Goal: Information Seeking & Learning: Learn about a topic

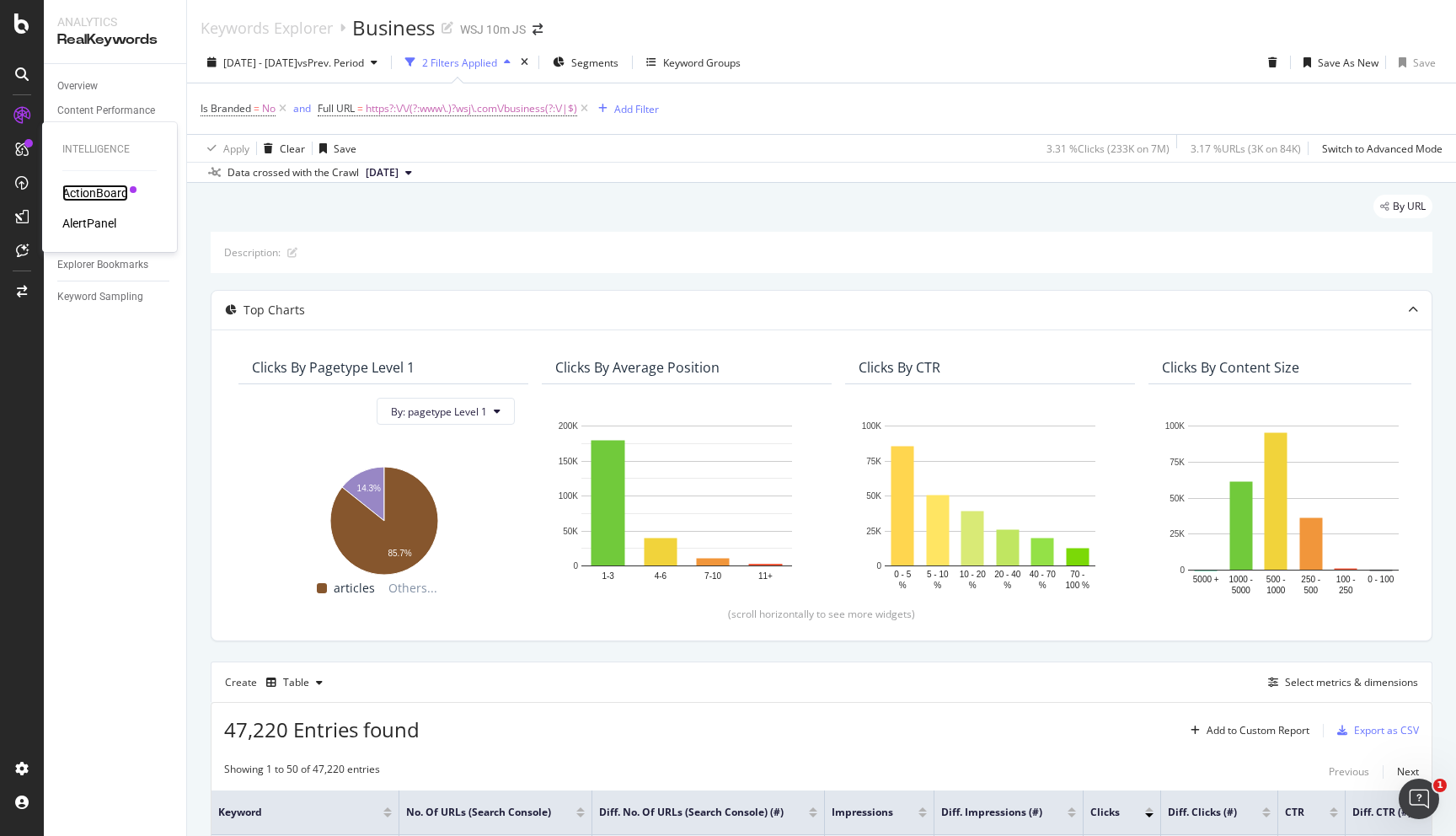
click at [78, 192] on div "ActionBoard" at bounding box center [95, 193] width 66 height 17
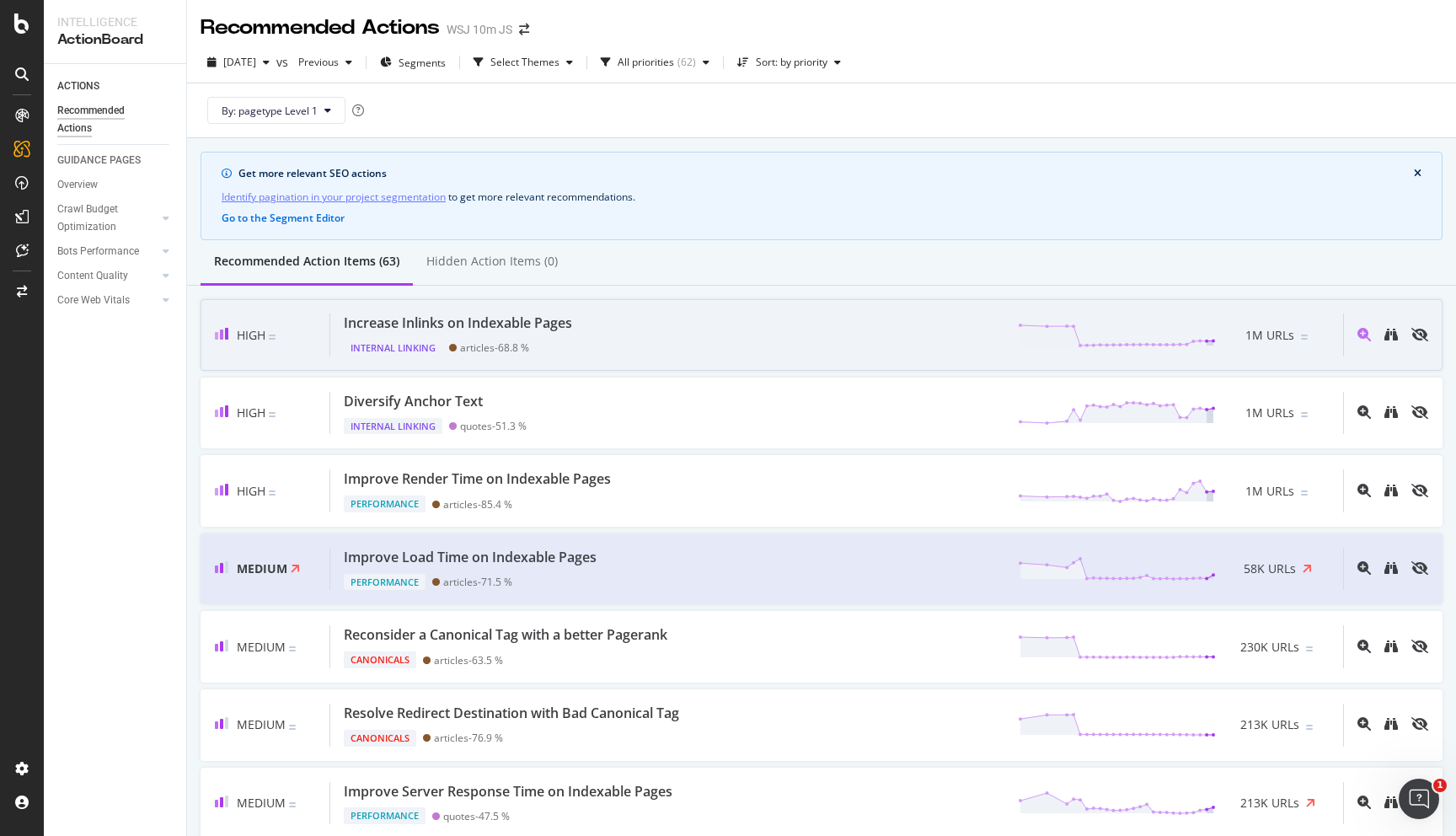
click at [614, 336] on div "Increase Inlinks on Indexable Pages Internal Linking articles - 68.8 % 1M URLs" at bounding box center [836, 335] width 1013 height 43
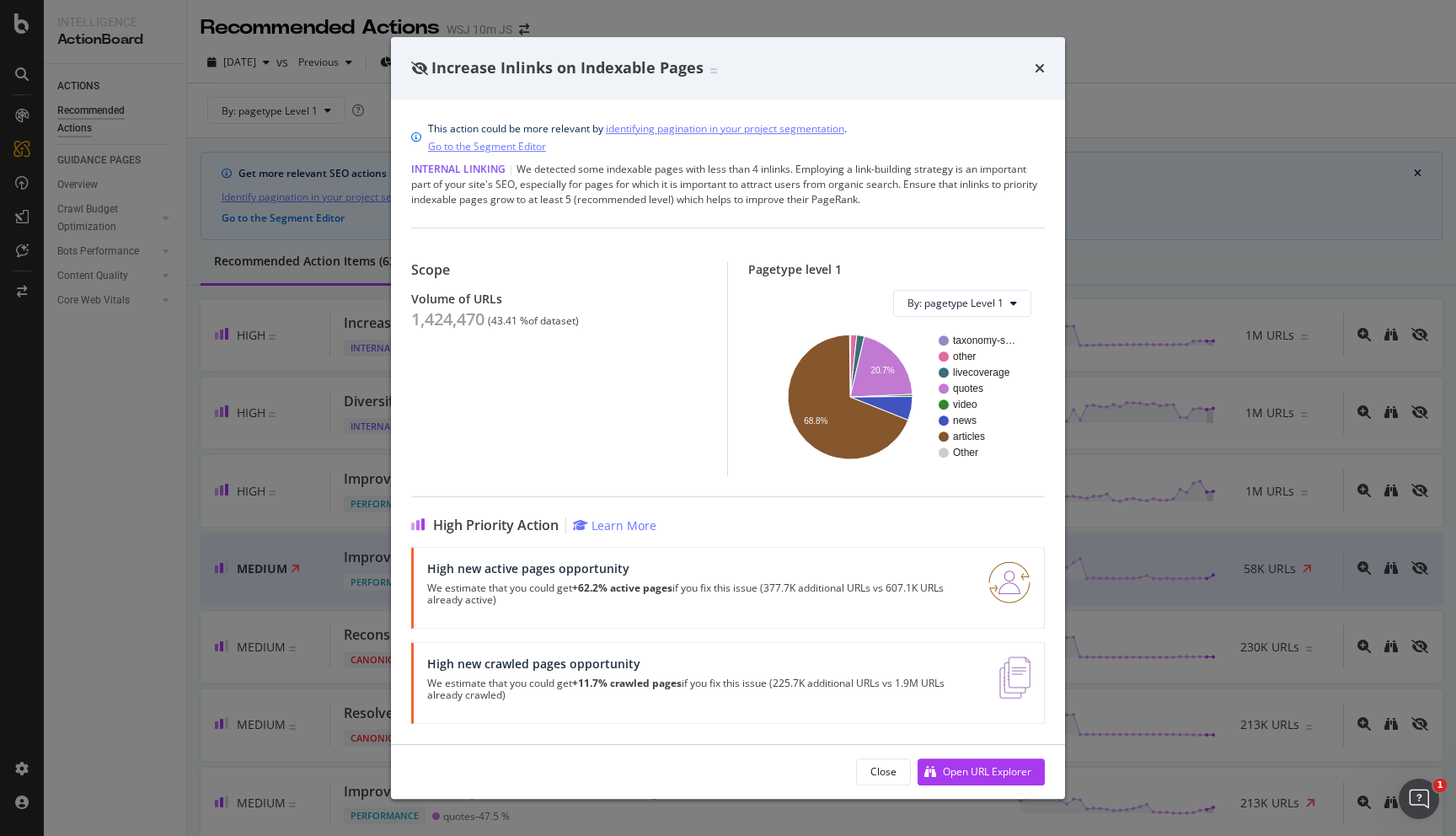
click at [745, 605] on p "We estimate that you could get +62.2% active pages if you fix this issue (377.7…" at bounding box center [698, 594] width 541 height 24
click at [1002, 574] on img "modal" at bounding box center [1009, 582] width 42 height 42
click at [516, 301] on div "Volume of URLs" at bounding box center [559, 298] width 296 height 14
click at [1041, 67] on icon "times" at bounding box center [1039, 68] width 10 height 13
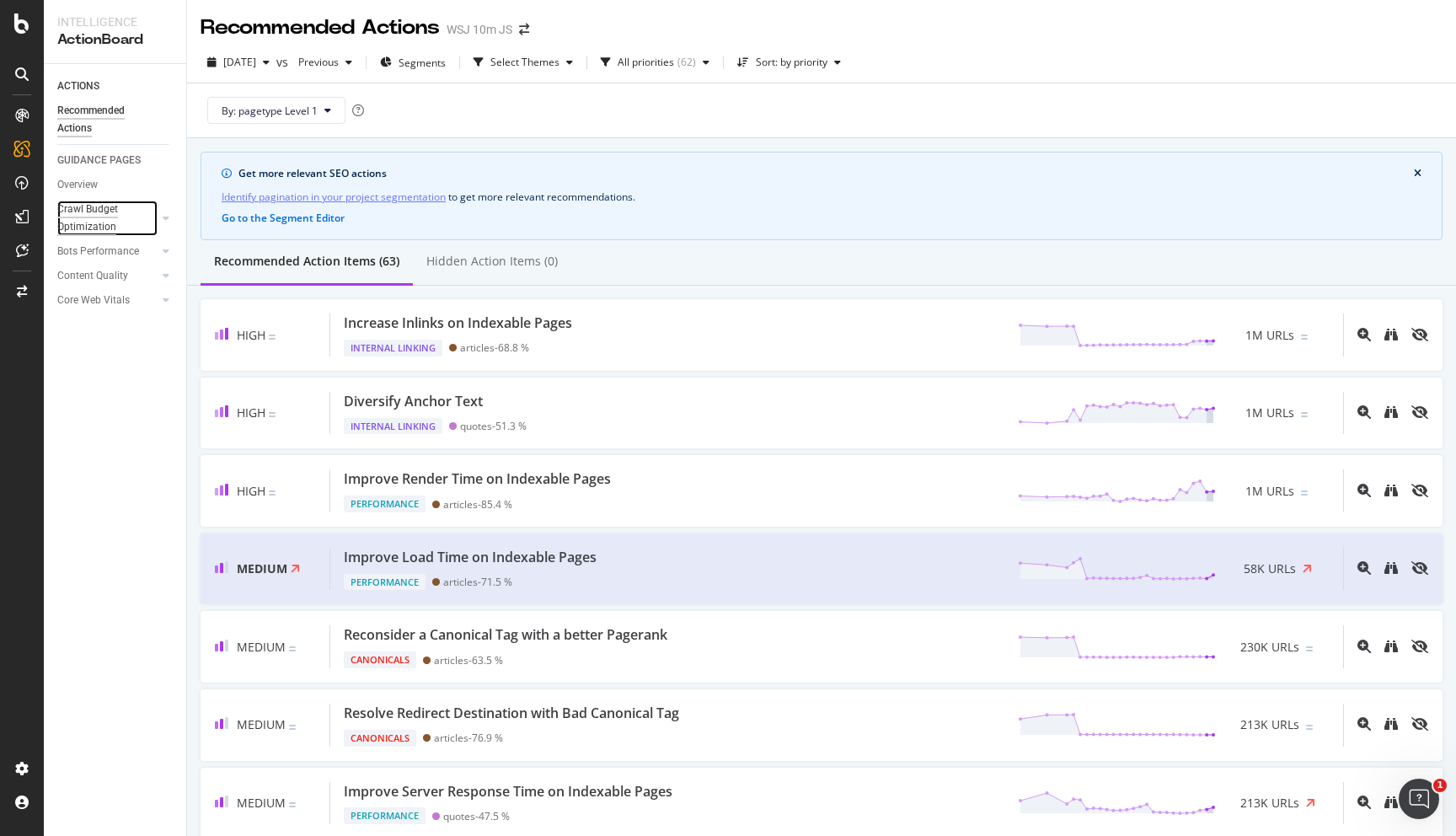
click at [106, 210] on div "Crawl Budget Optimization" at bounding box center [102, 219] width 89 height 36
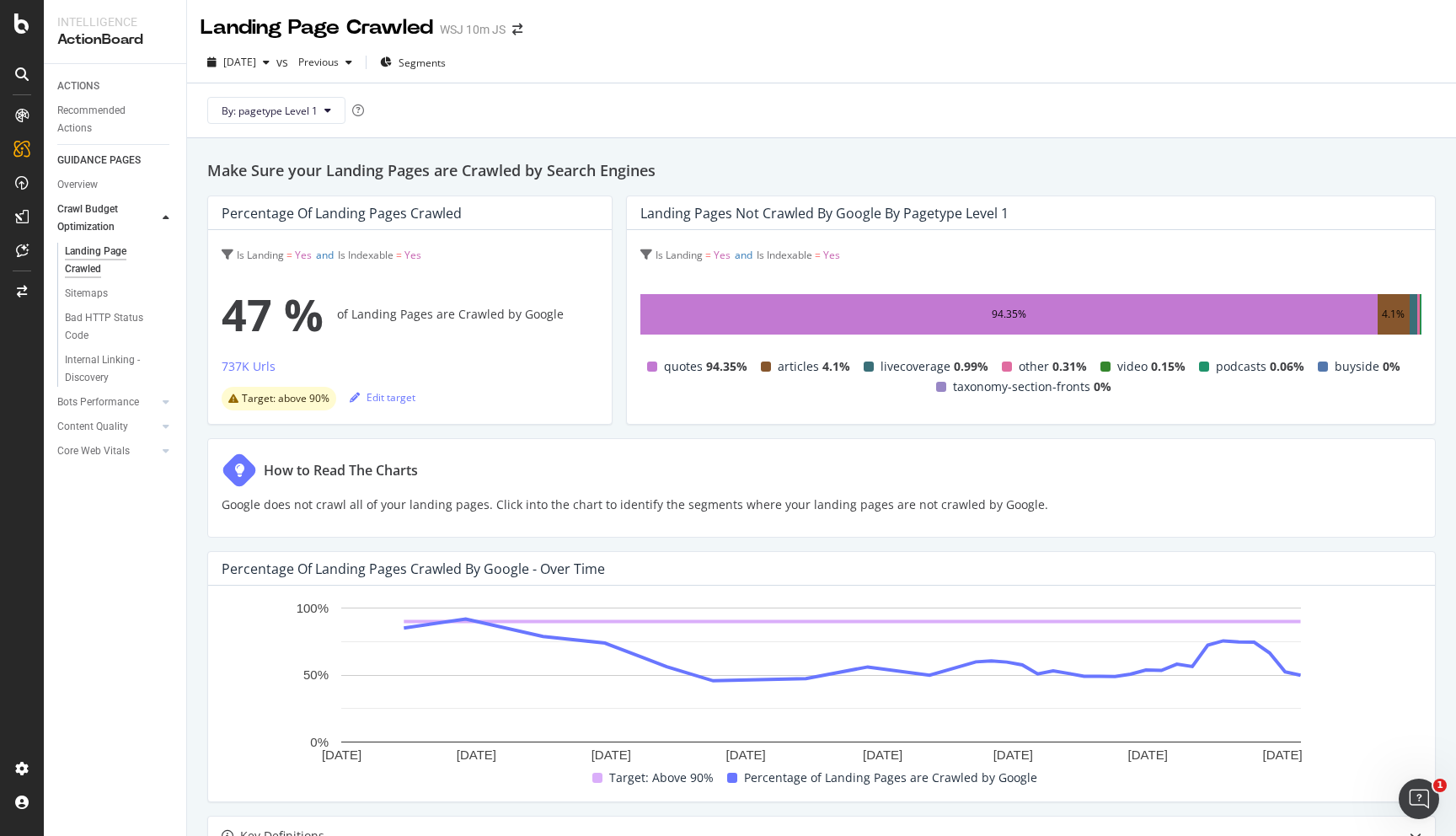
click at [304, 404] on span "Target: above 90%" at bounding box center [285, 398] width 88 height 10
click at [308, 122] on button "By: pagetype Level 1" at bounding box center [276, 110] width 139 height 27
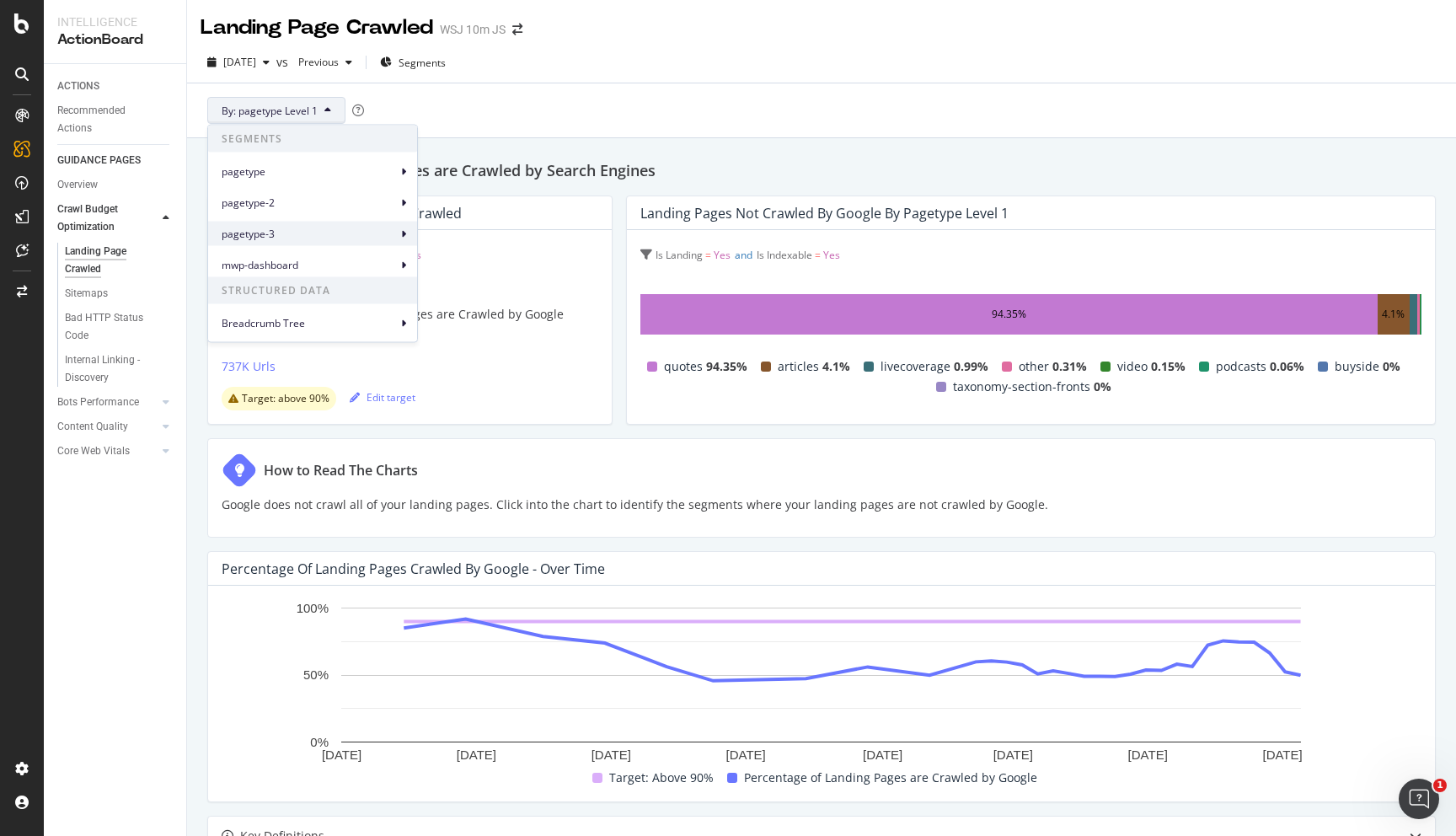
click at [297, 239] on span "pagetype-3" at bounding box center [309, 233] width 175 height 15
click at [446, 234] on span "pagetype-3 Level 1" at bounding box center [483, 242] width 89 height 15
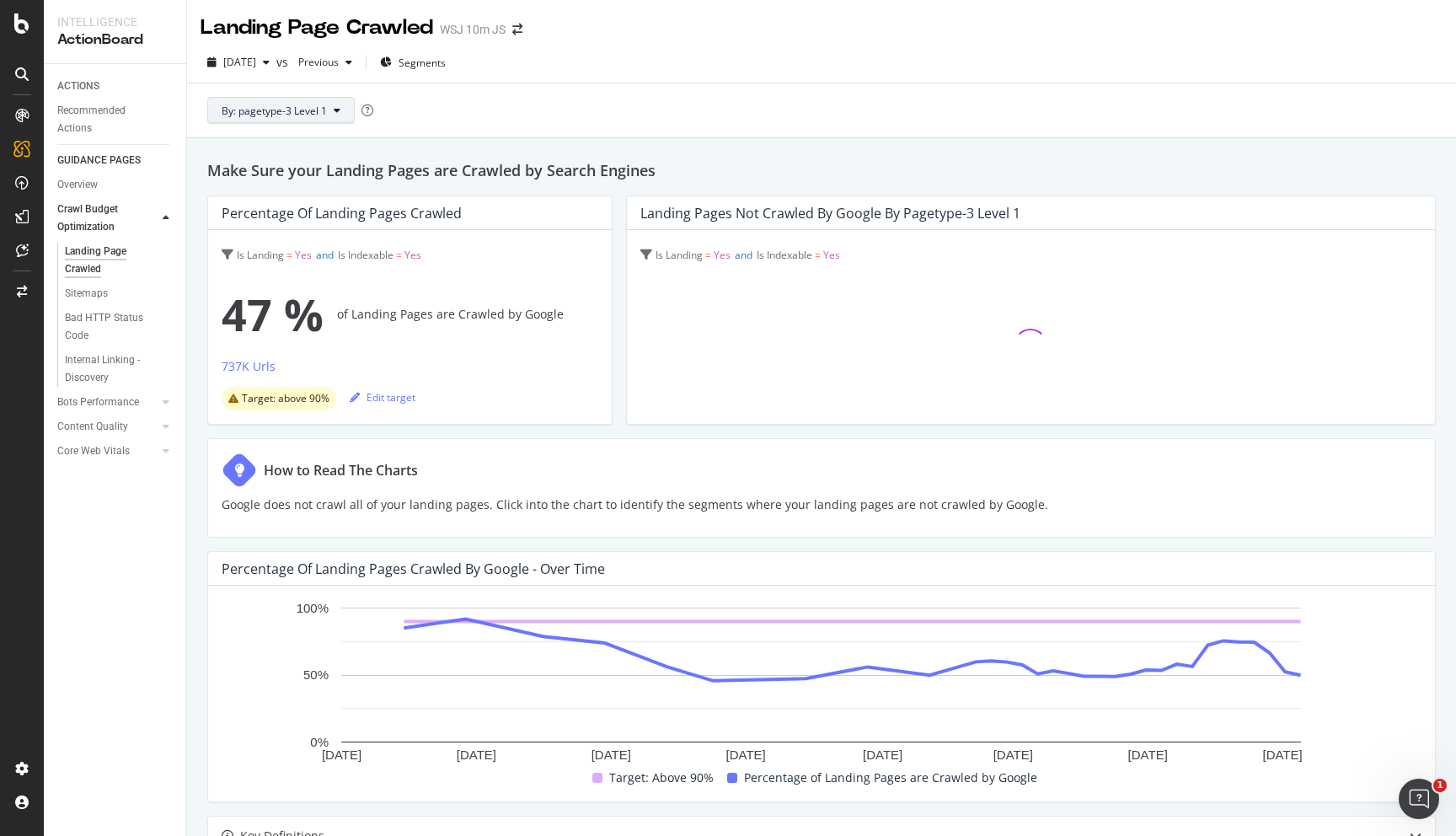
click at [306, 113] on span "By: pagetype-3 Level 1" at bounding box center [274, 110] width 106 height 14
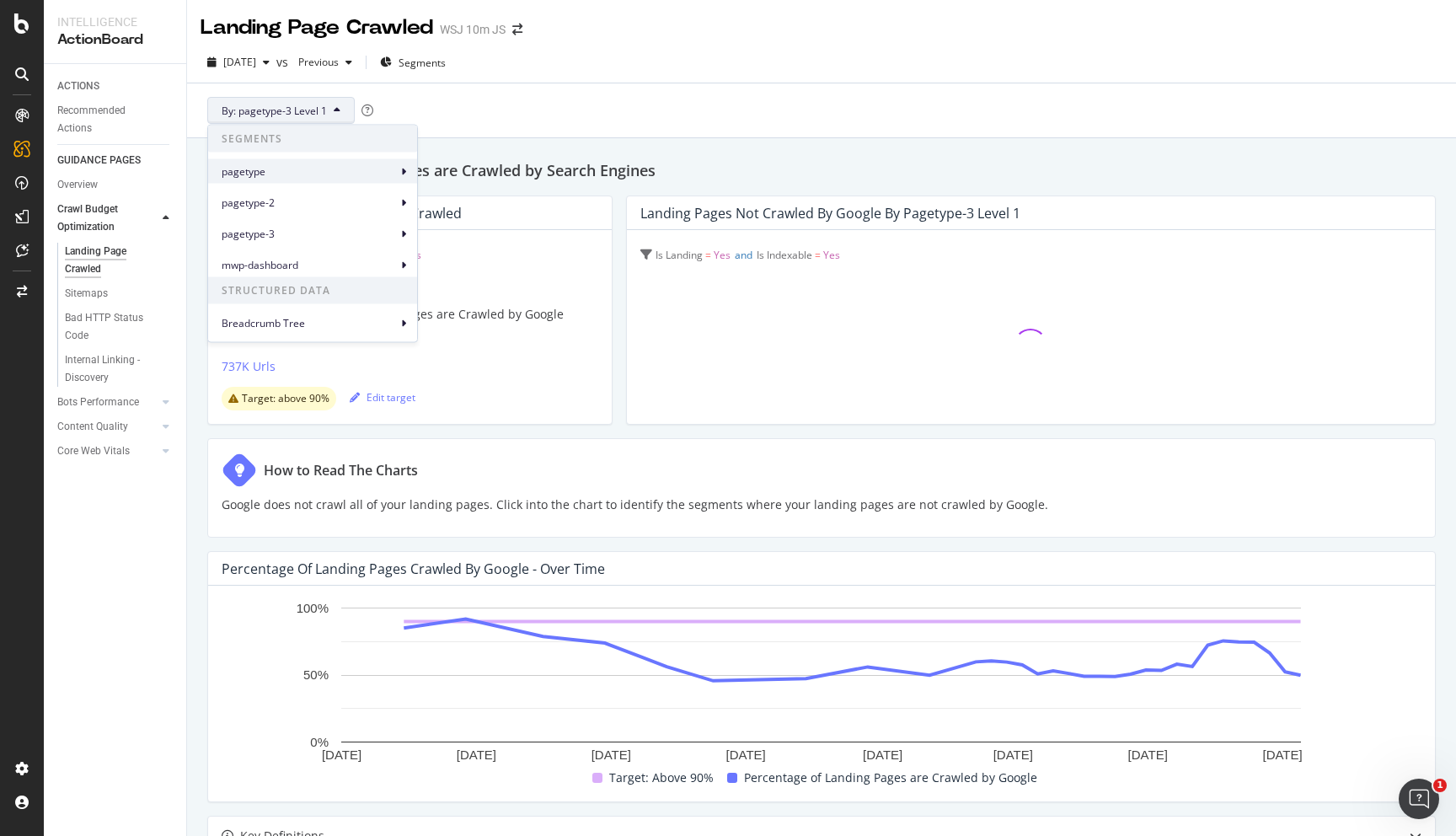
click at [283, 178] on span "pagetype" at bounding box center [309, 171] width 175 height 15
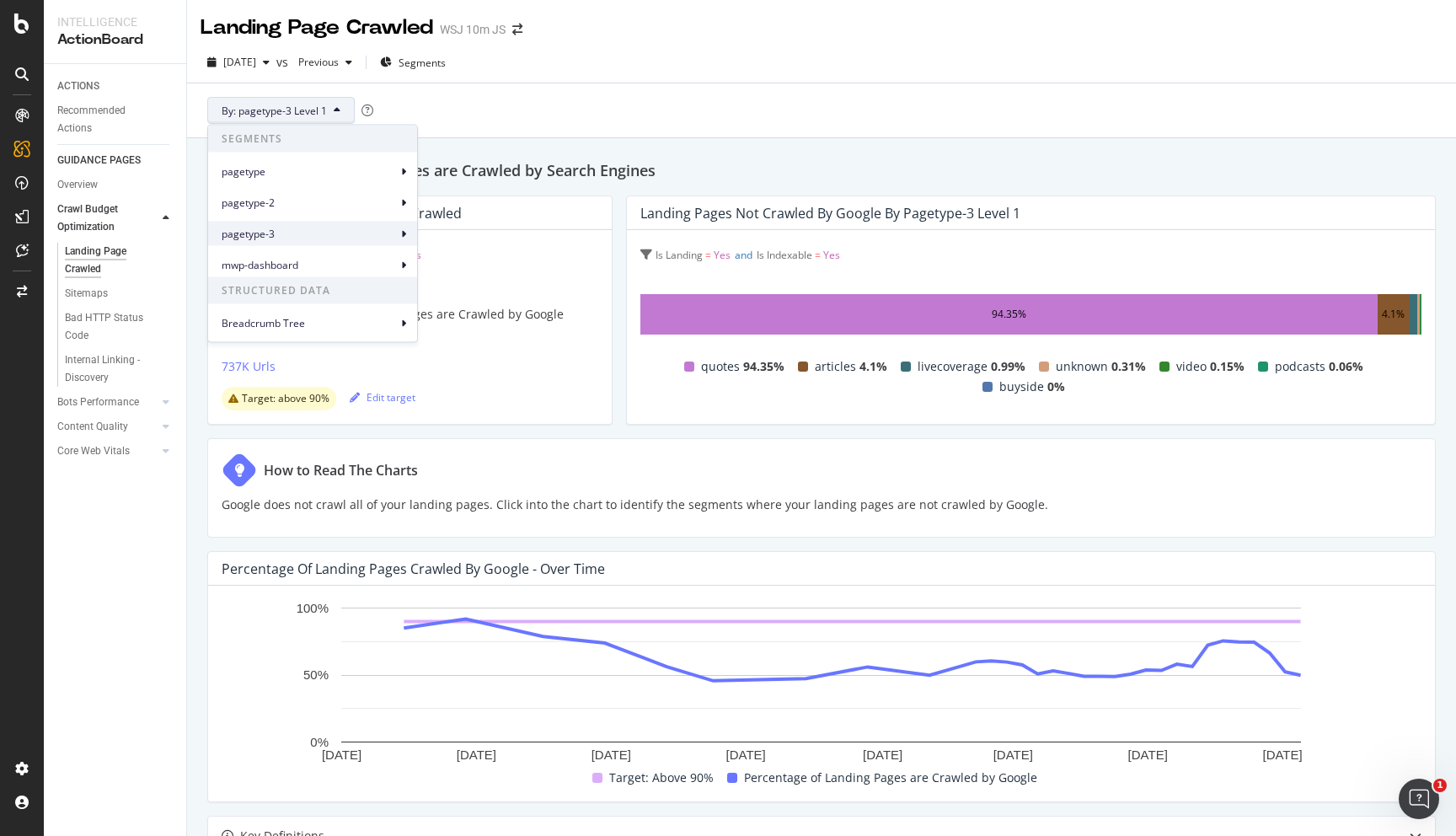
click at [282, 240] on span "pagetype-3" at bounding box center [309, 233] width 175 height 15
click at [406, 227] on div "pagetype-3" at bounding box center [313, 234] width 209 height 25
click at [474, 236] on span "pagetype-3 Level 1" at bounding box center [483, 242] width 89 height 15
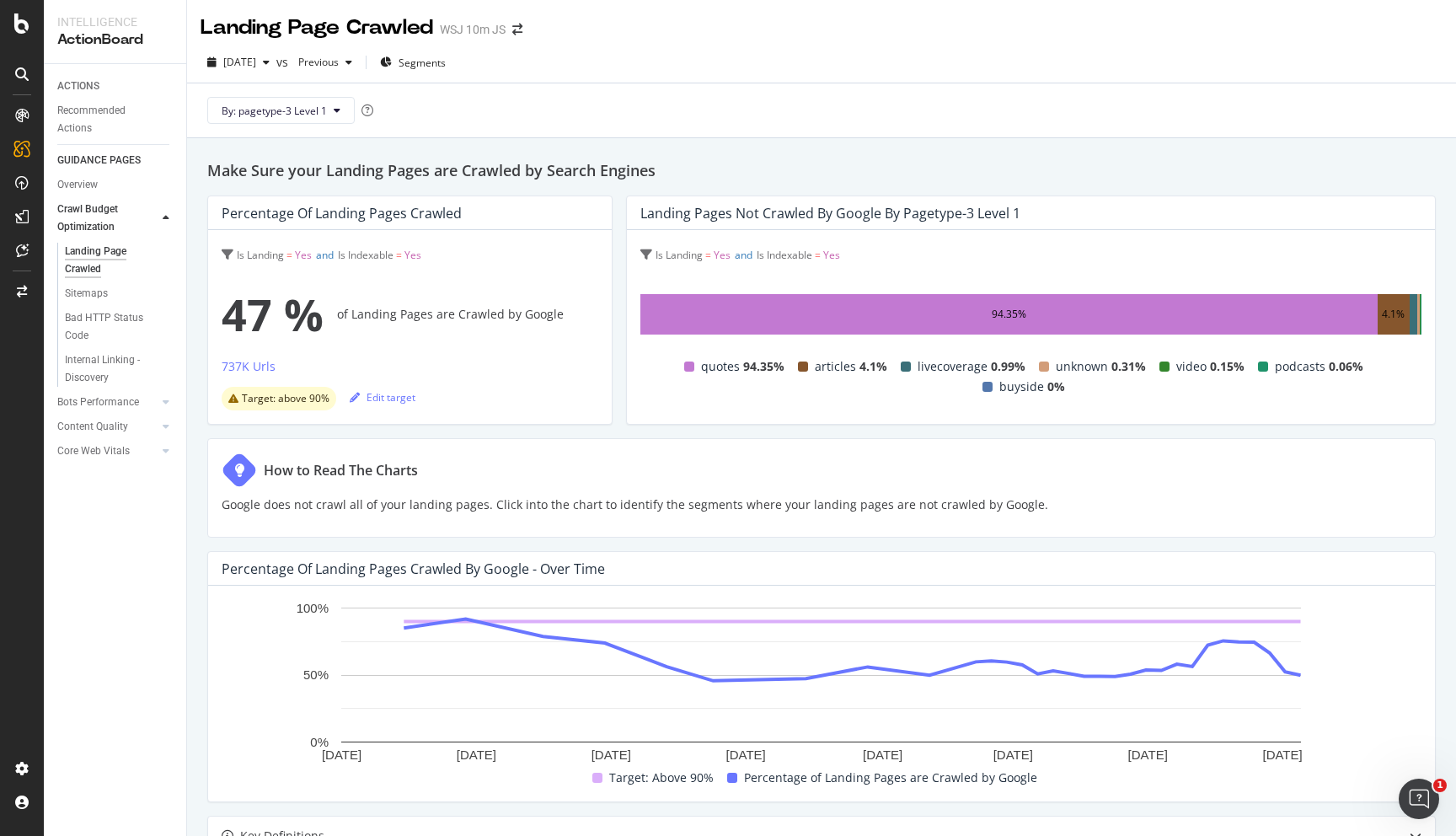
click at [287, 311] on span "47 %" at bounding box center [273, 314] width 102 height 67
click at [265, 370] on div "737K Urls" at bounding box center [248, 367] width 54 height 17
click at [337, 116] on button "By: pagetype-3 Level 1" at bounding box center [281, 110] width 147 height 27
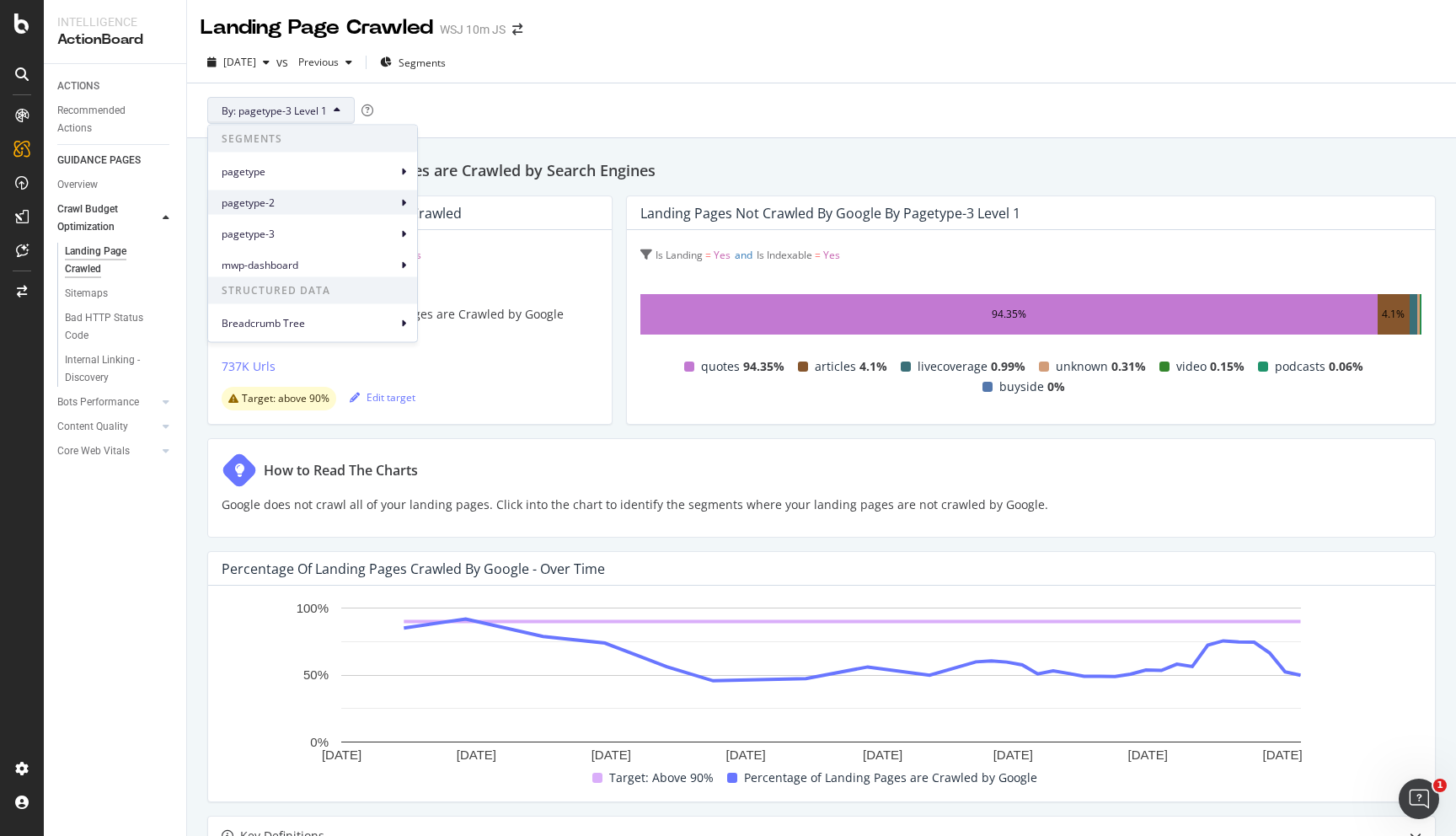
click at [328, 200] on span "pagetype-2" at bounding box center [309, 202] width 175 height 15
click at [380, 172] on span "pagetype" at bounding box center [309, 171] width 175 height 15
click at [447, 177] on span "pagetype Level 1" at bounding box center [478, 178] width 79 height 15
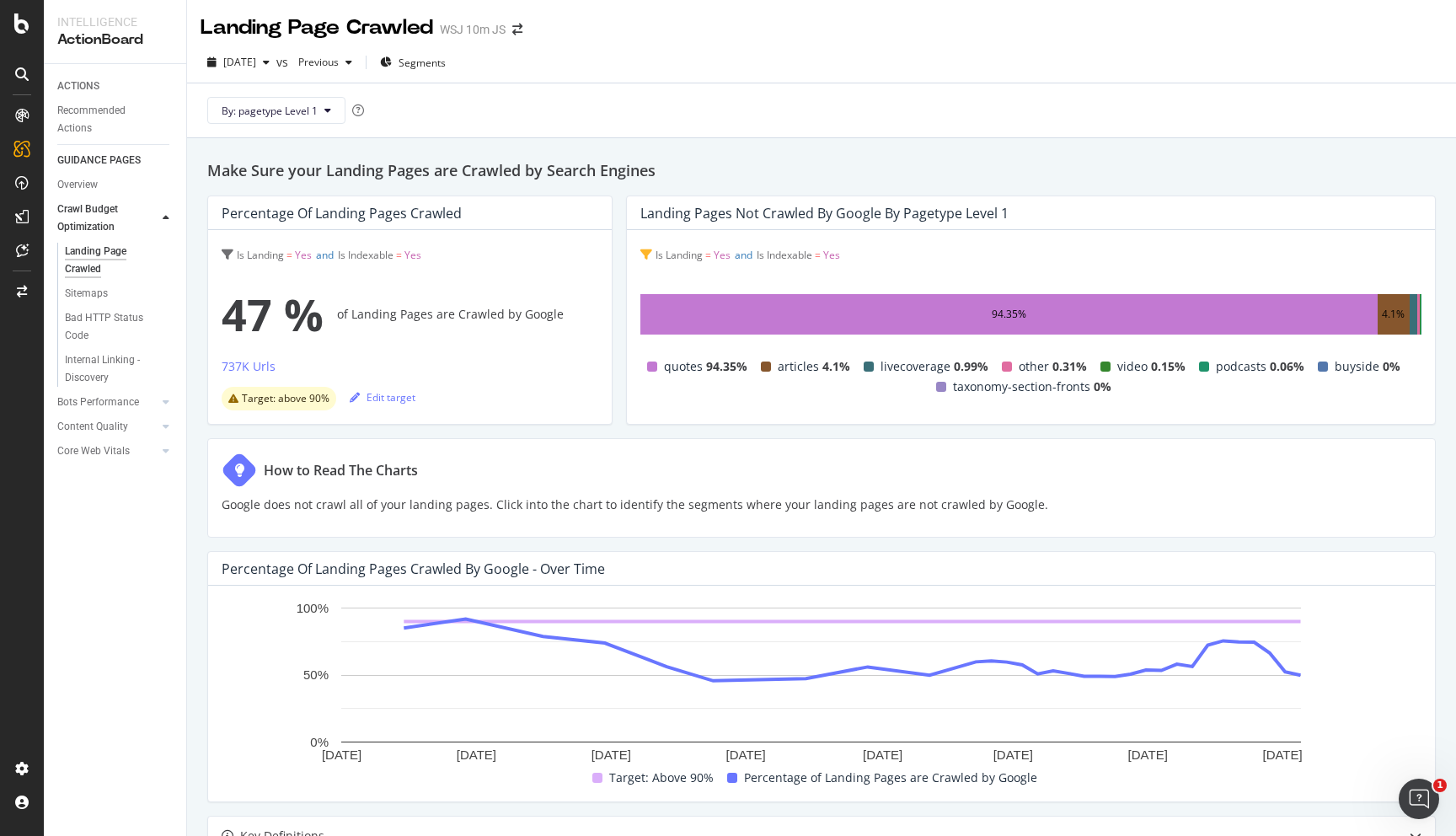
click at [693, 266] on div "Is Landing = Yes and Is Indexable = Yes" at bounding box center [1031, 255] width 781 height 24
click at [993, 242] on div "Is Landing = Yes and Is Indexable = Yes Is Landing = Yes and Is Indexable = Yes…" at bounding box center [1031, 327] width 808 height 194
click at [956, 223] on div "Landing Pages not Crawled by Google by pagetype Level 1" at bounding box center [1031, 213] width 808 height 34
click at [959, 315] on div "94.35%" at bounding box center [1009, 314] width 737 height 41
click at [1398, 309] on div "4.1%" at bounding box center [1394, 314] width 23 height 20
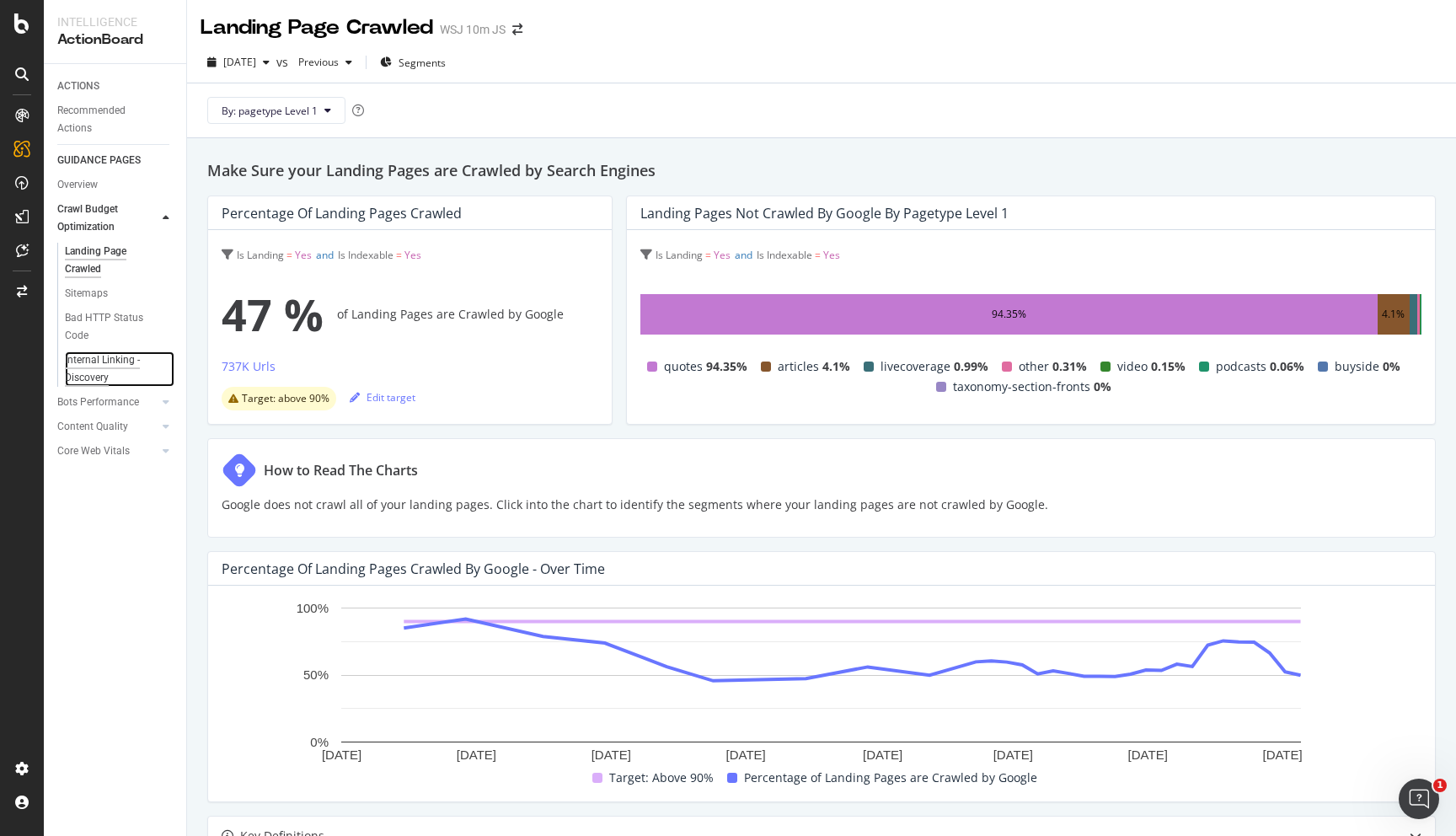
click at [104, 364] on div "Internal Linking - Discovery" at bounding box center [113, 370] width 96 height 36
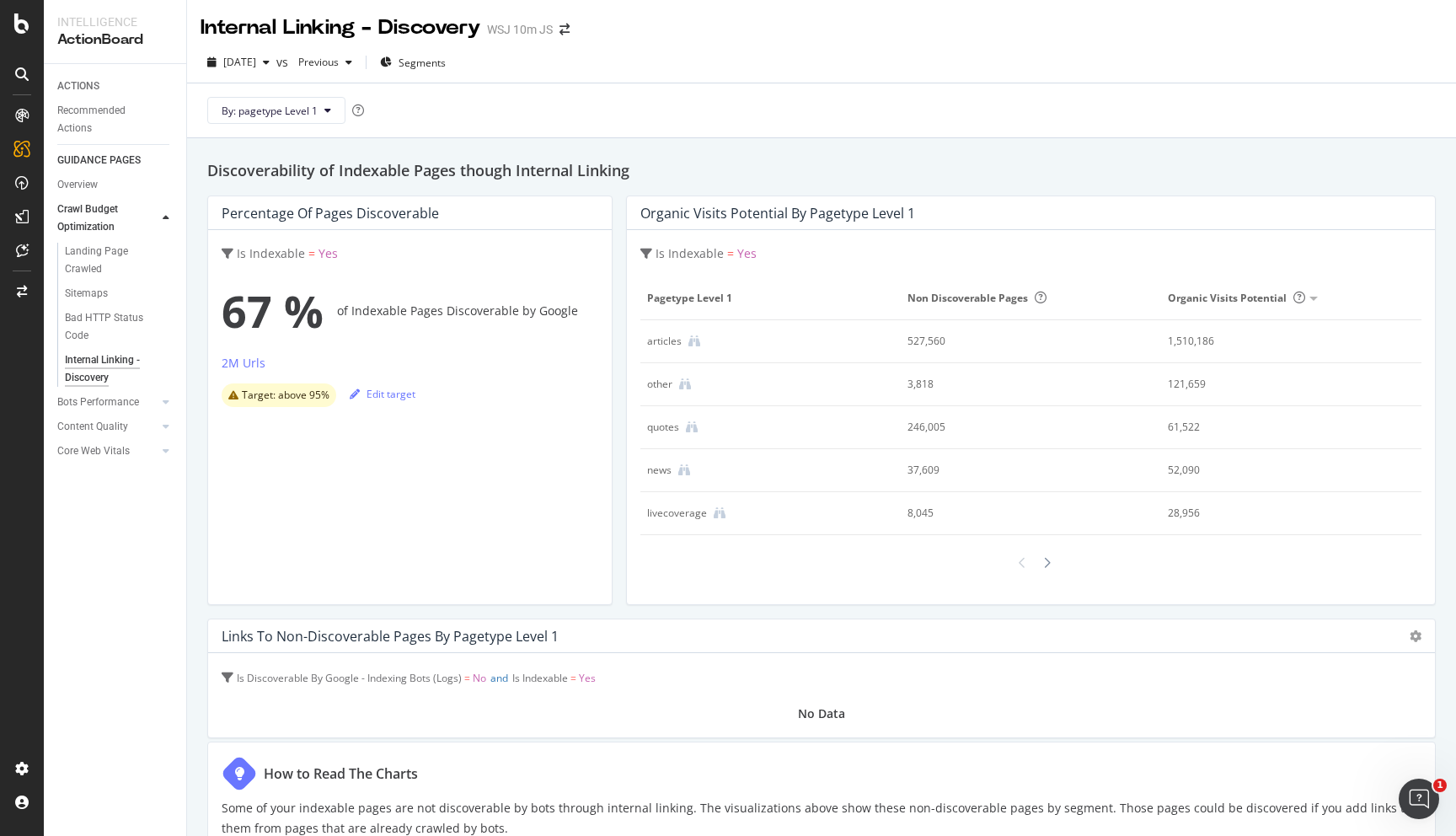
click at [924, 341] on div "527,560" at bounding box center [1018, 342] width 223 height 15
click at [658, 342] on div "articles" at bounding box center [664, 342] width 35 height 15
click at [933, 300] on span "Non Discoverable Pages" at bounding box center [976, 297] width 139 height 14
click at [657, 344] on div "articles" at bounding box center [664, 342] width 35 height 15
click at [904, 507] on td "8,045" at bounding box center [1031, 514] width 260 height 43
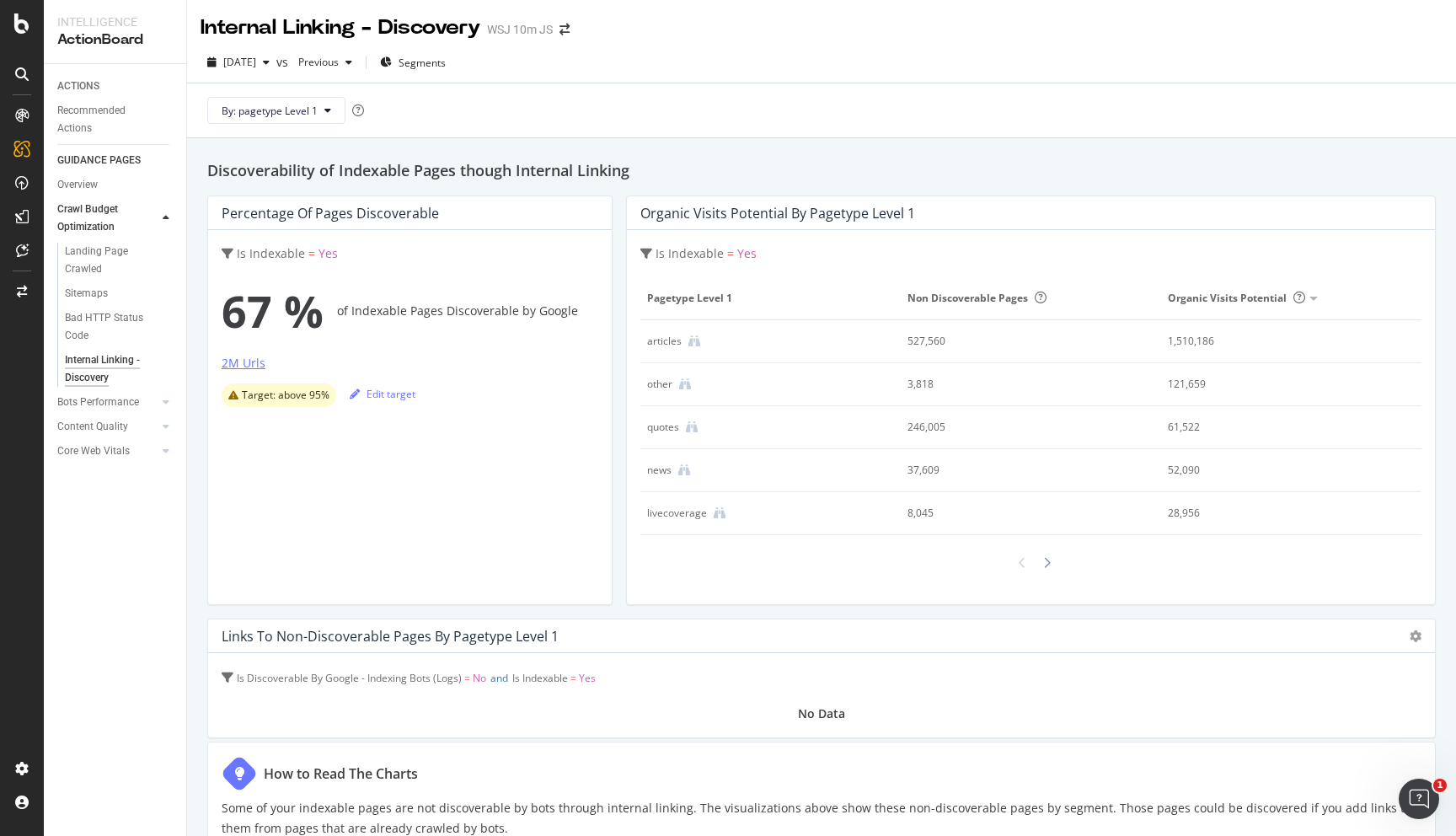
click at [242, 357] on div "2M Urls" at bounding box center [243, 363] width 43 height 17
click at [418, 248] on div "Is Indexable = Yes" at bounding box center [409, 253] width 376 height 20
click at [691, 338] on icon at bounding box center [694, 342] width 12 height 12
click at [112, 330] on div "Bad HTTP Status Code" at bounding box center [112, 327] width 94 height 36
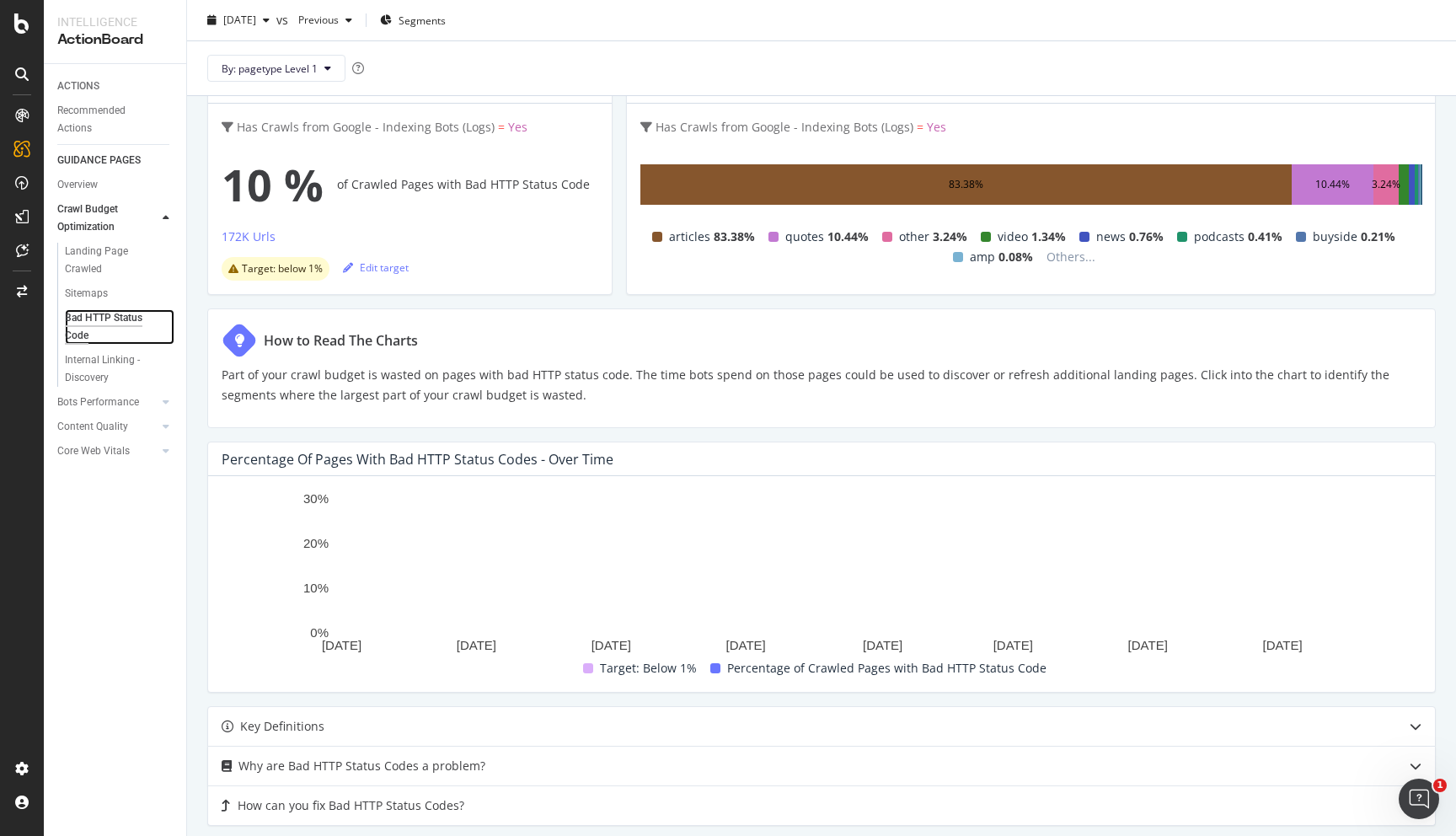
scroll to position [409, 0]
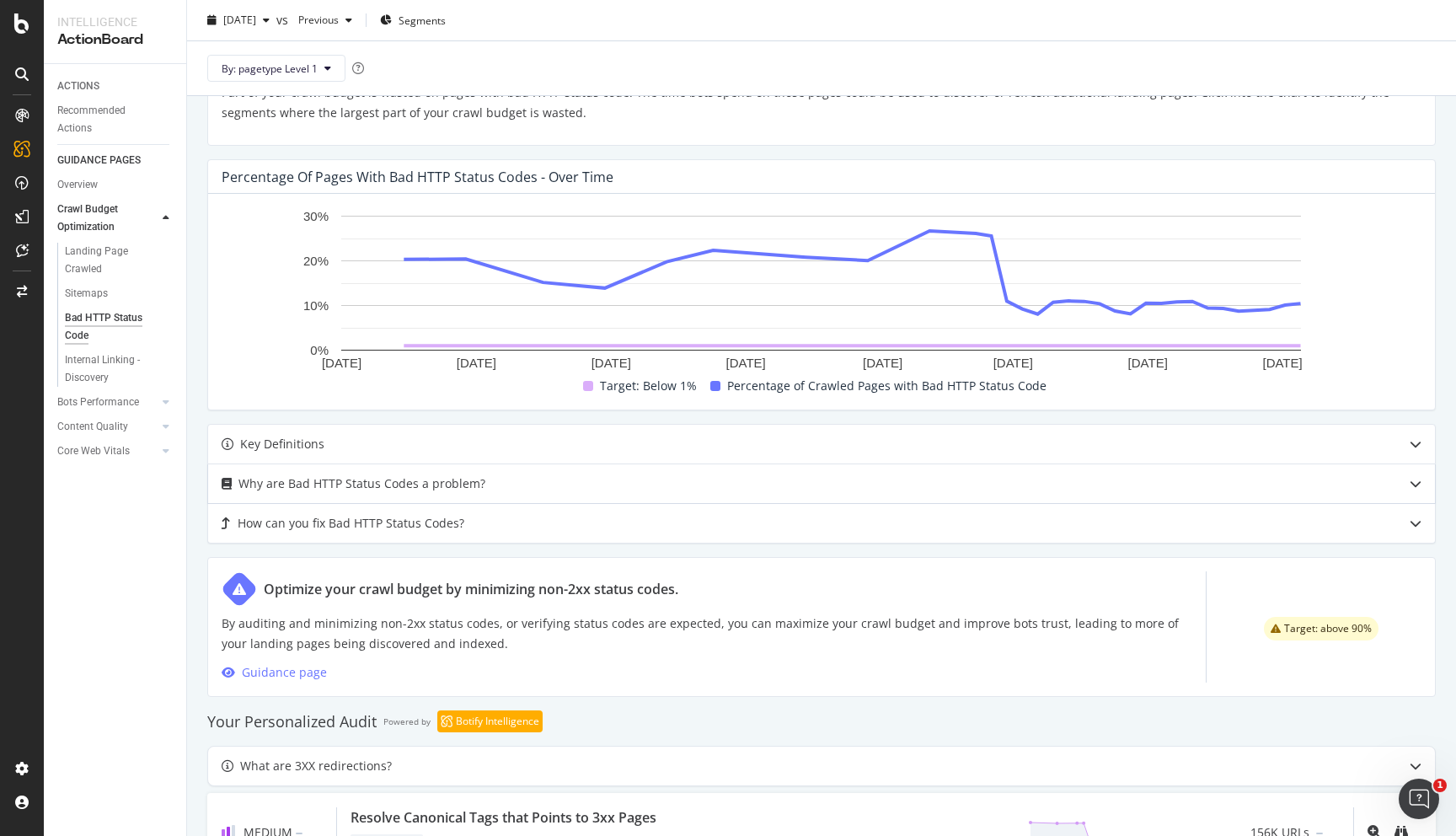
click at [455, 480] on div "Why are Bad HTTP Status Codes a problem?" at bounding box center [362, 483] width 247 height 20
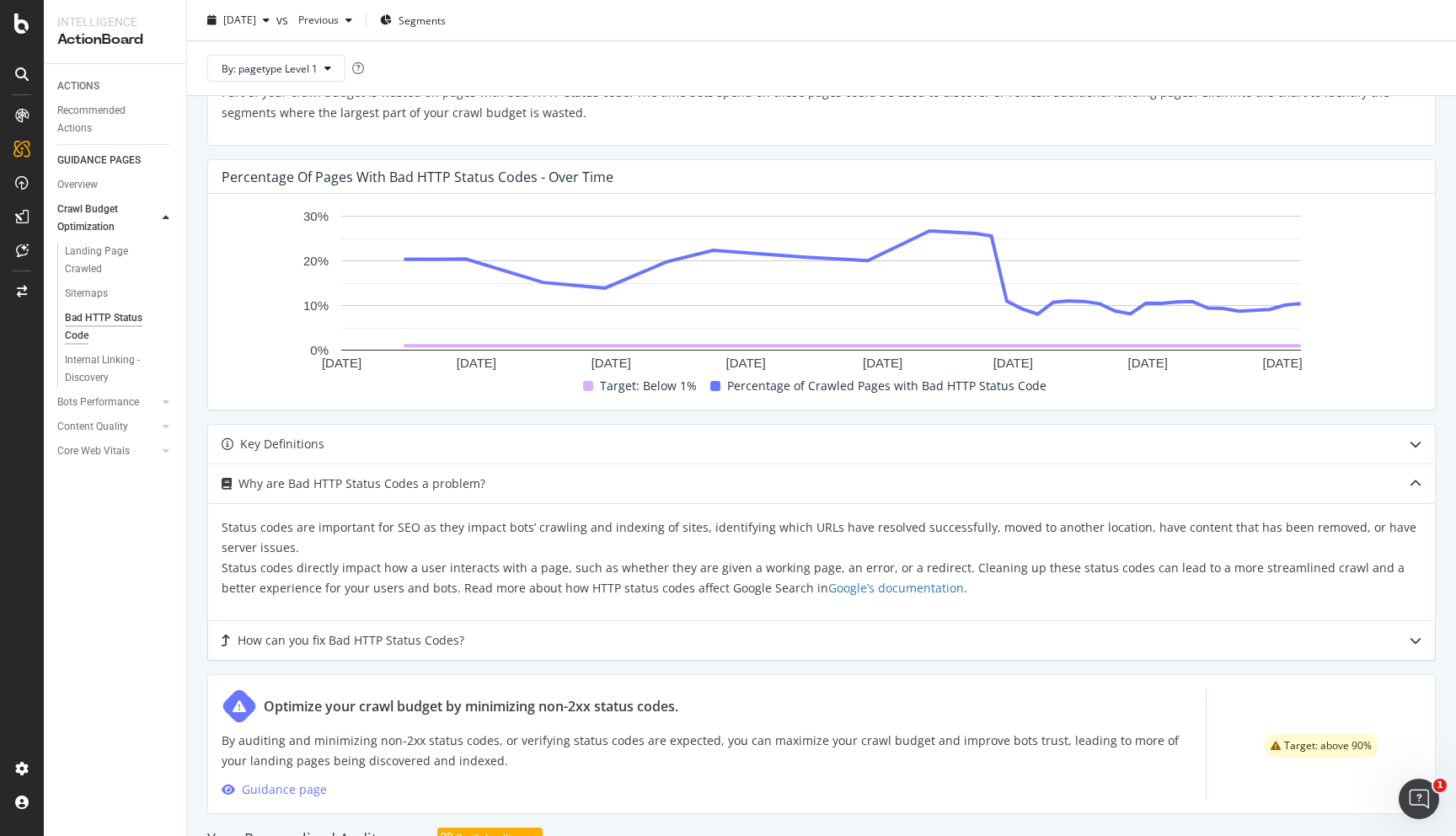
click at [503, 642] on div "How can you fix Bad HTTP Status Codes?" at bounding box center [788, 640] width 1161 height 20
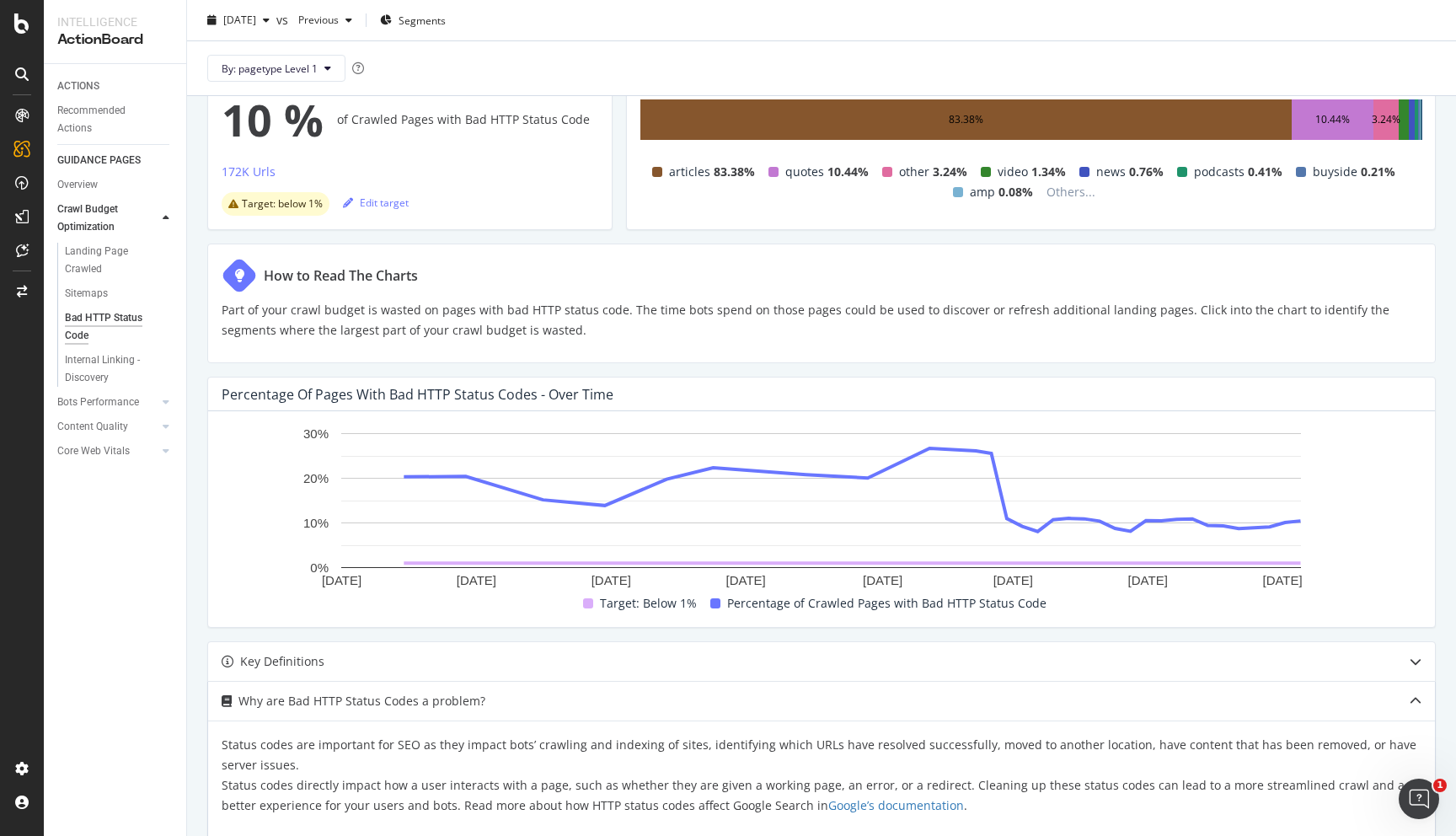
scroll to position [175, 0]
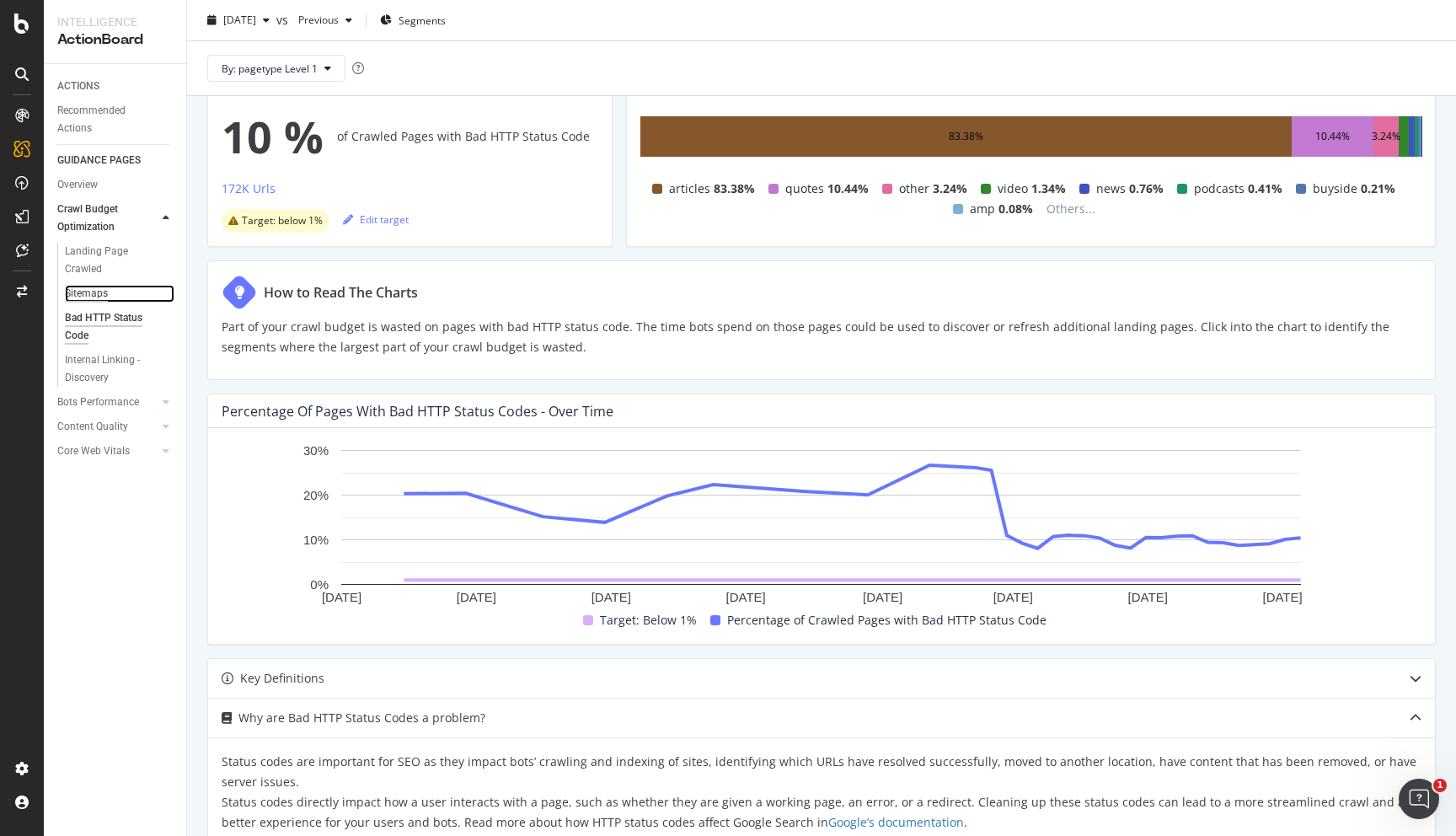
click at [101, 293] on div "Sitemaps" at bounding box center [87, 293] width 43 height 18
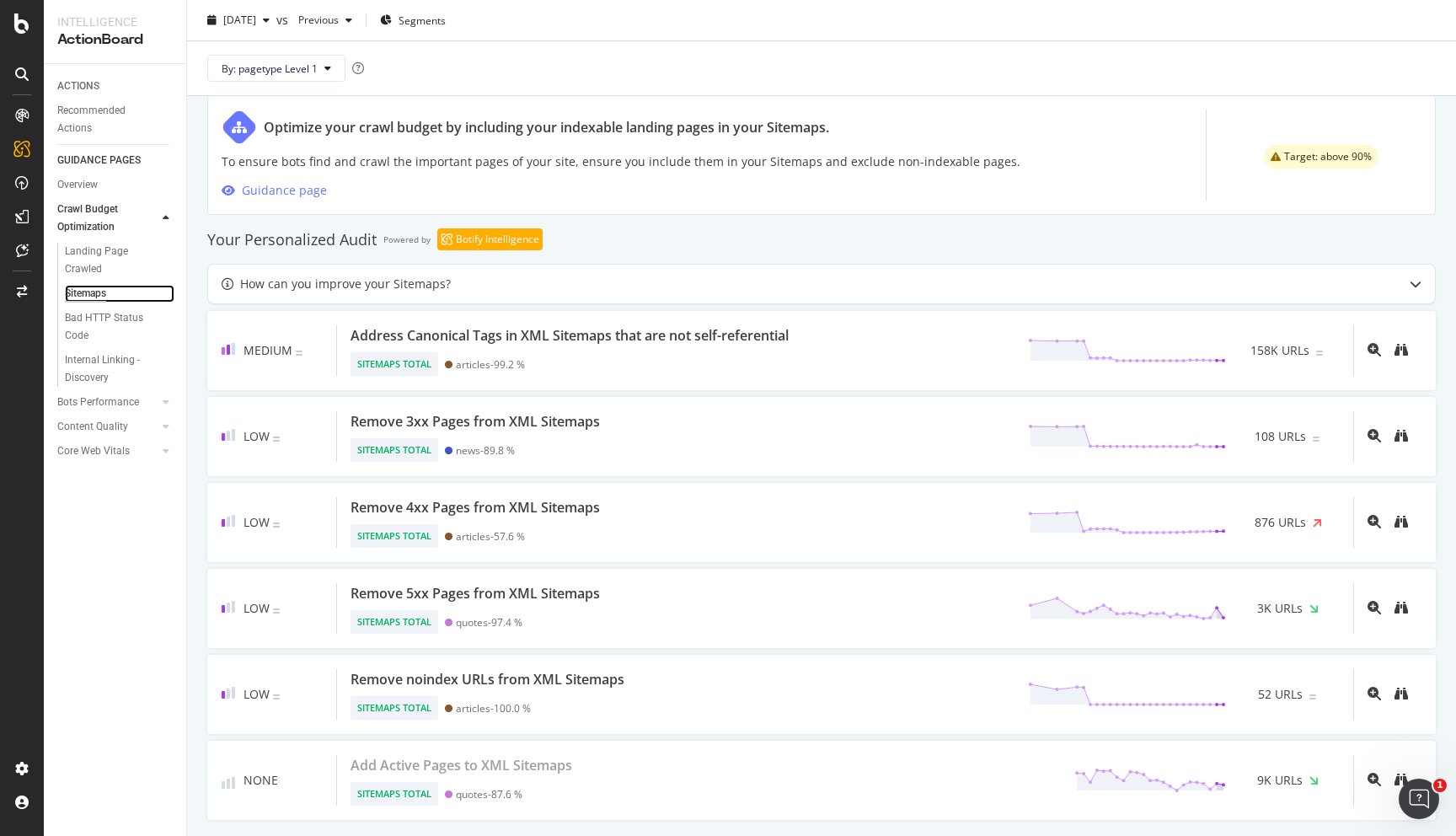
scroll to position [853, 0]
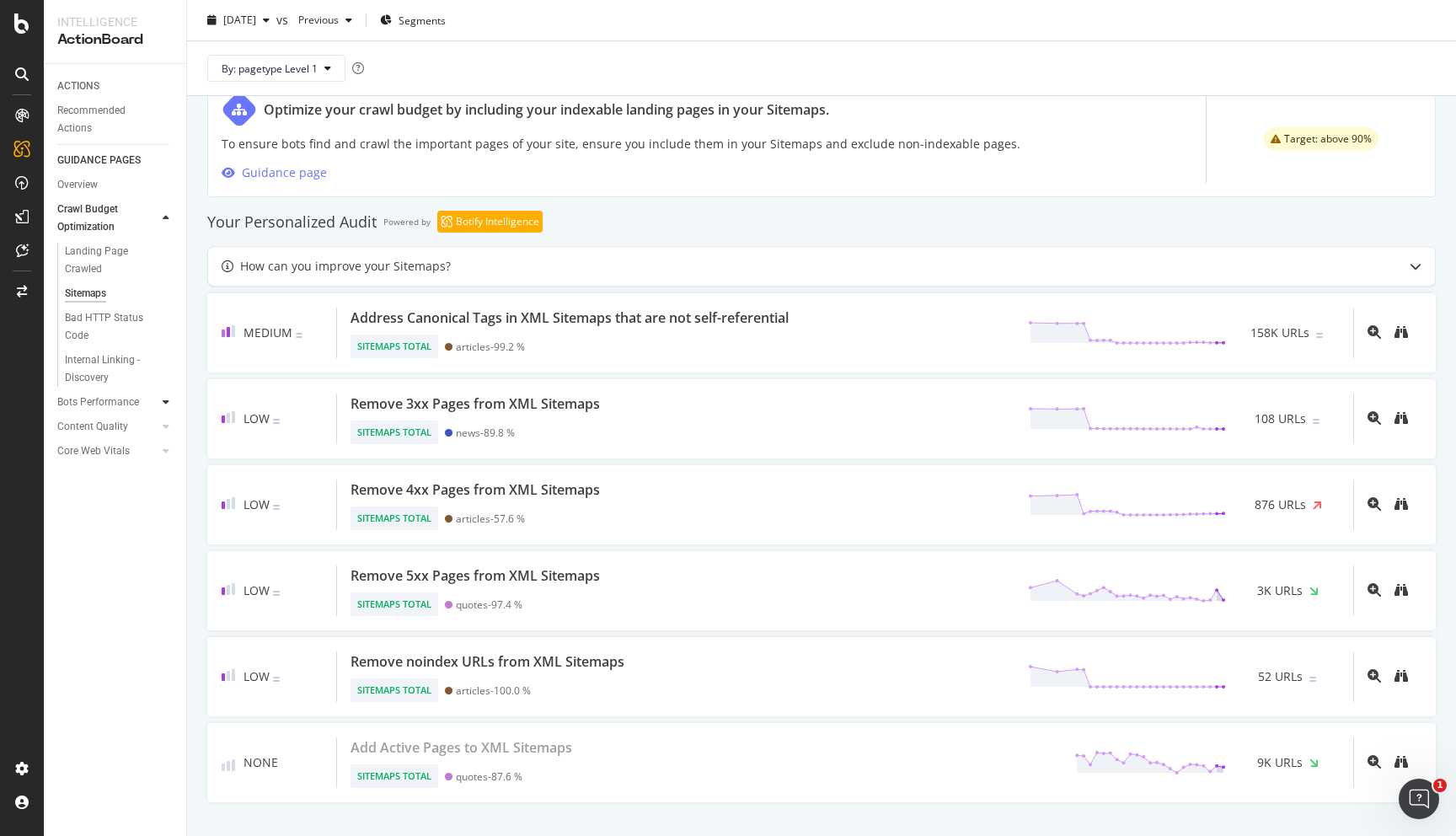
click at [164, 402] on icon at bounding box center [165, 402] width 7 height 10
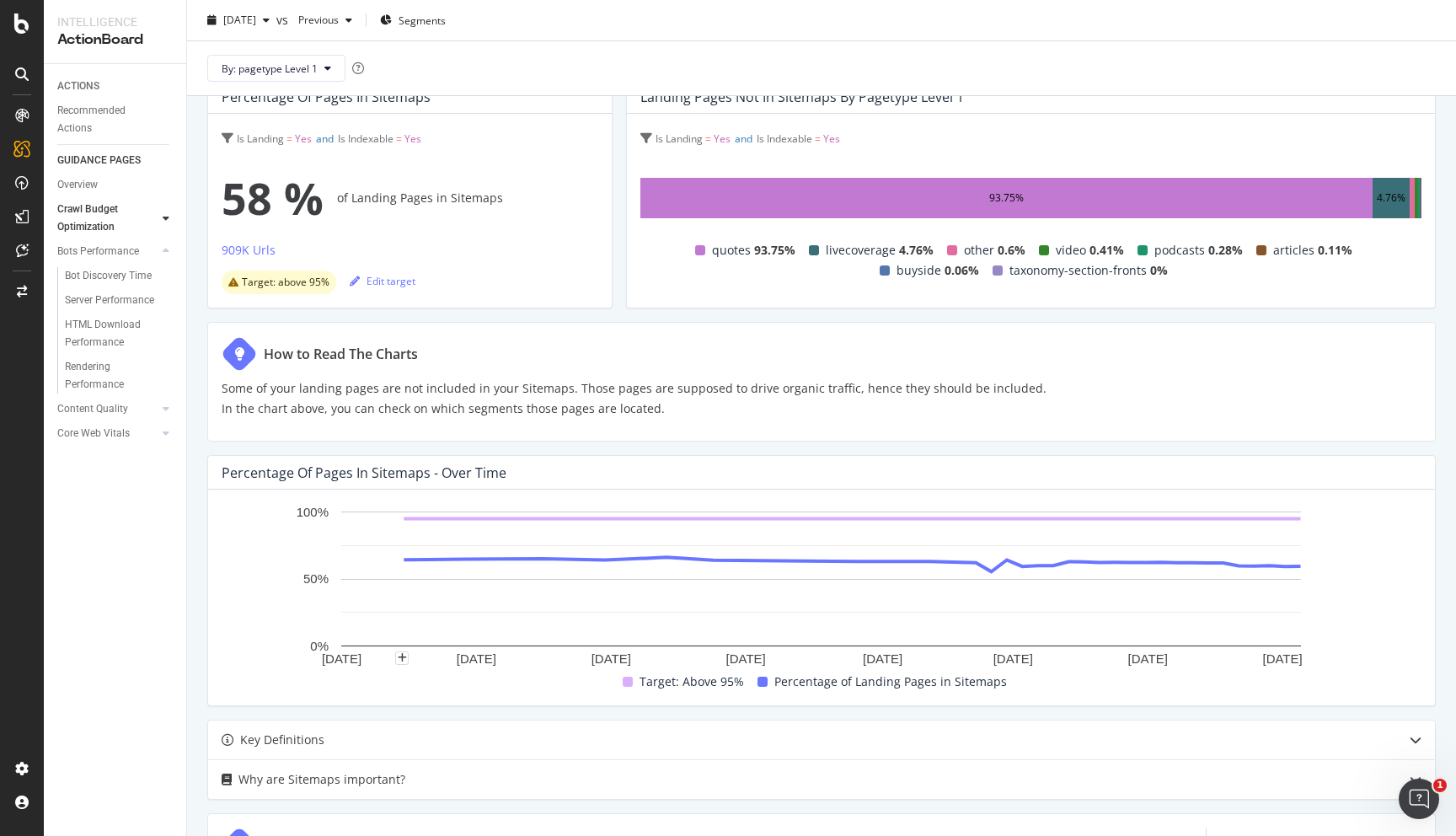
scroll to position [0, 0]
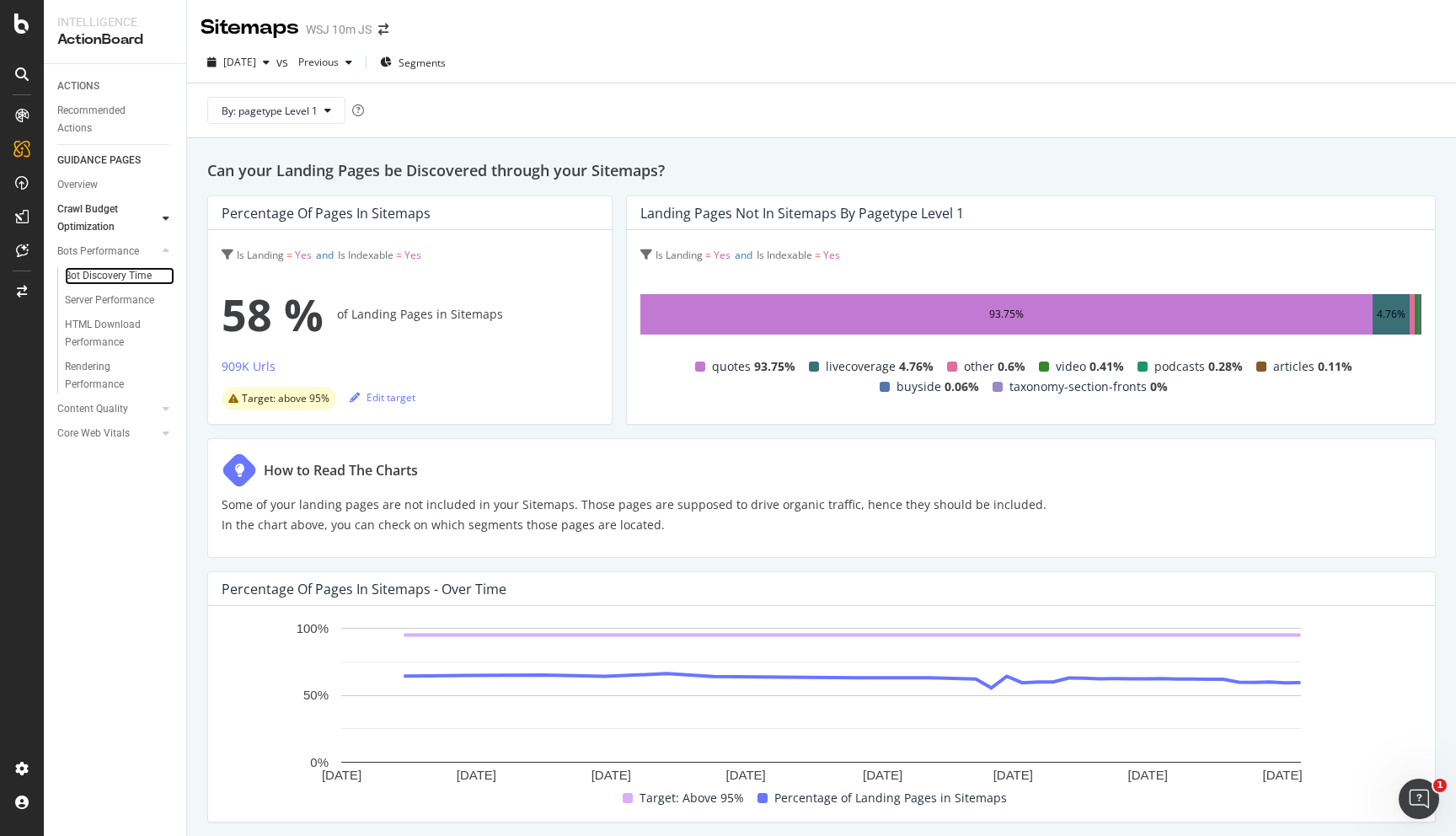
click at [155, 277] on link "Bot Discovery Time" at bounding box center [120, 276] width 109 height 18
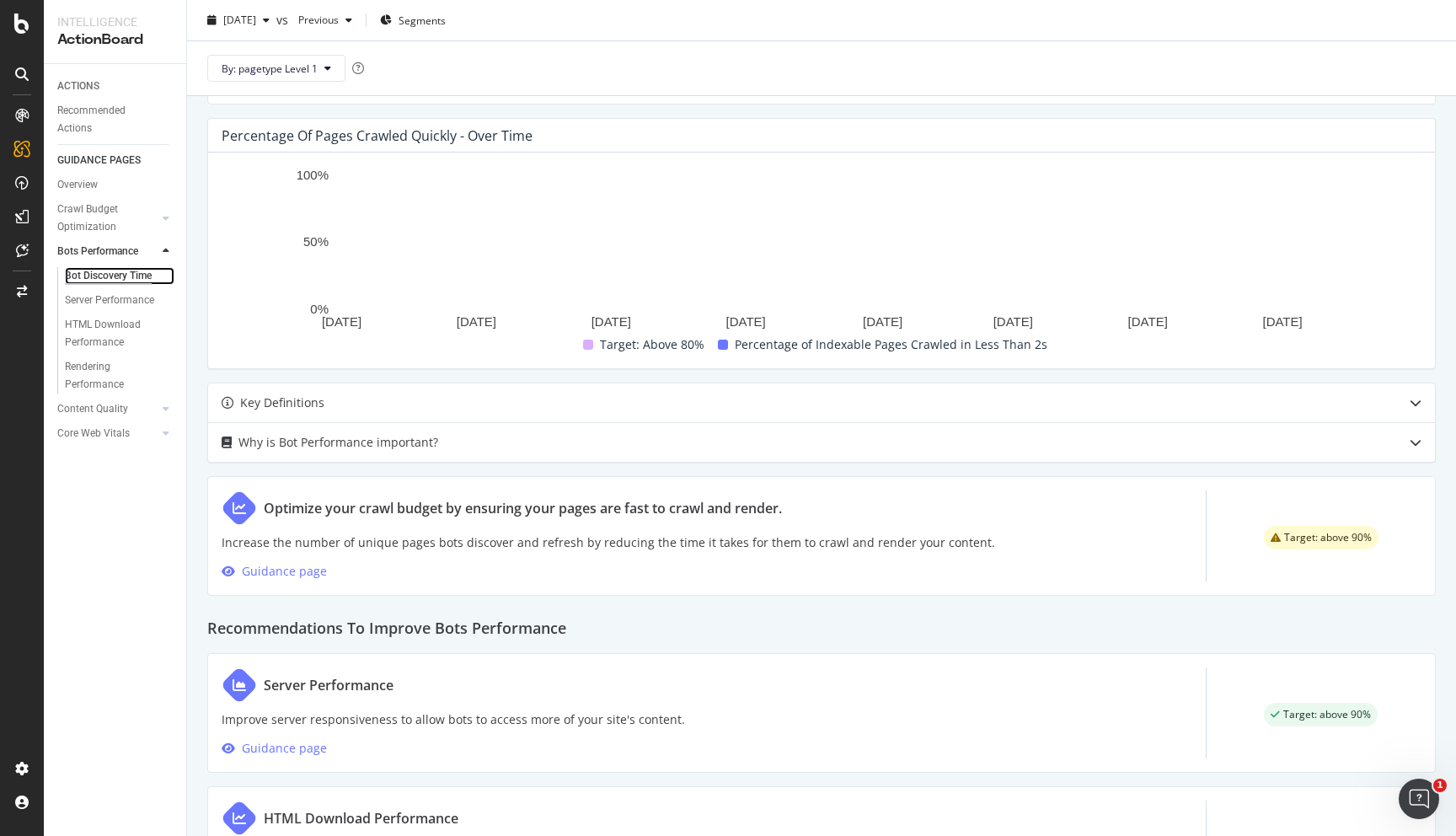
scroll to position [689, 0]
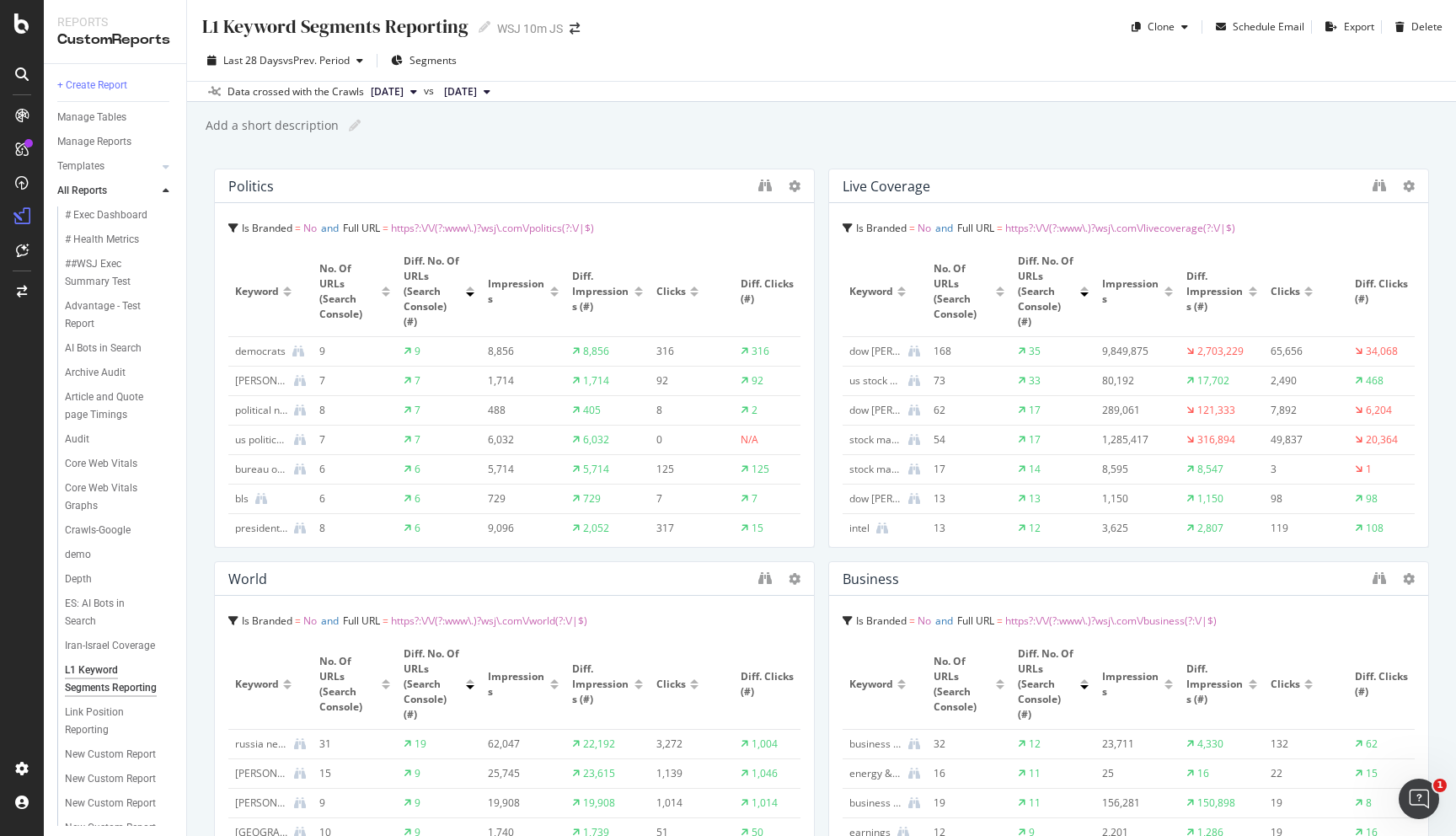
scroll to position [194, 0]
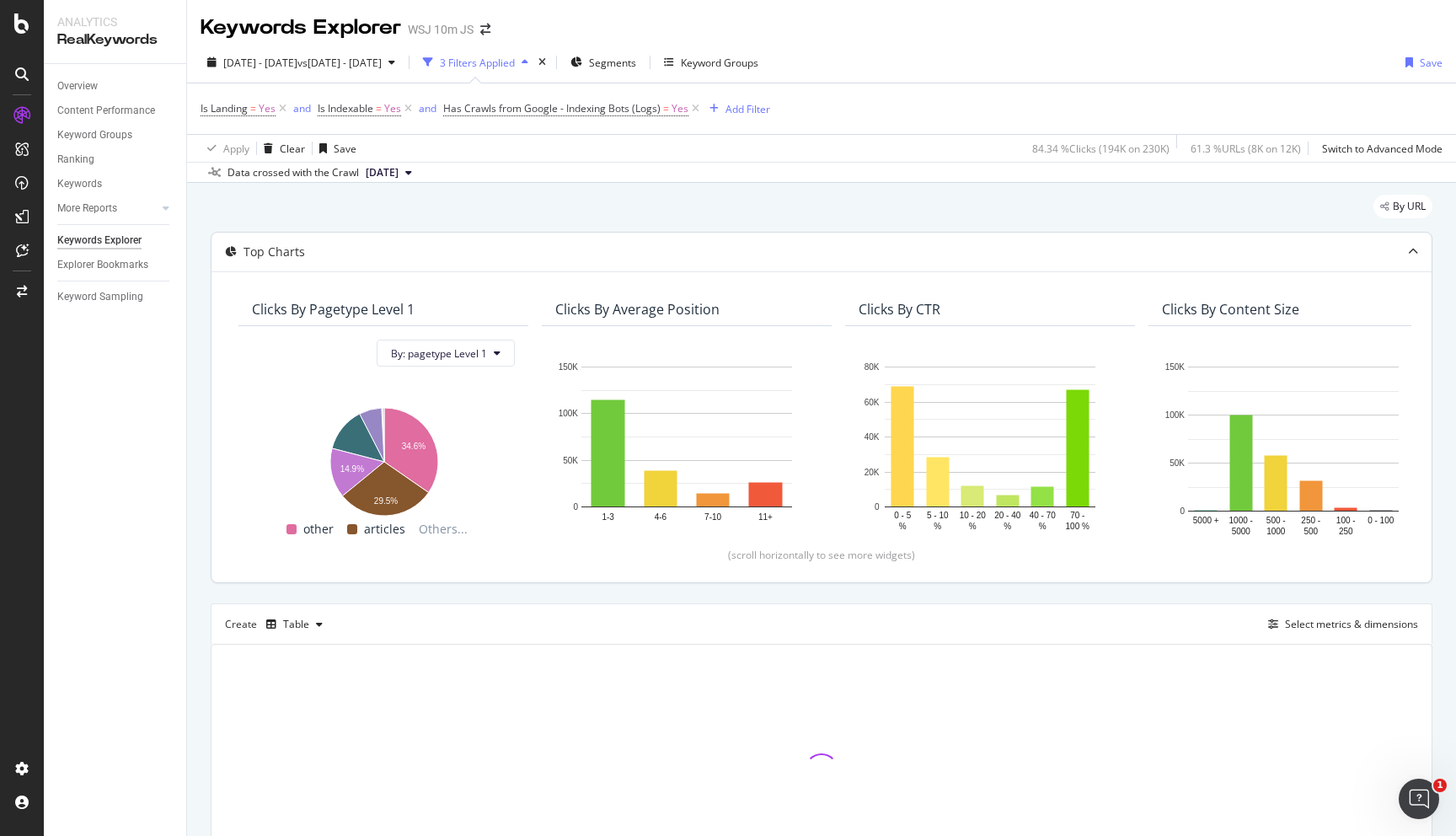
scroll to position [121, 0]
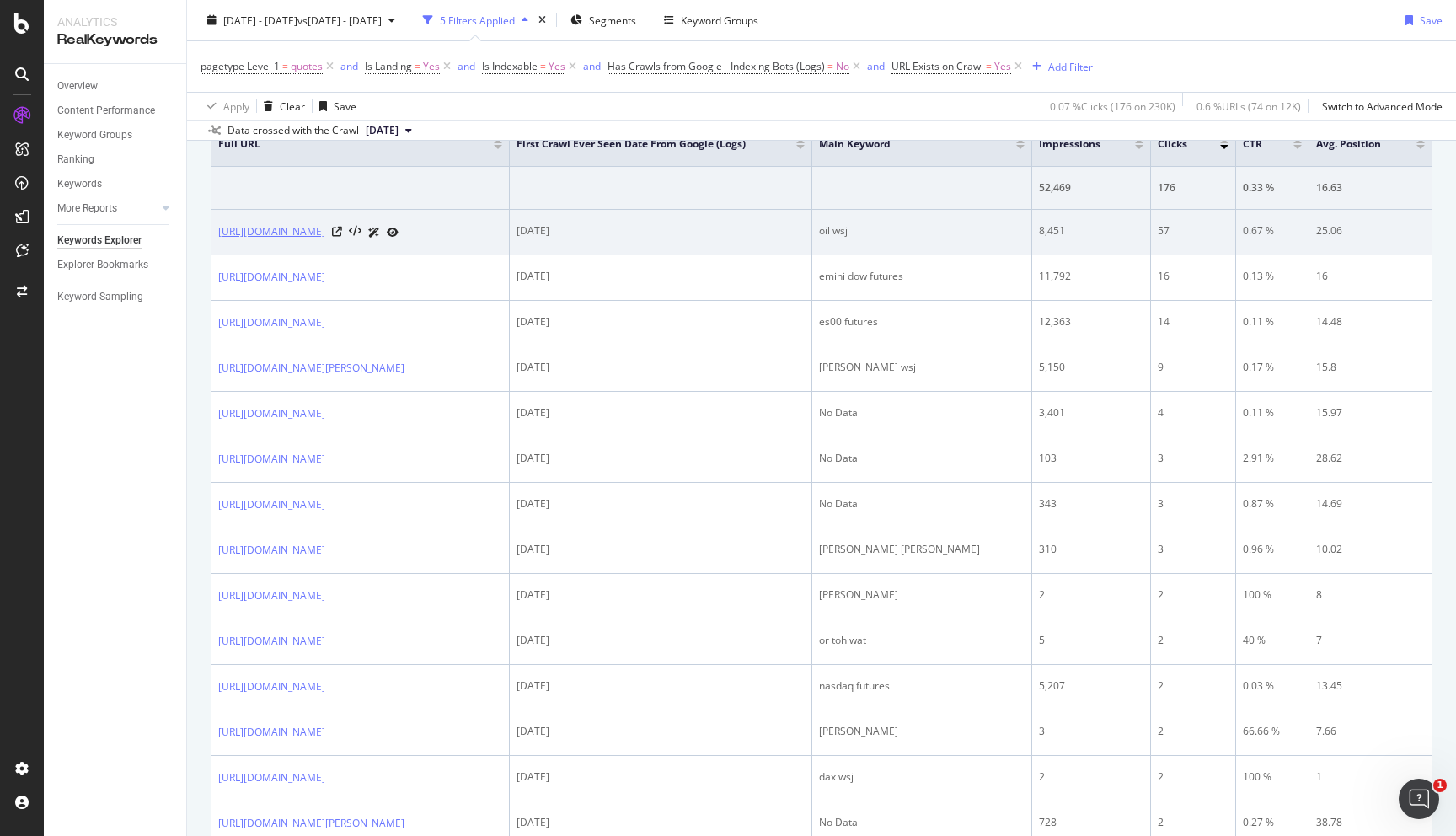
scroll to position [648, 0]
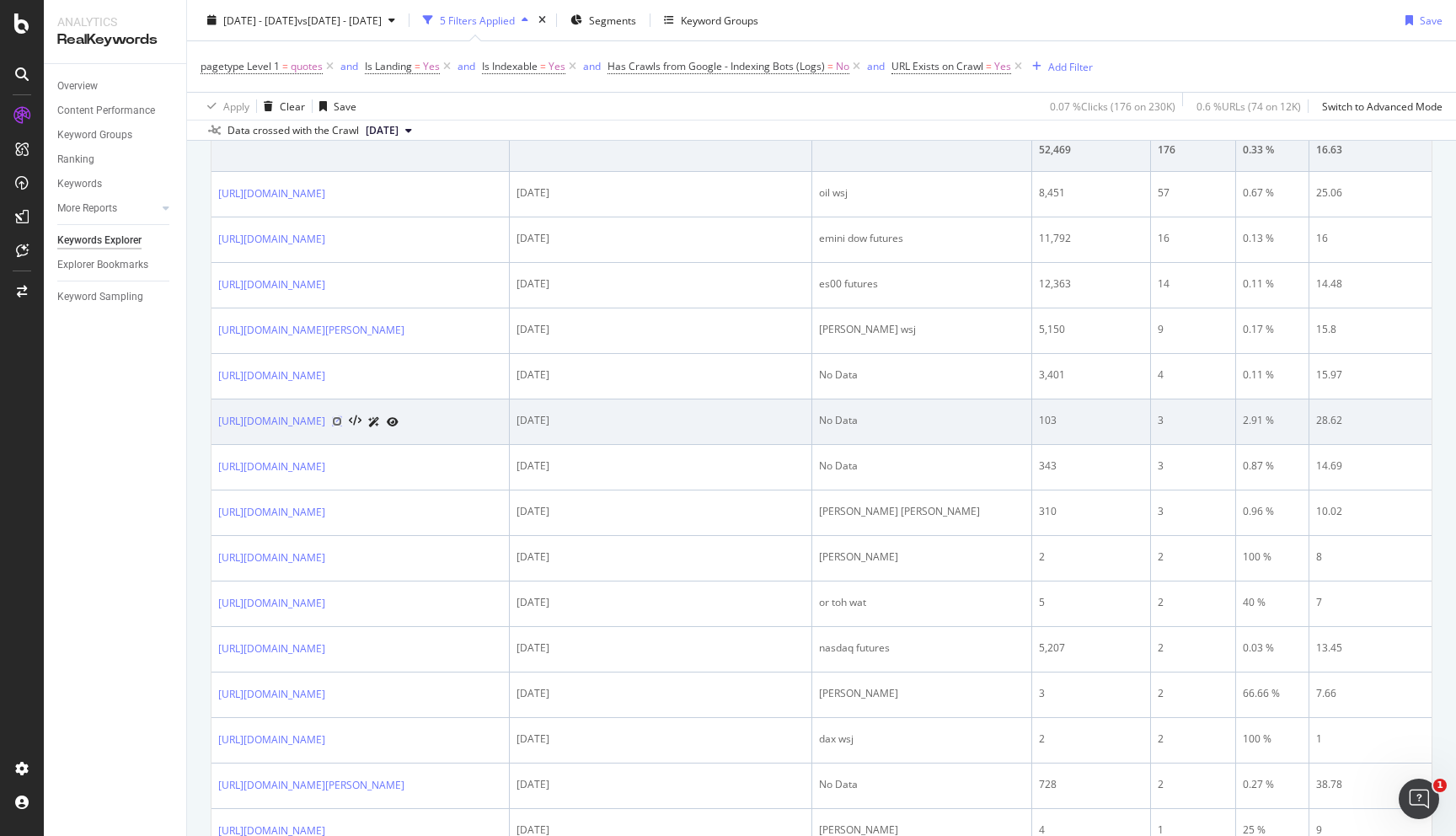
click at [342, 426] on icon at bounding box center [337, 421] width 10 height 10
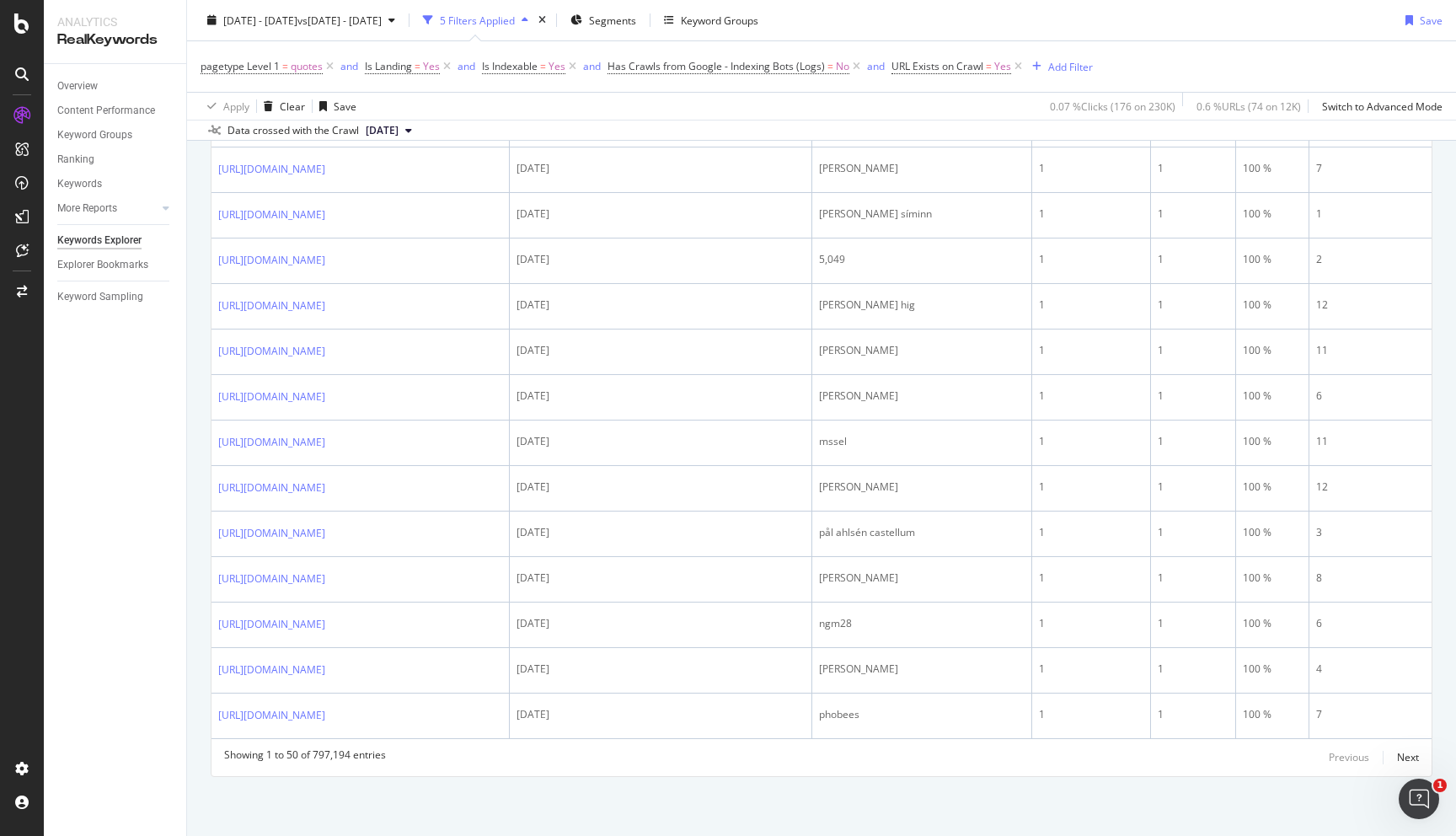
scroll to position [2975, 0]
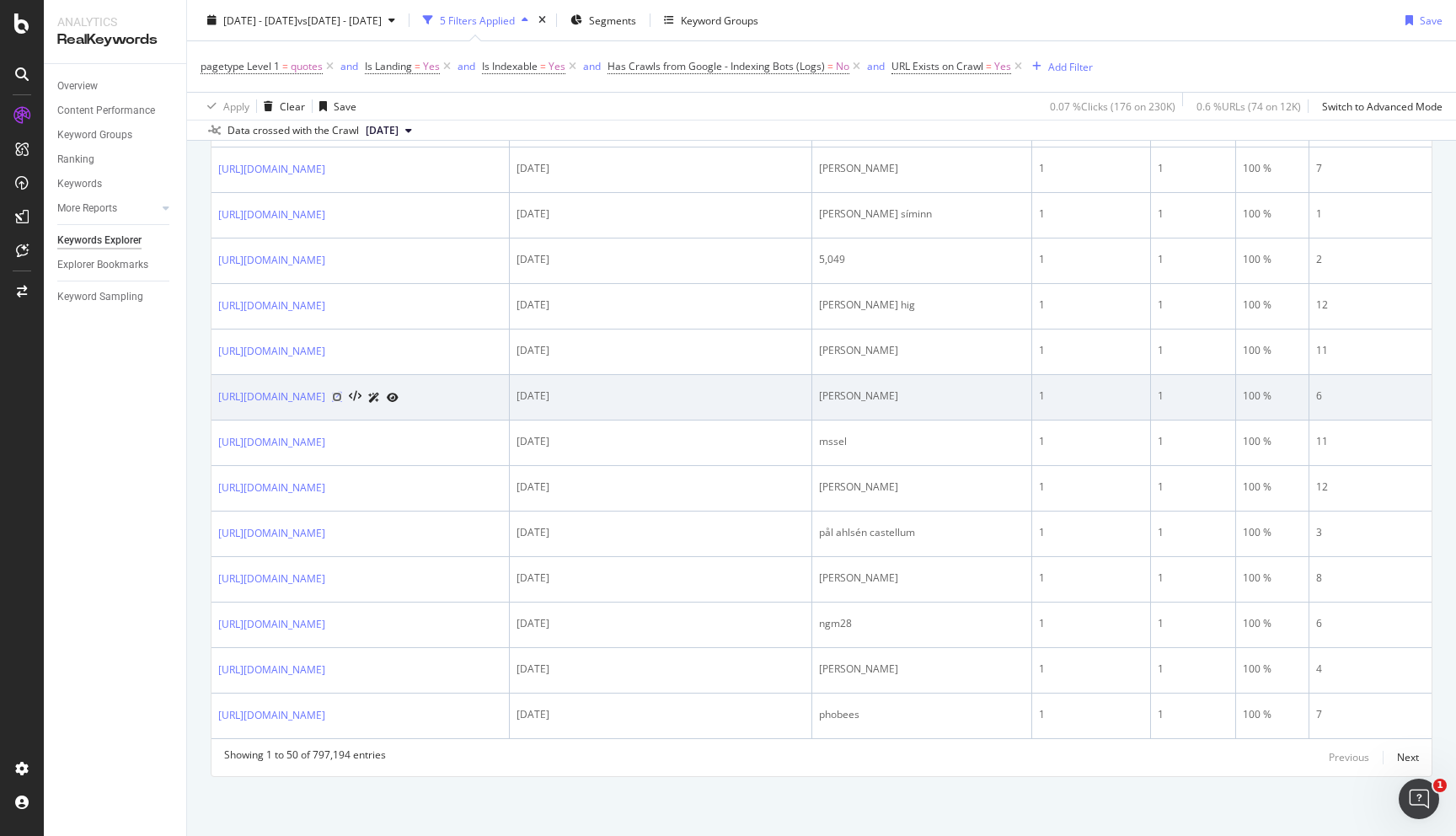
click at [342, 393] on icon at bounding box center [337, 397] width 10 height 10
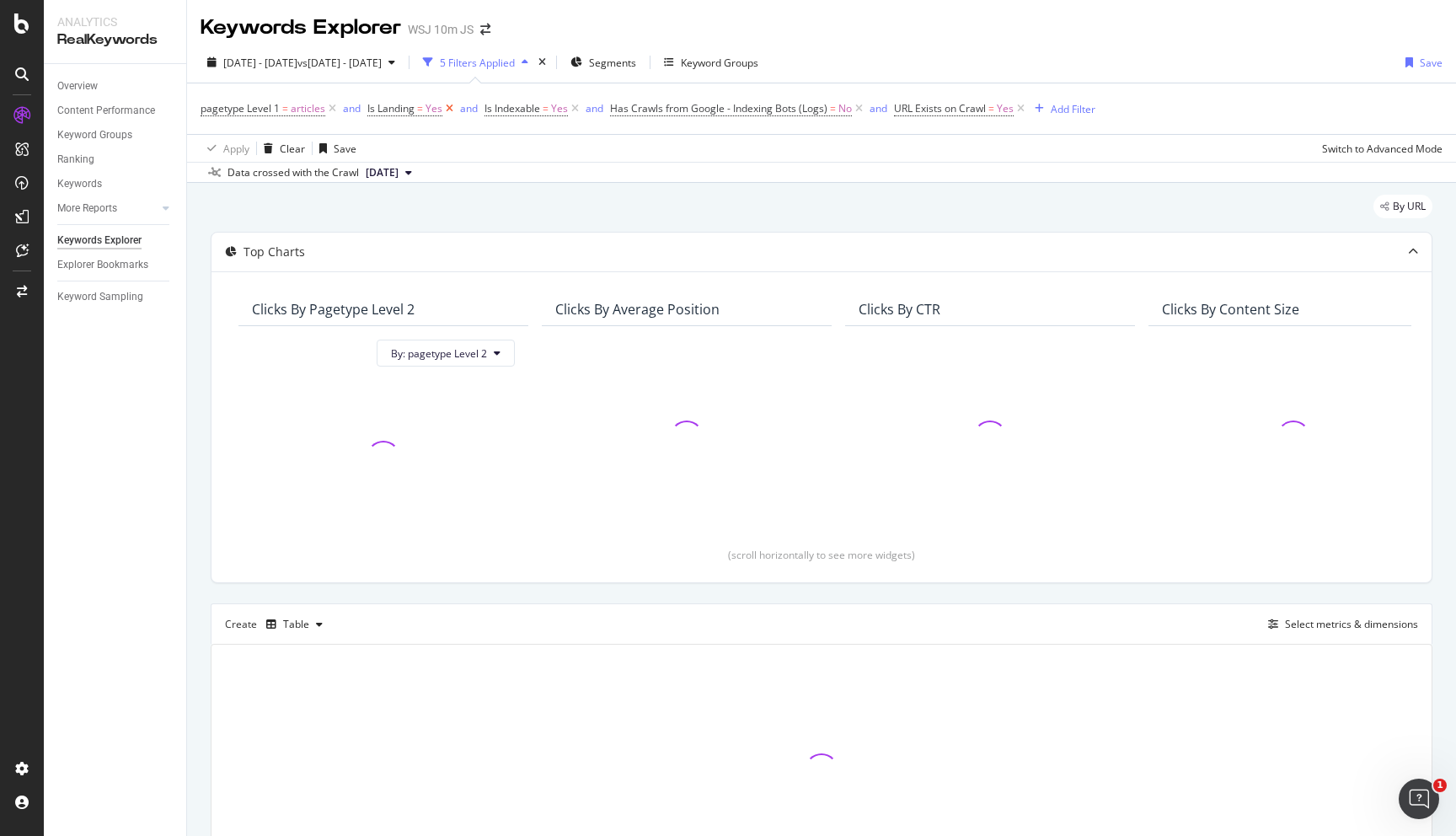
click at [447, 110] on icon at bounding box center [449, 109] width 14 height 17
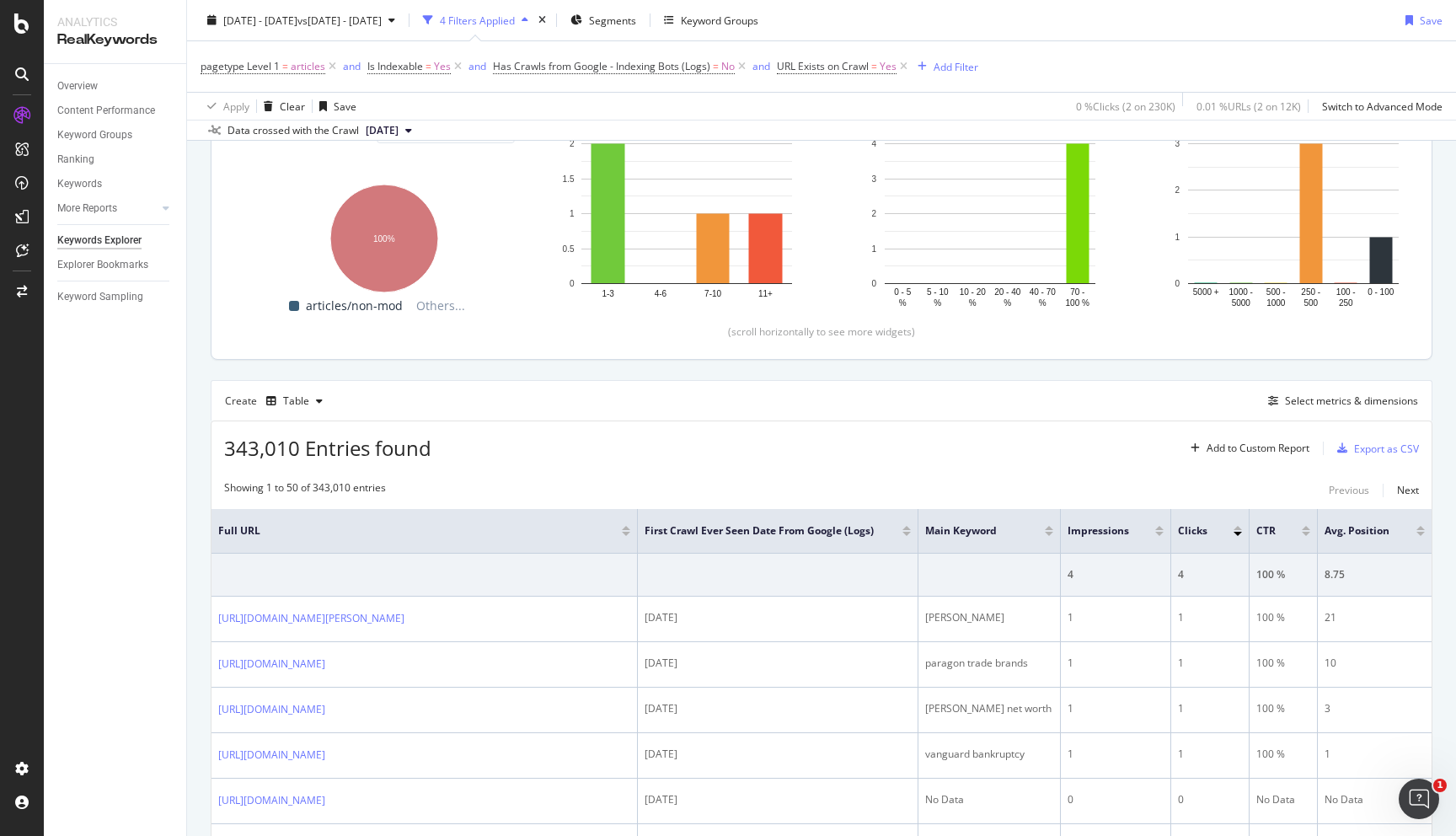
scroll to position [413, 0]
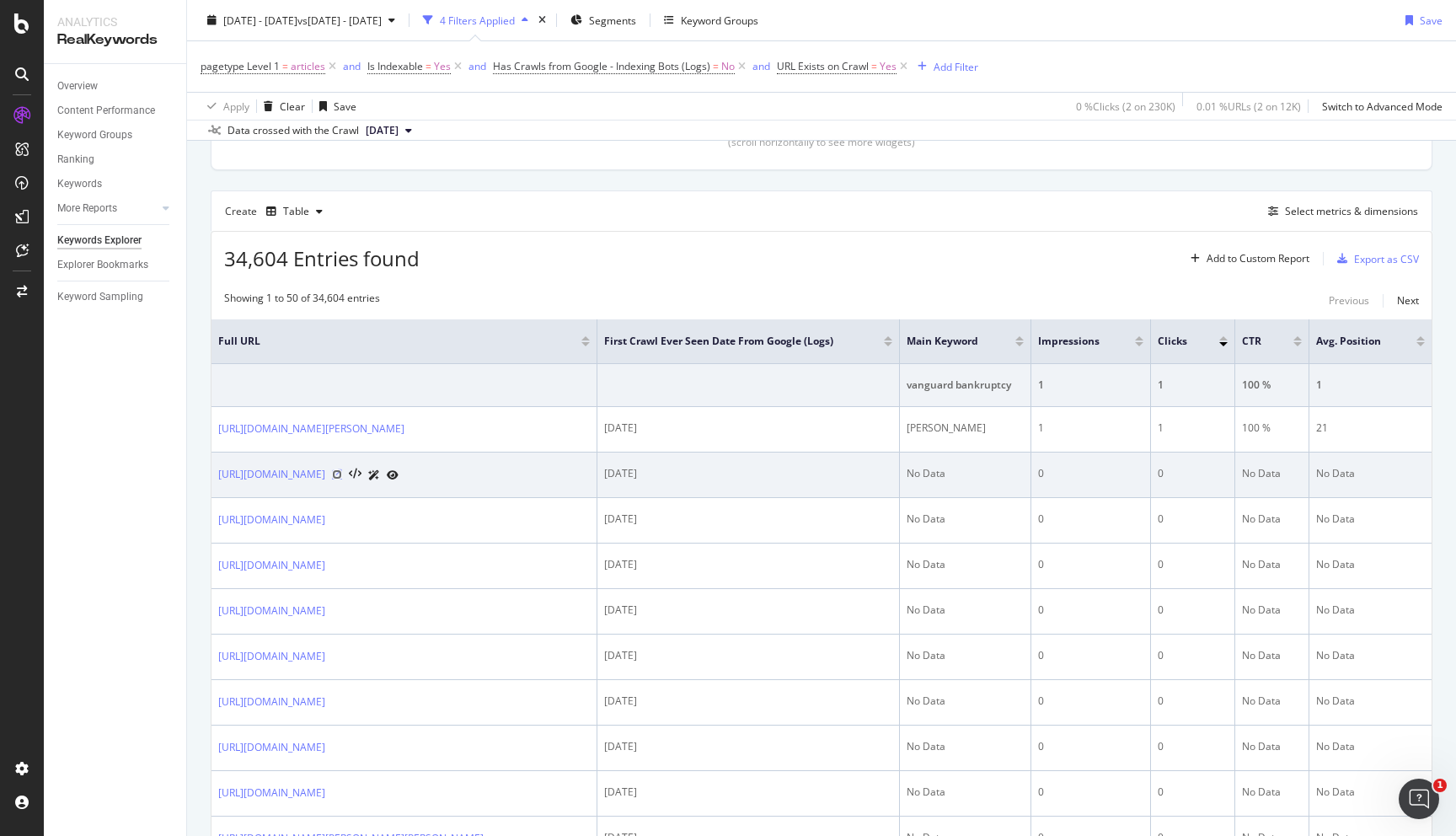
click at [342, 479] on icon at bounding box center [337, 475] width 10 height 10
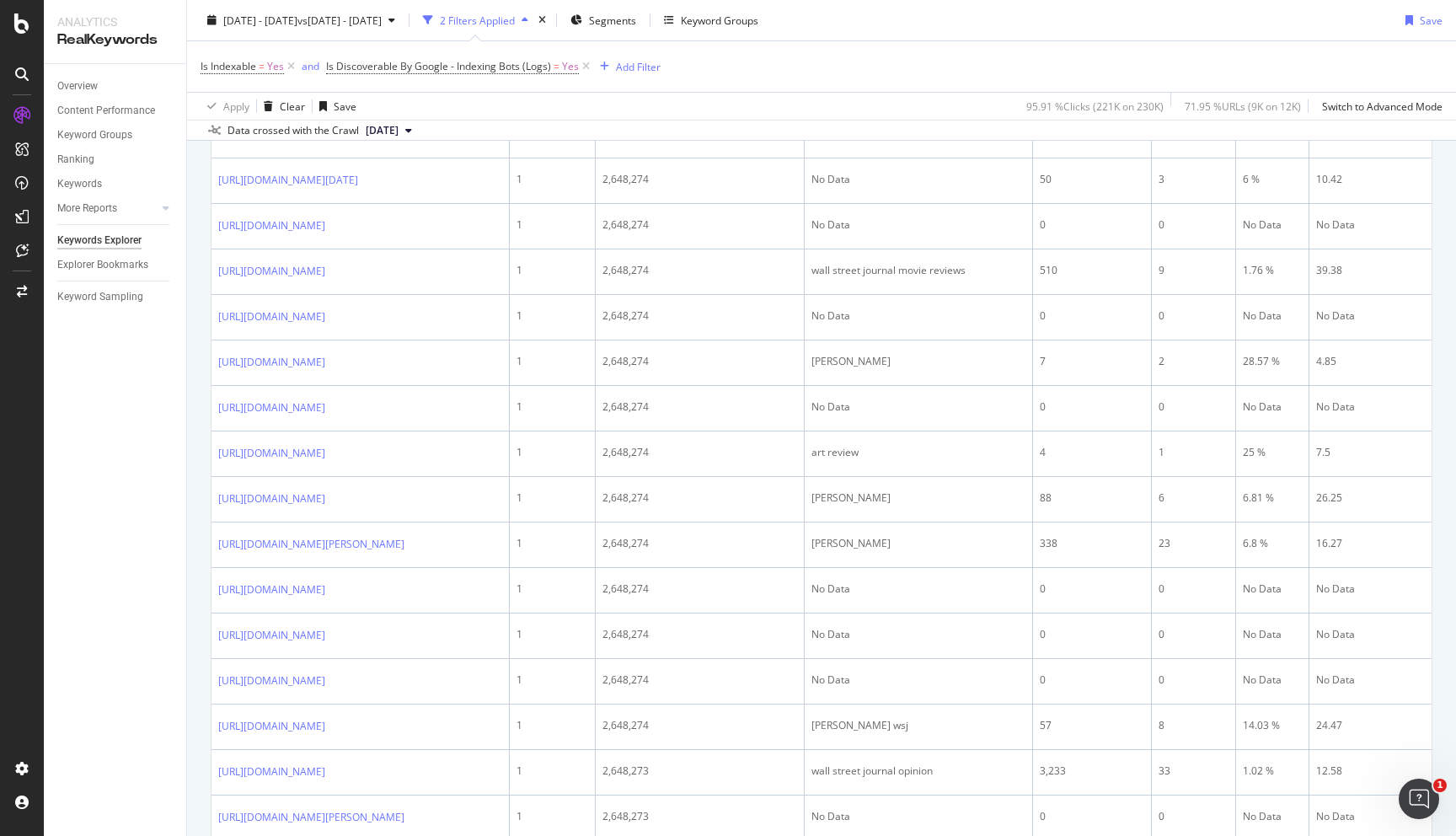
scroll to position [2352, 0]
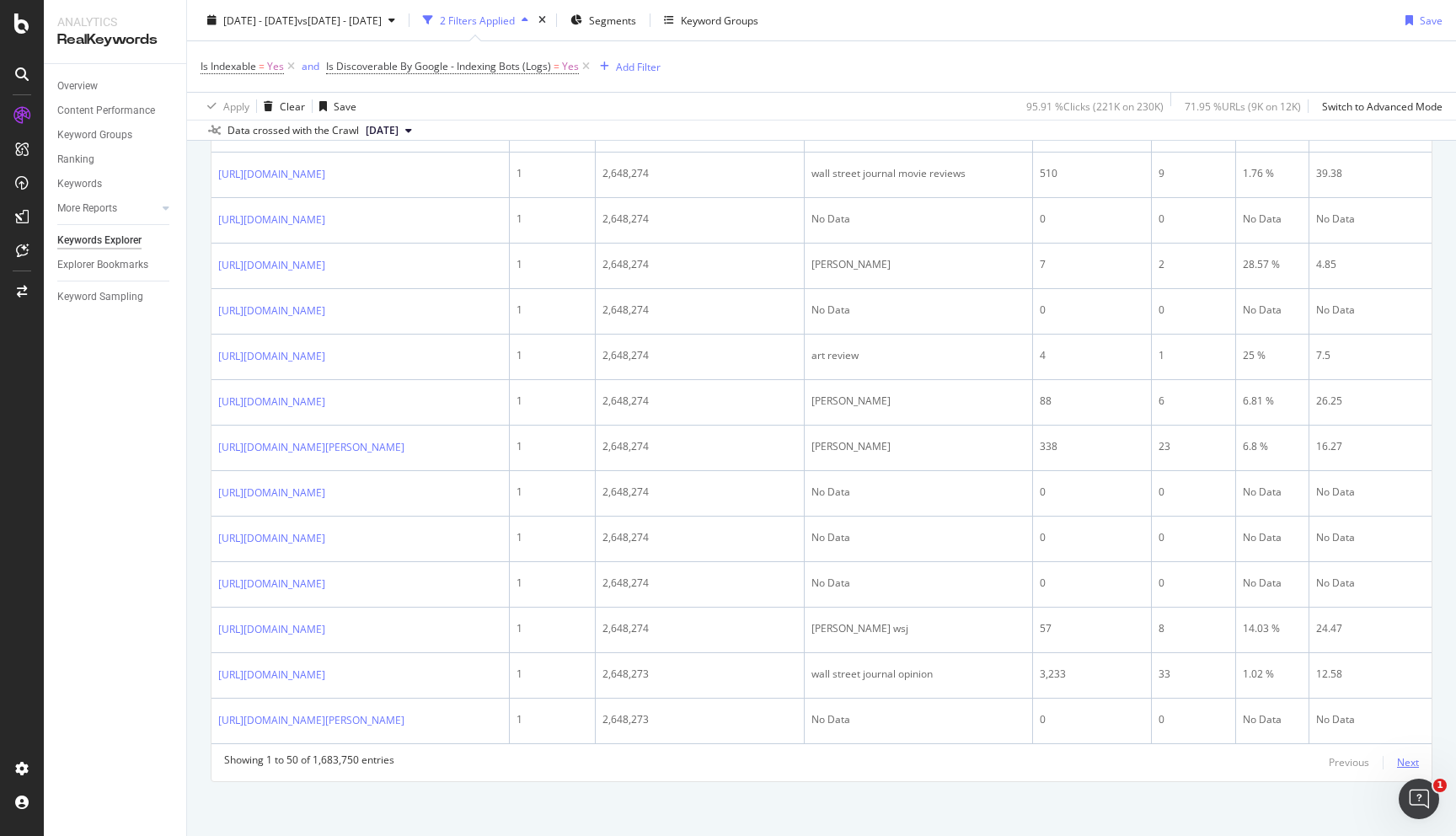
click at [1402, 757] on div "Next" at bounding box center [1408, 762] width 22 height 14
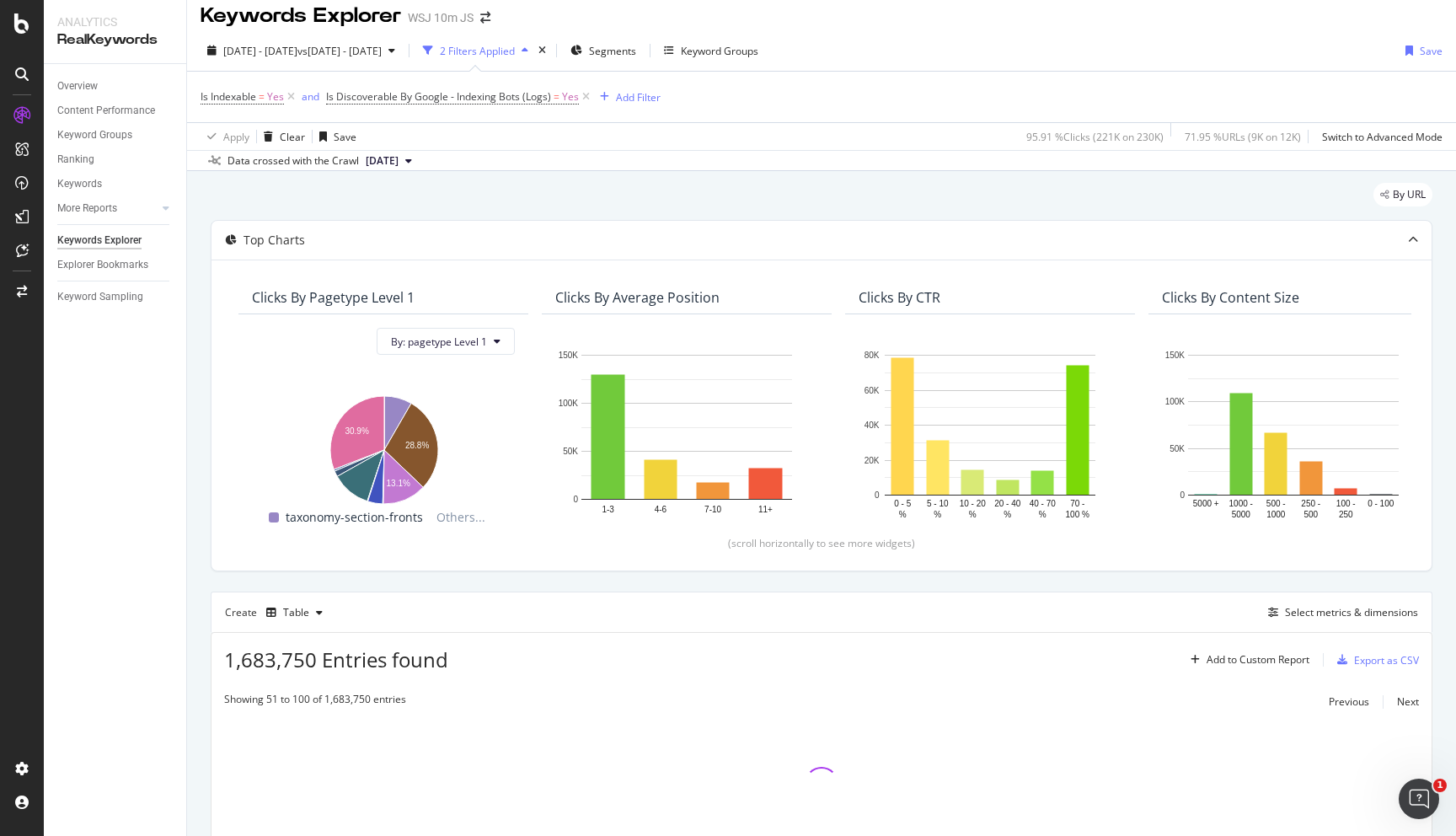
scroll to position [0, 0]
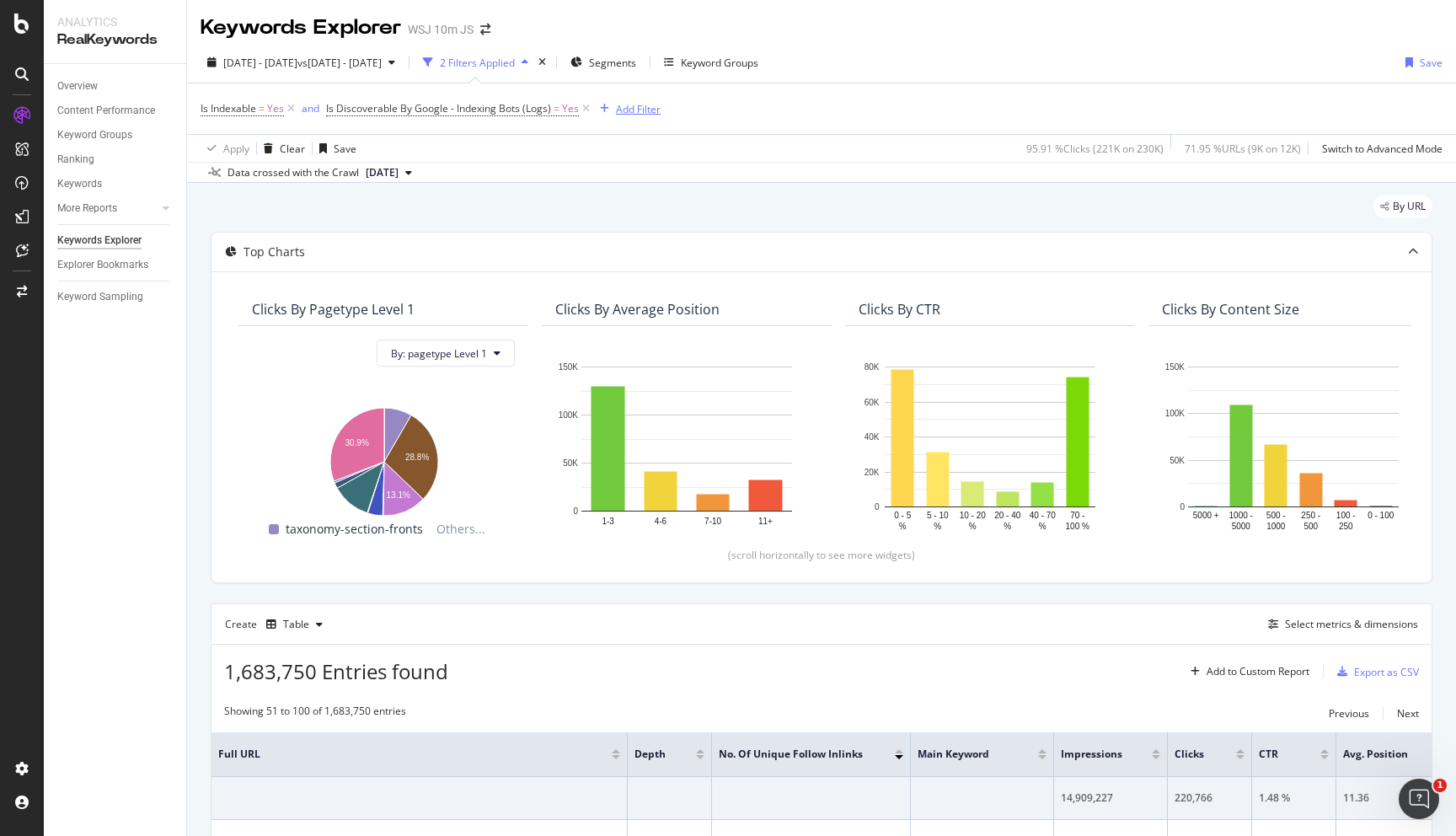
click at [623, 103] on div "Add Filter" at bounding box center [637, 109] width 44 height 14
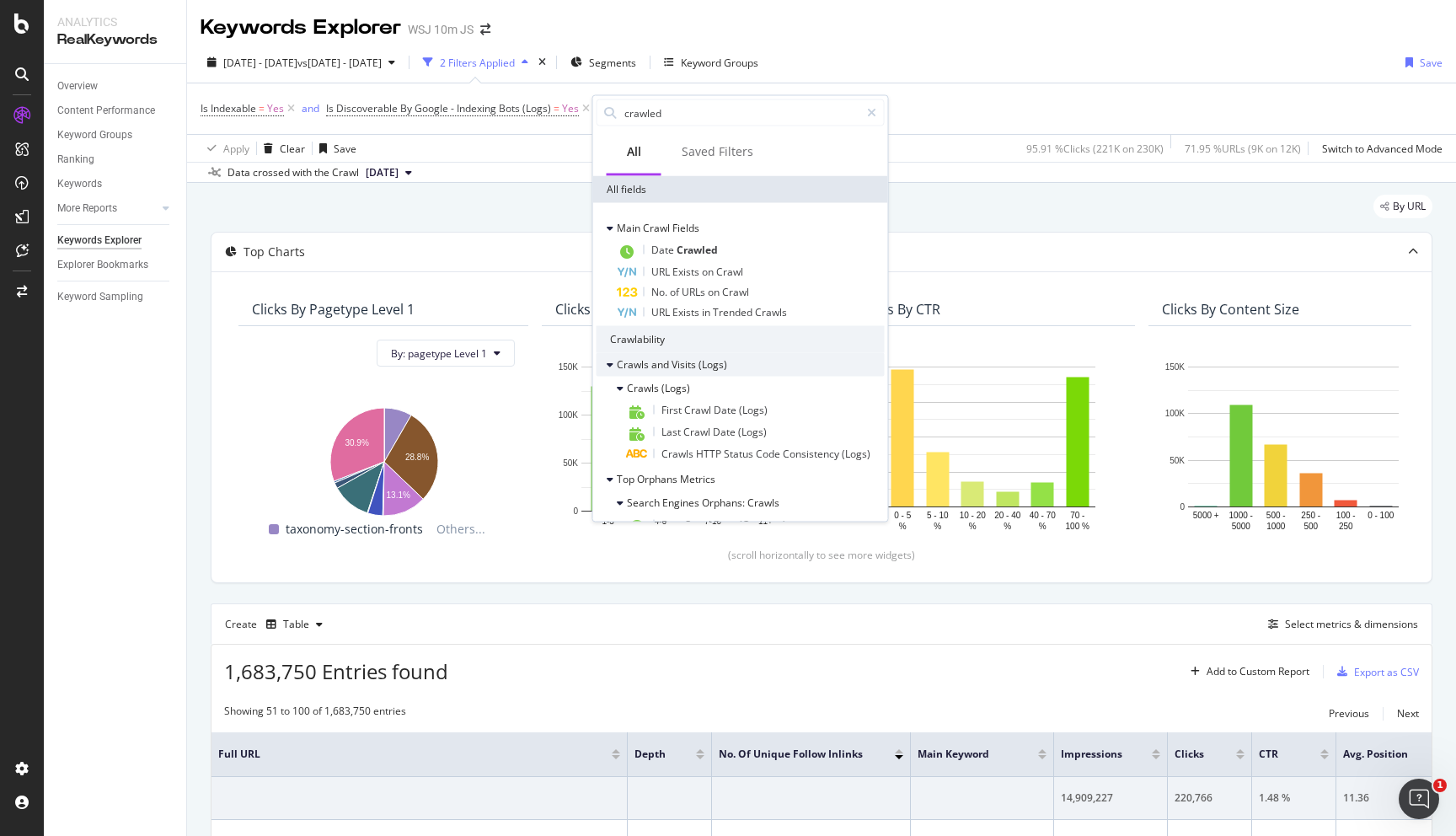
scroll to position [71, 0]
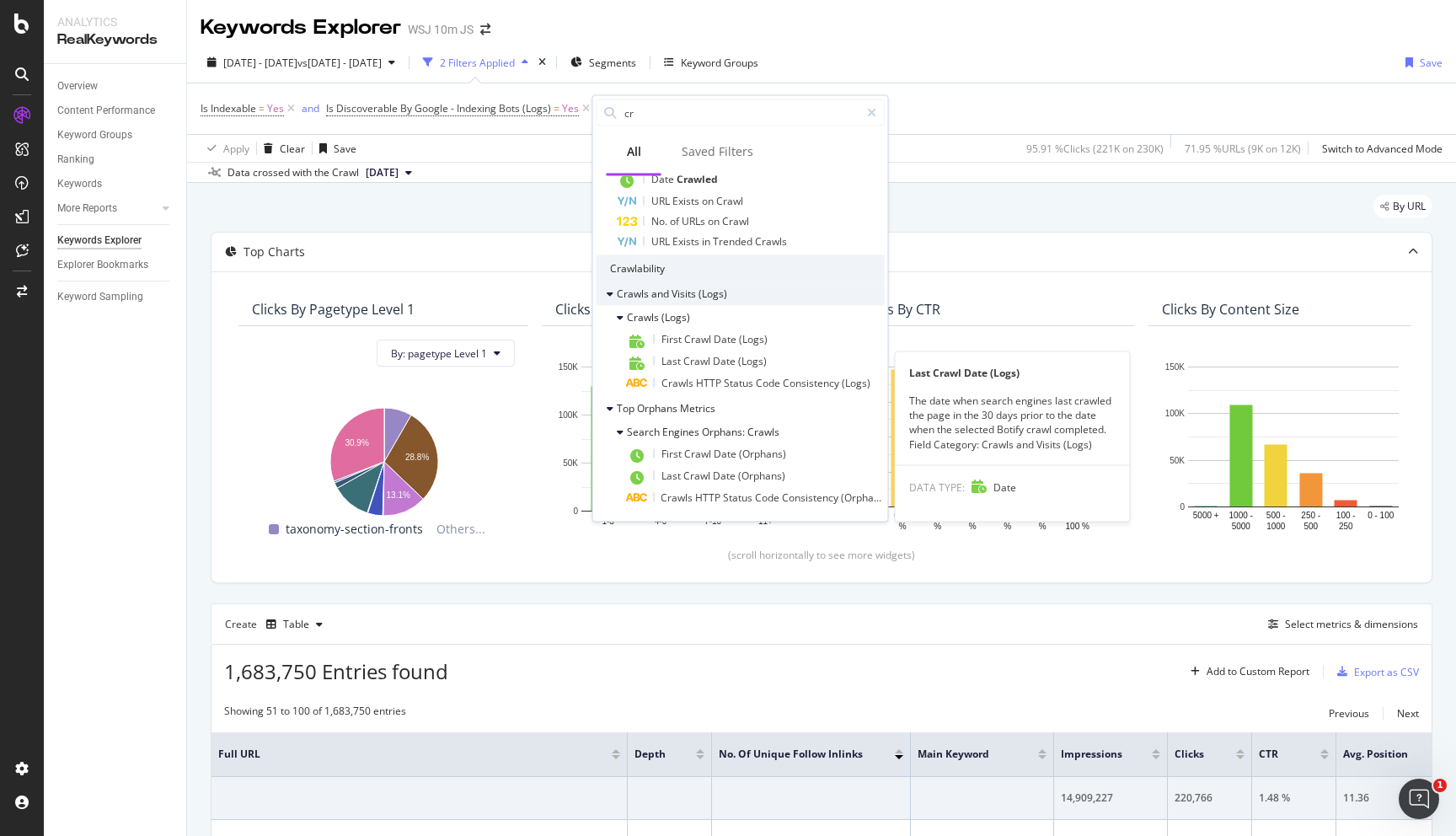
type input "c"
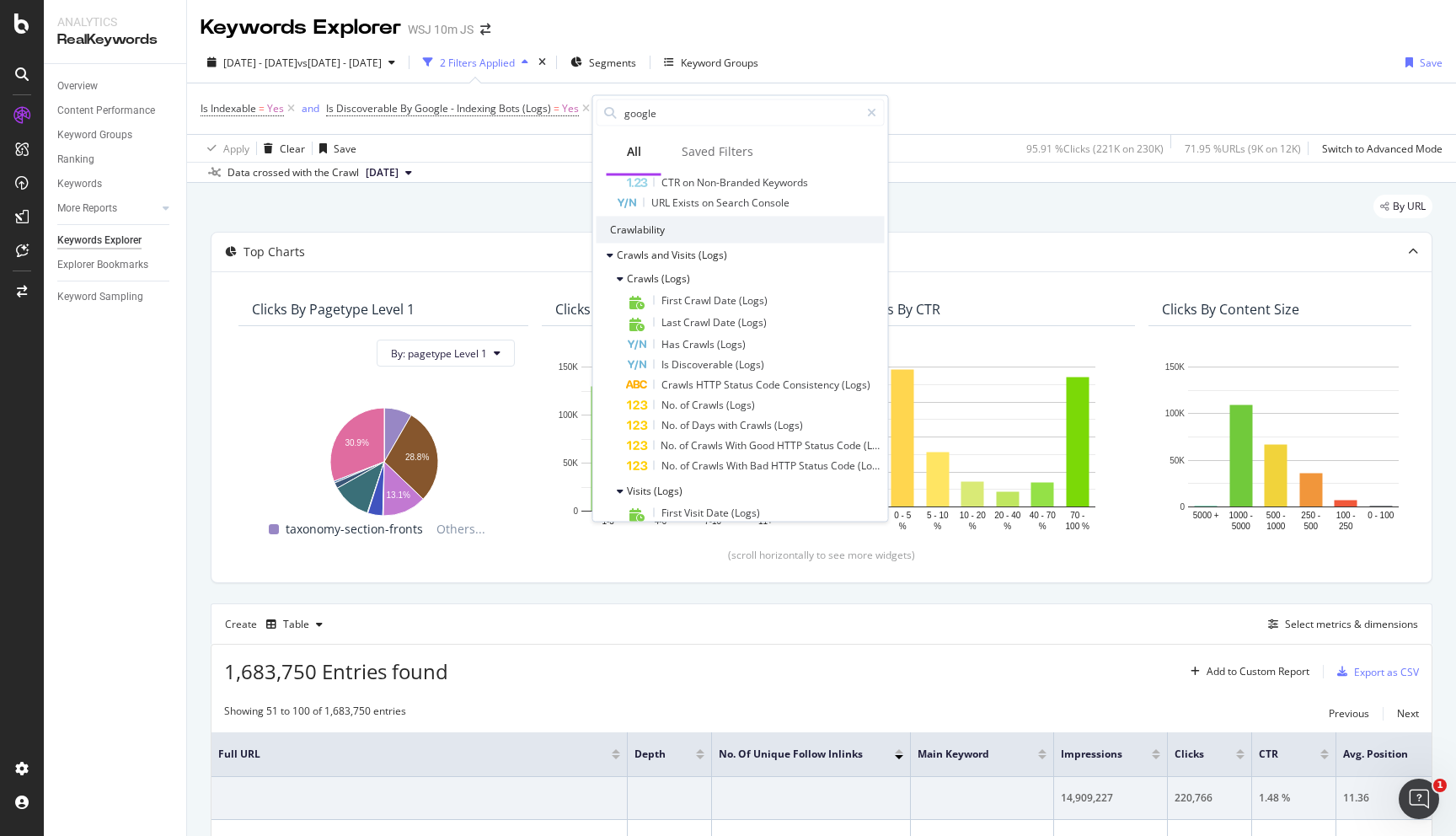
scroll to position [407, 0]
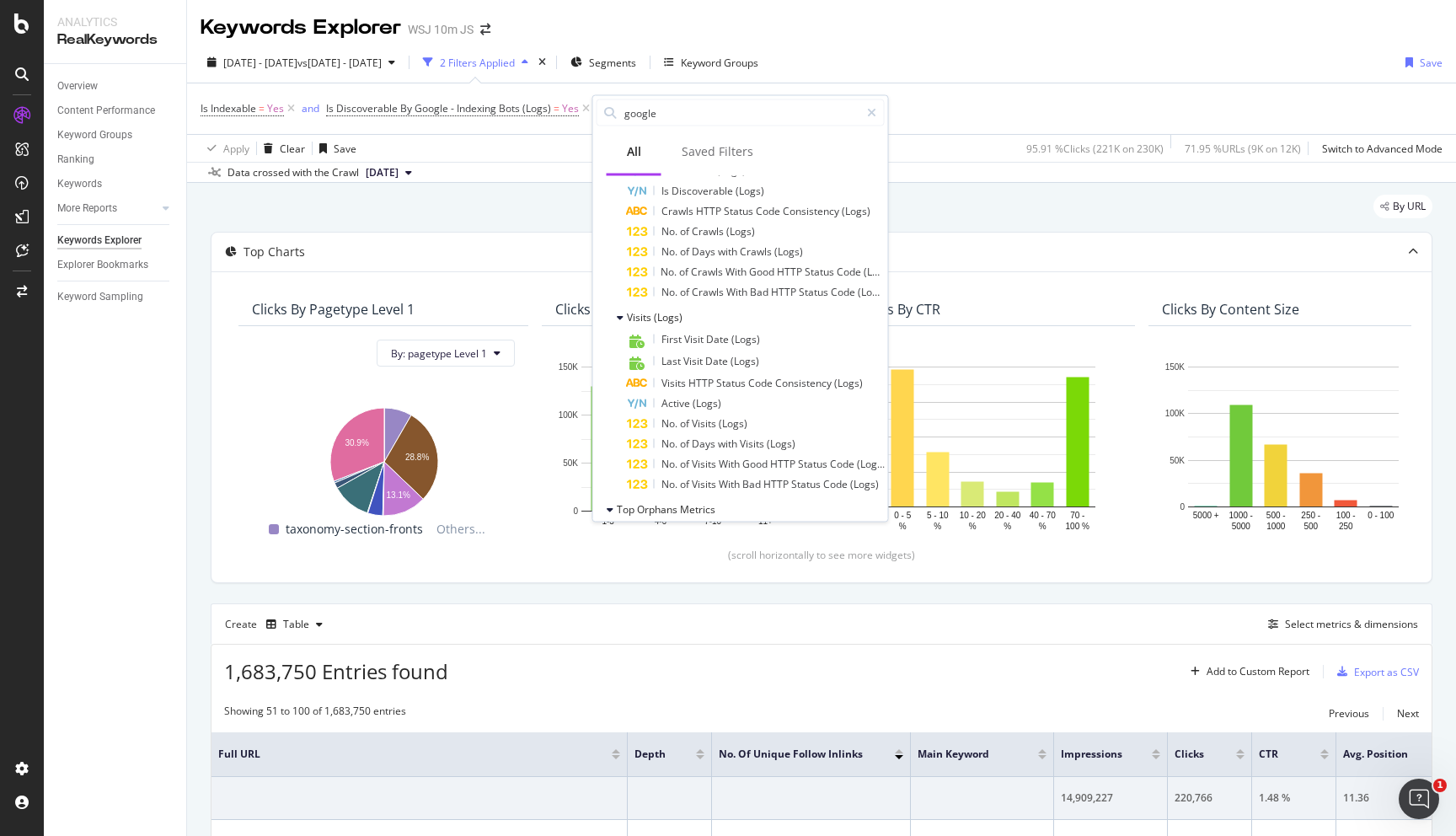
type input "google"
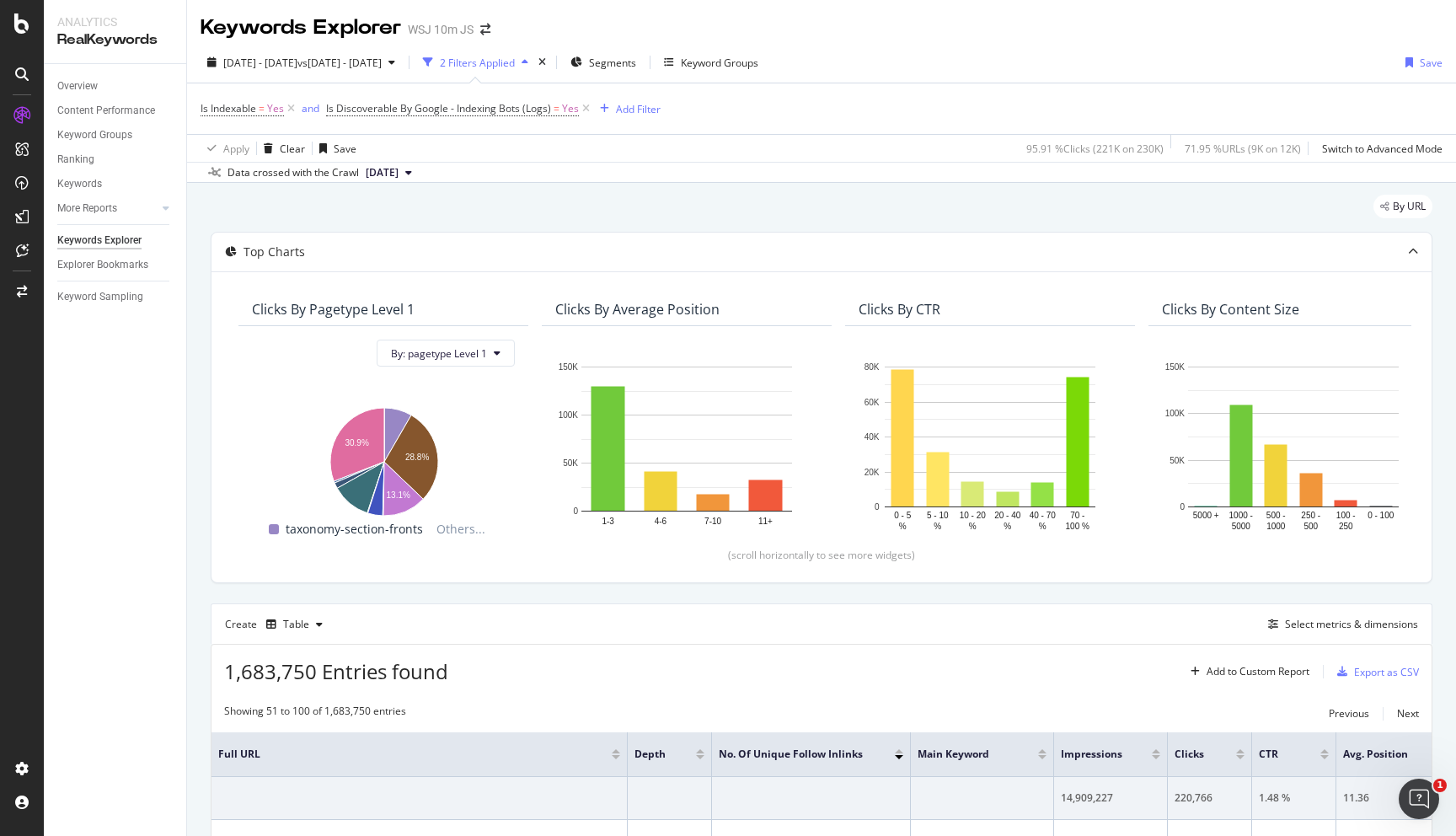
click at [547, 199] on div "By URL" at bounding box center [821, 212] width 1222 height 37
click at [429, 113] on span "Is Discoverable By Google - Indexing Bots (Logs)" at bounding box center [438, 108] width 225 height 14
click at [455, 155] on span "By Google - Indexing Bots" at bounding box center [402, 148] width 120 height 14
click at [455, 146] on span "By Google - Indexing Bots" at bounding box center [402, 148] width 120 height 14
click at [661, 177] on div "Data crossed with the Crawl 2025 Aug. 16th" at bounding box center [821, 172] width 1269 height 20
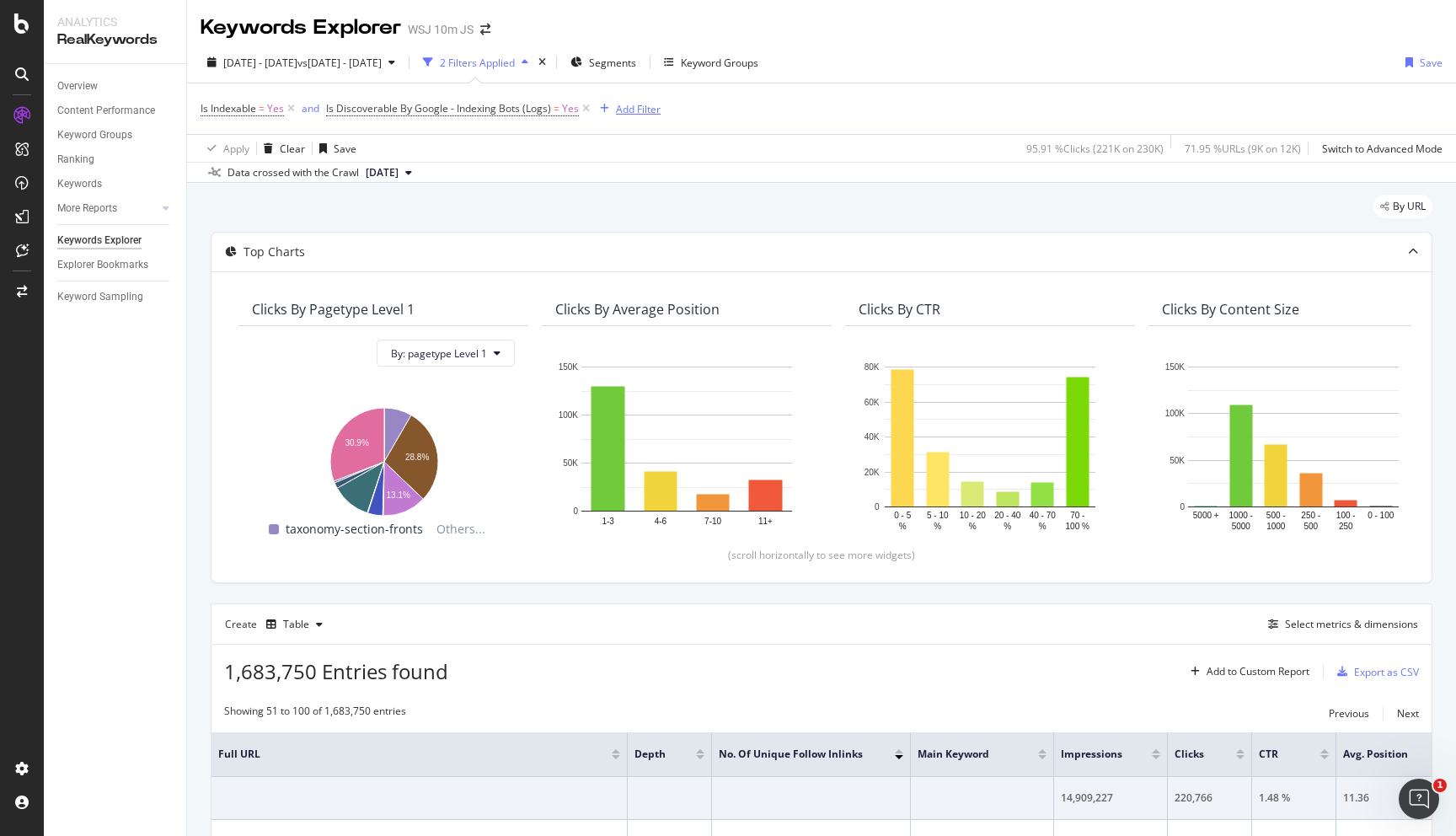
click at [632, 107] on div "Add Filter" at bounding box center [637, 109] width 44 height 14
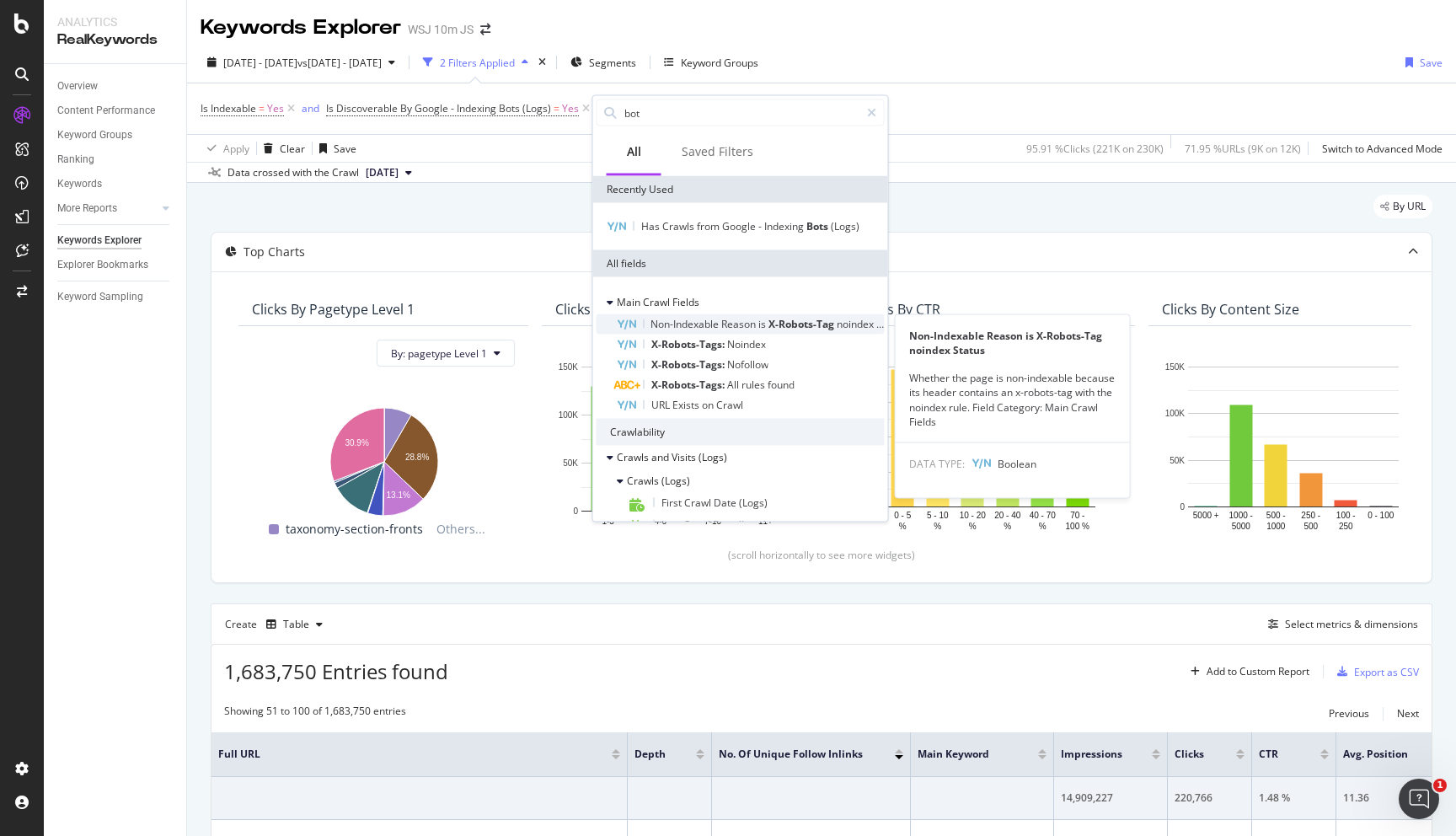
type input "bots"
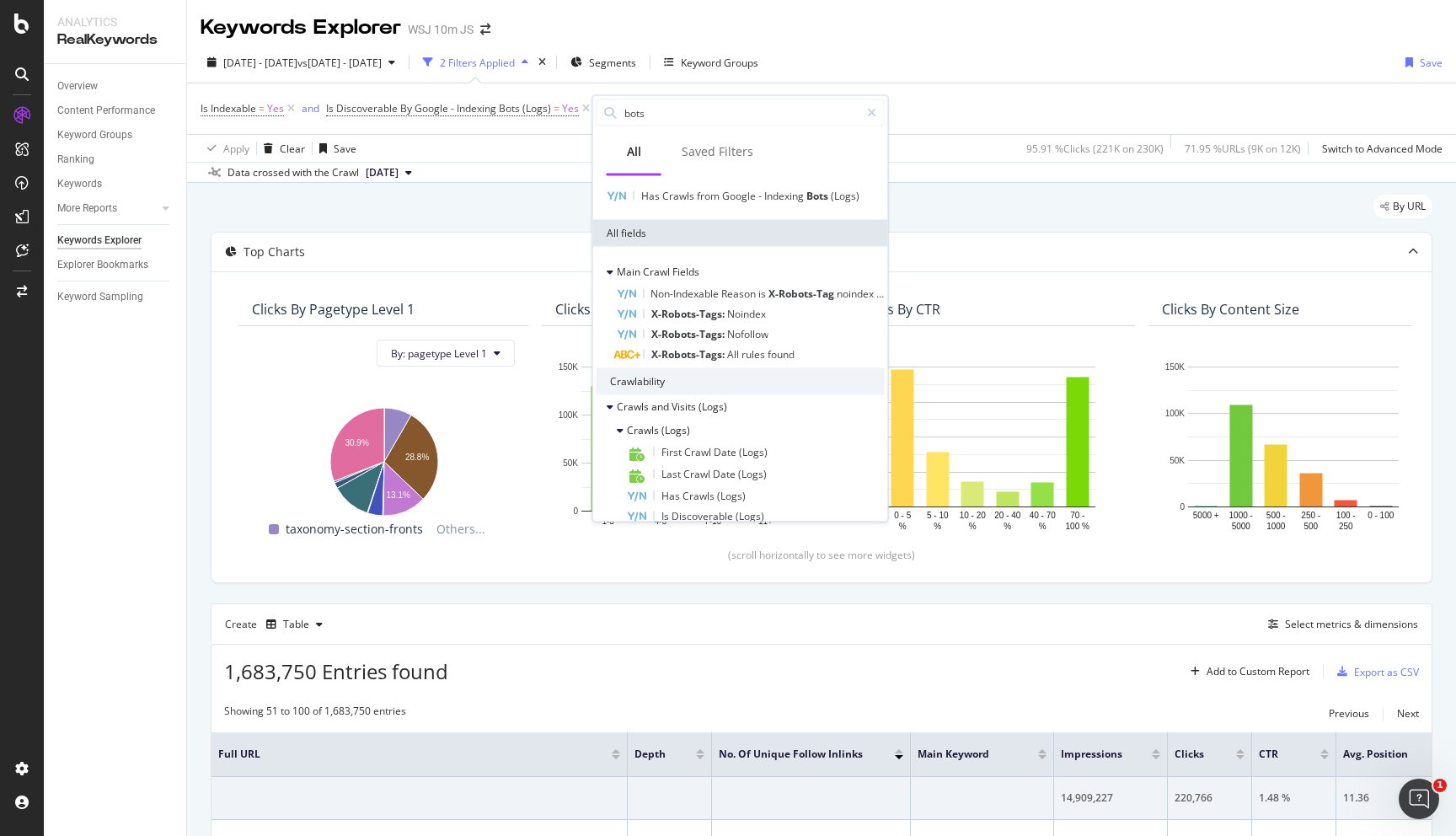
scroll to position [0, 0]
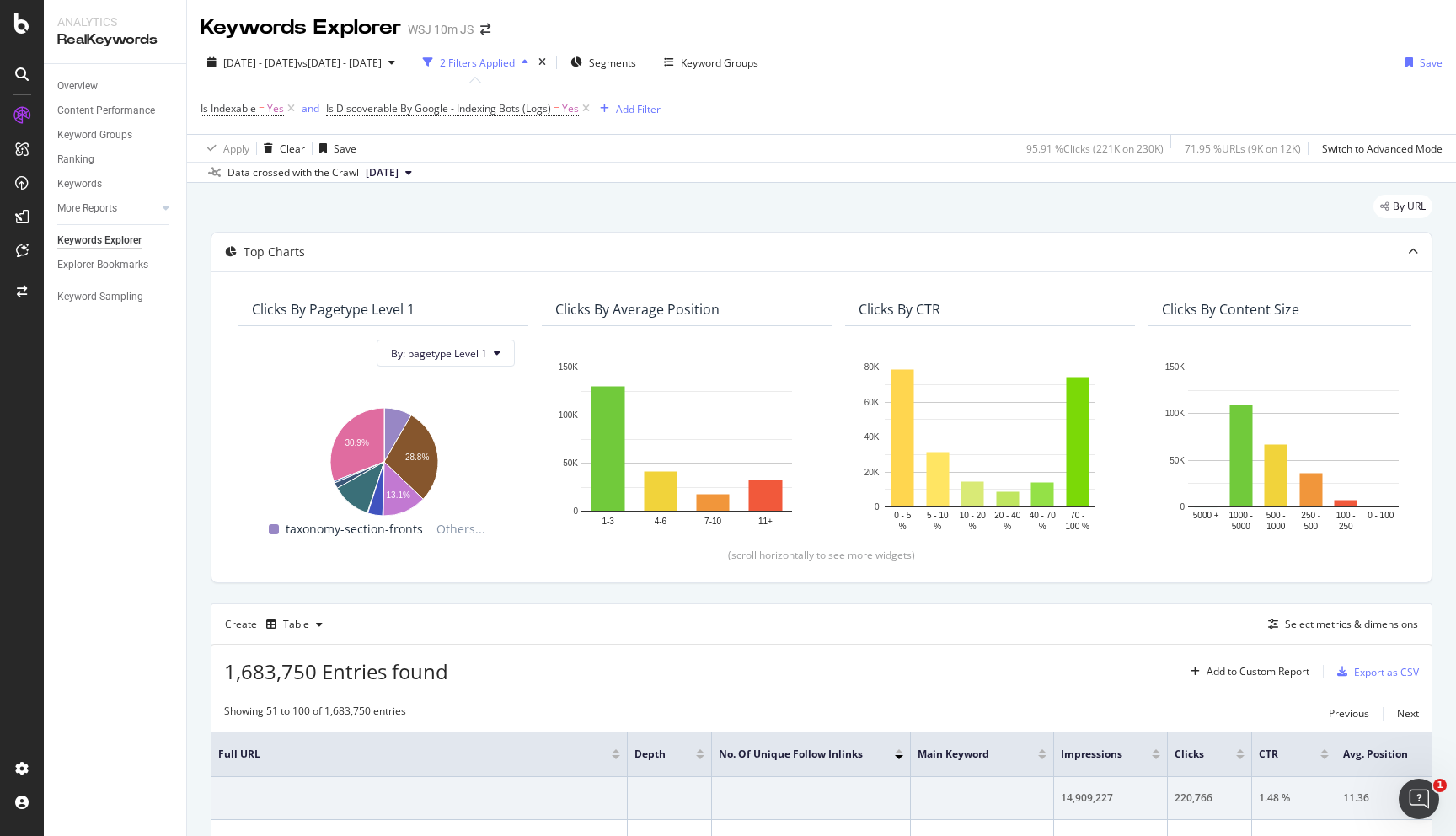
click at [961, 75] on div "2025 Aug. 14th - Aug. 14th vs 2025 Aug. 9th - Aug. 9th 2 Filters Applied Segmen…" at bounding box center [821, 66] width 1269 height 34
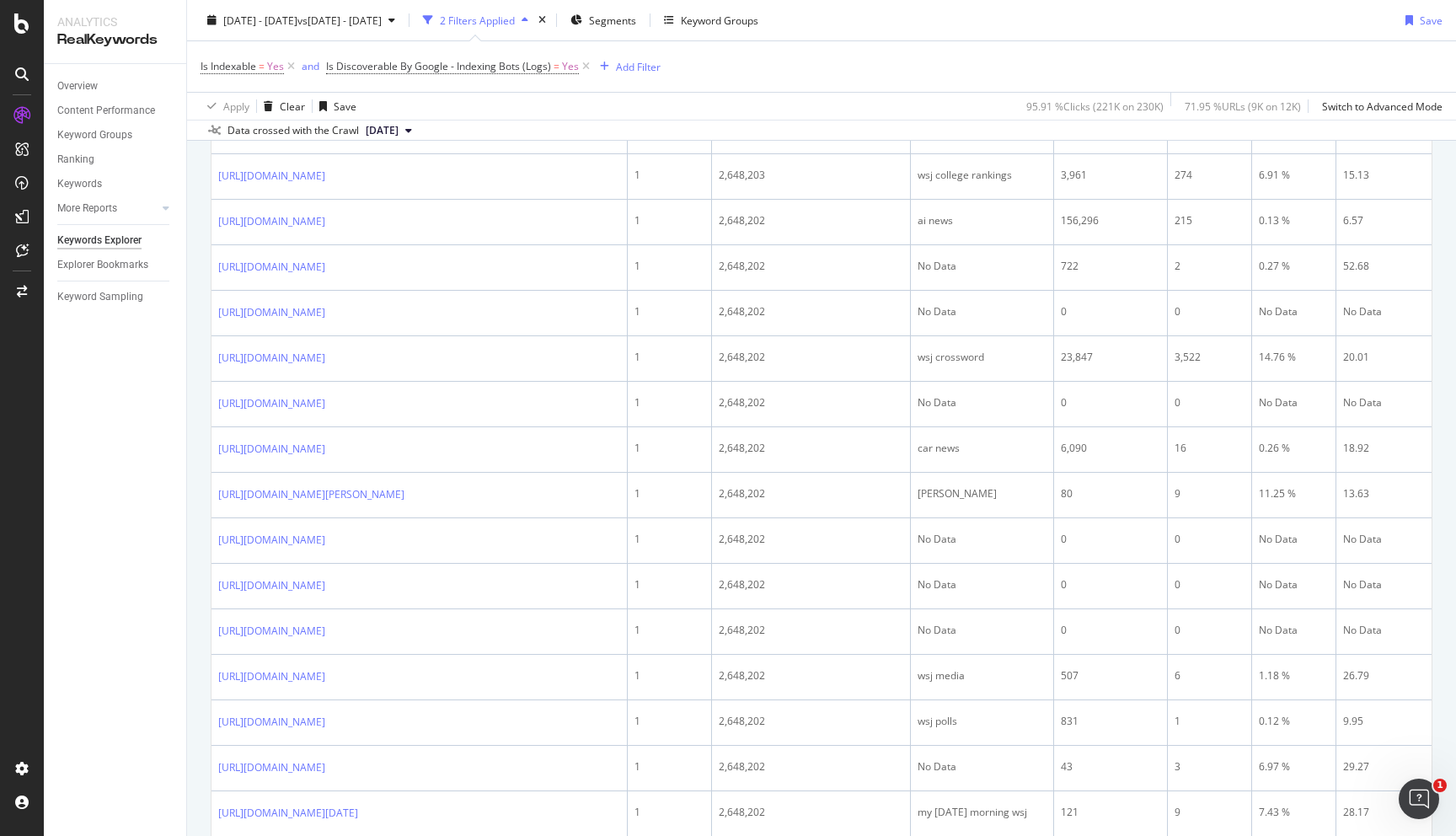
scroll to position [1866, 0]
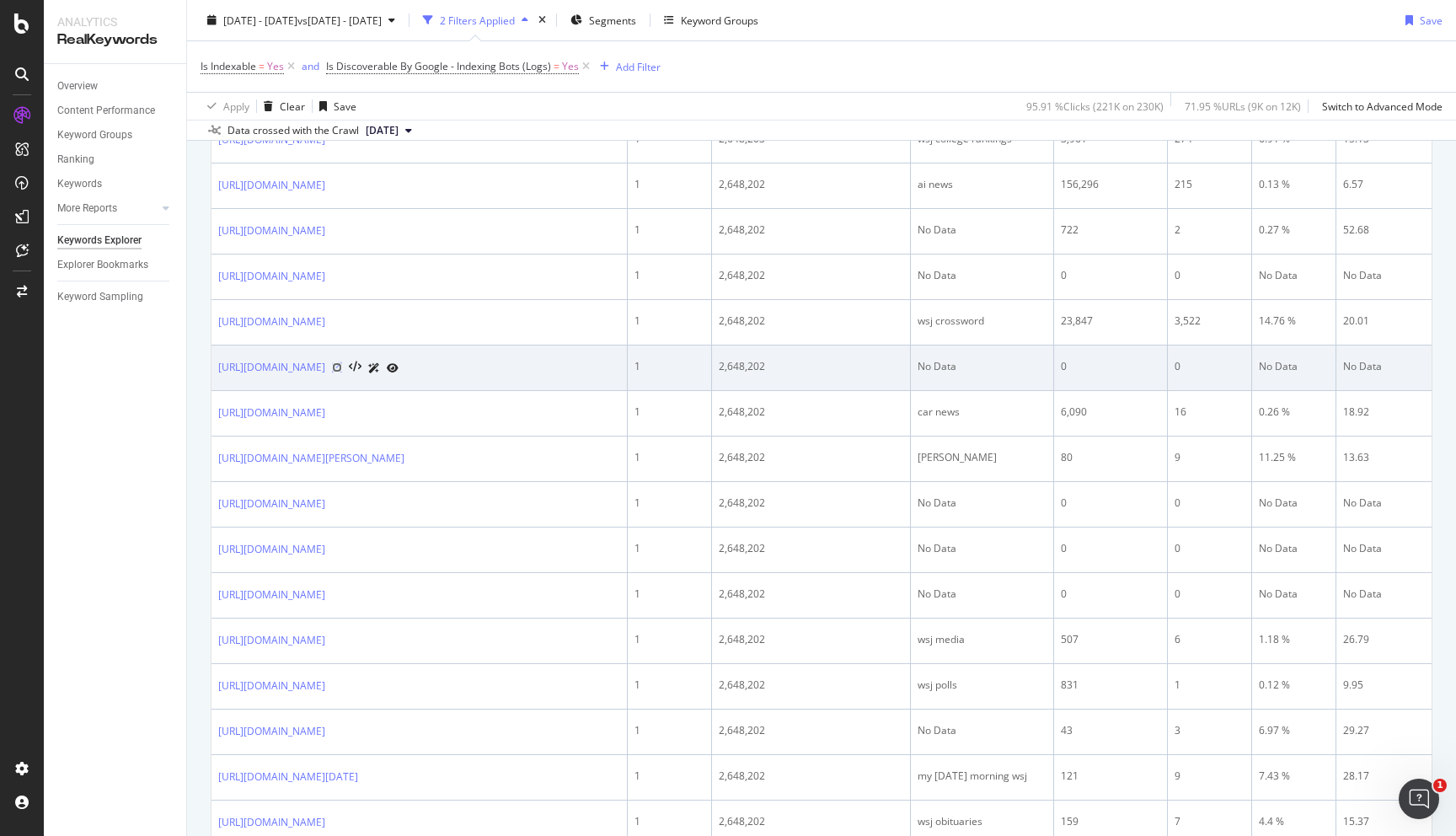
click at [342, 362] on icon at bounding box center [337, 367] width 10 height 10
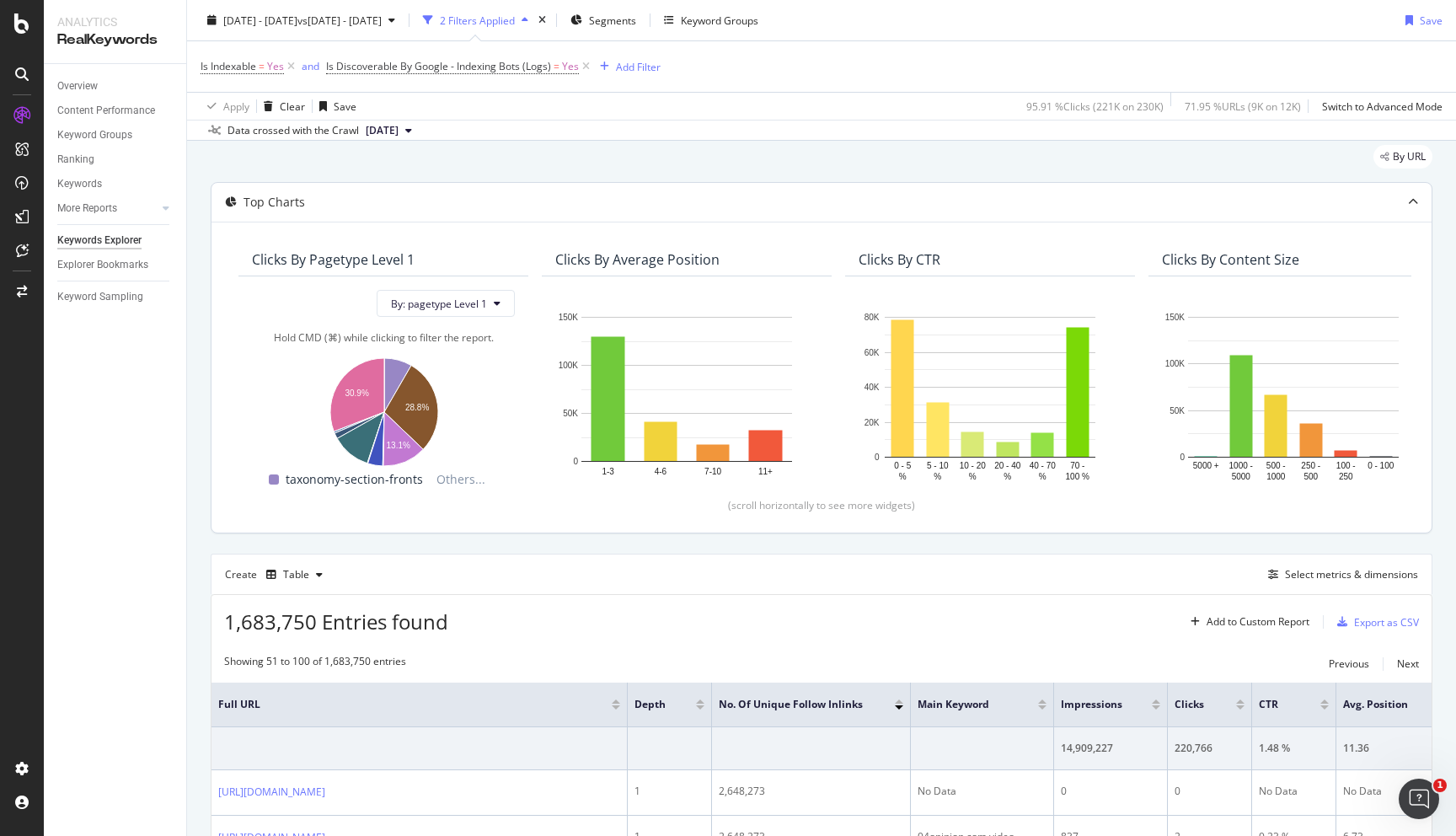
scroll to position [0, 0]
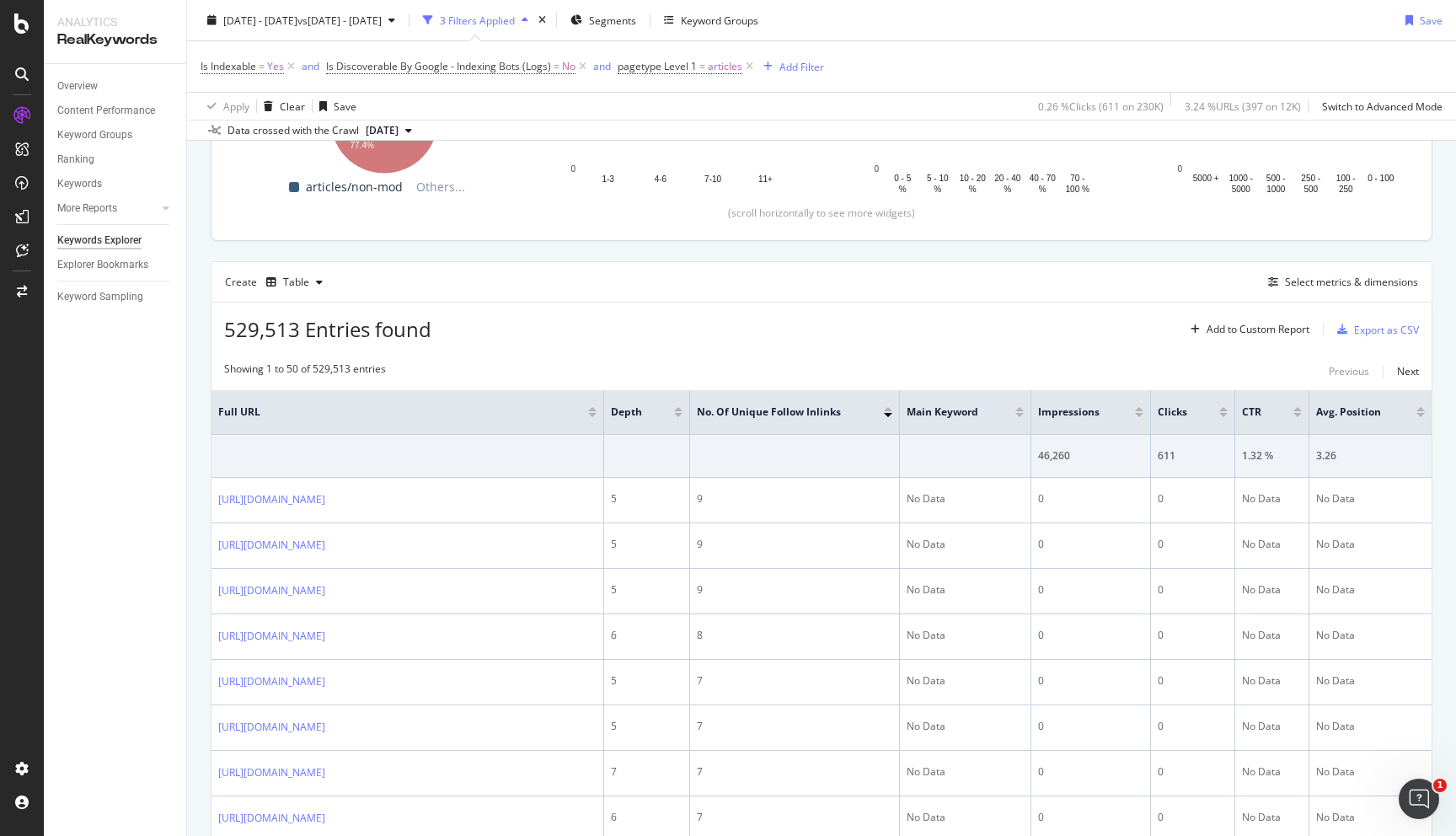
scroll to position [486, 0]
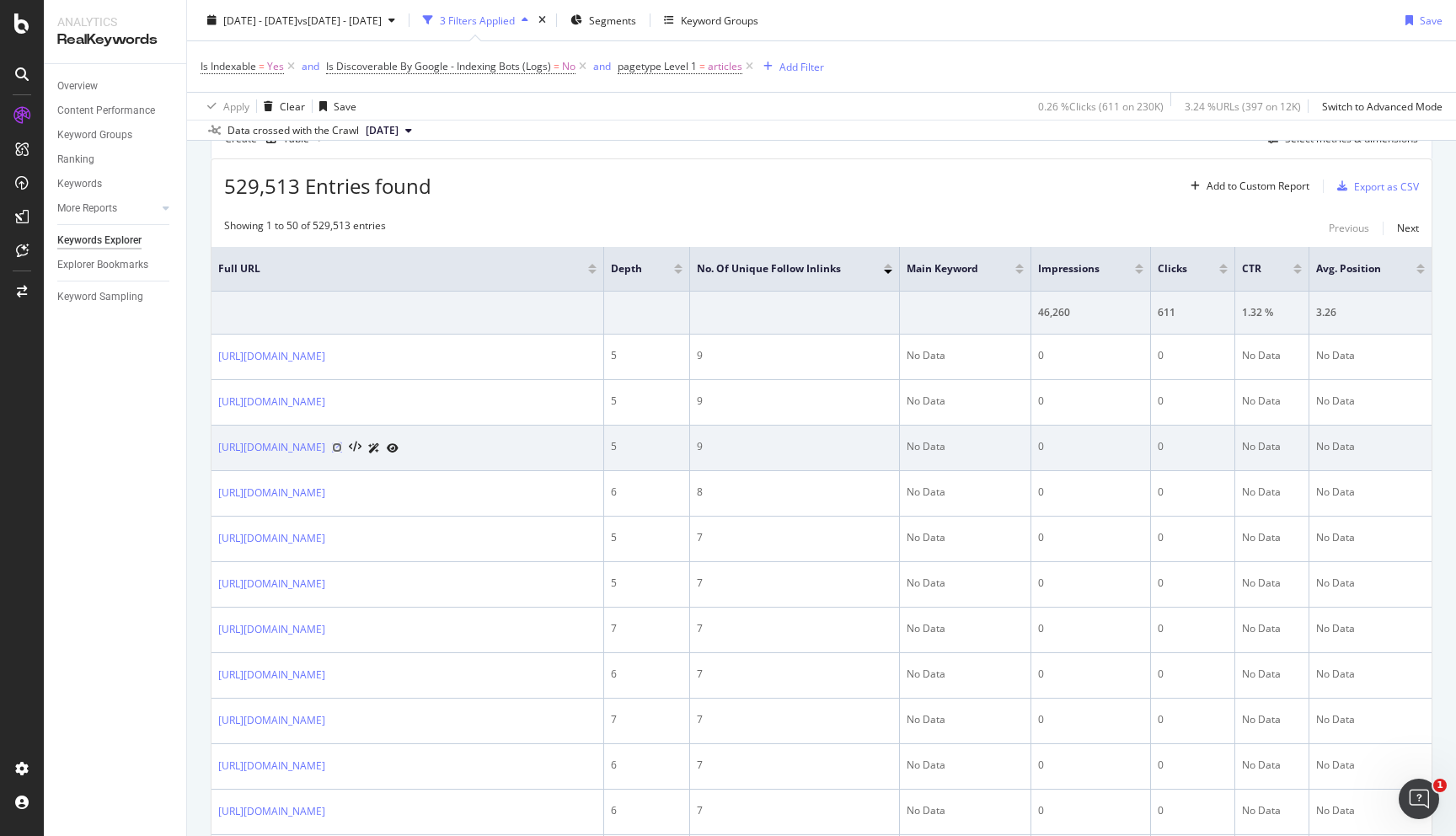
click at [342, 453] on icon at bounding box center [337, 447] width 10 height 10
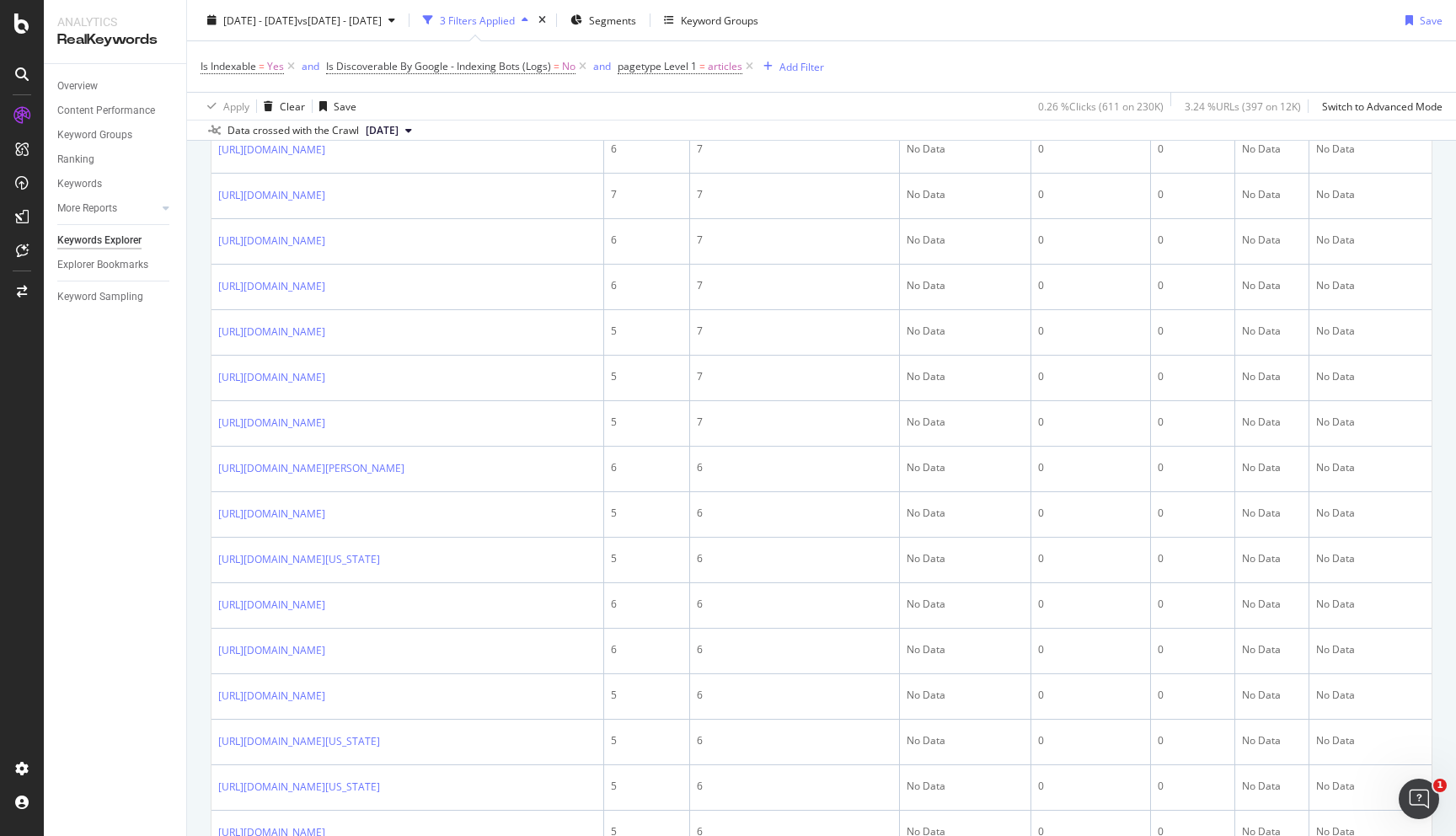
scroll to position [1298, 0]
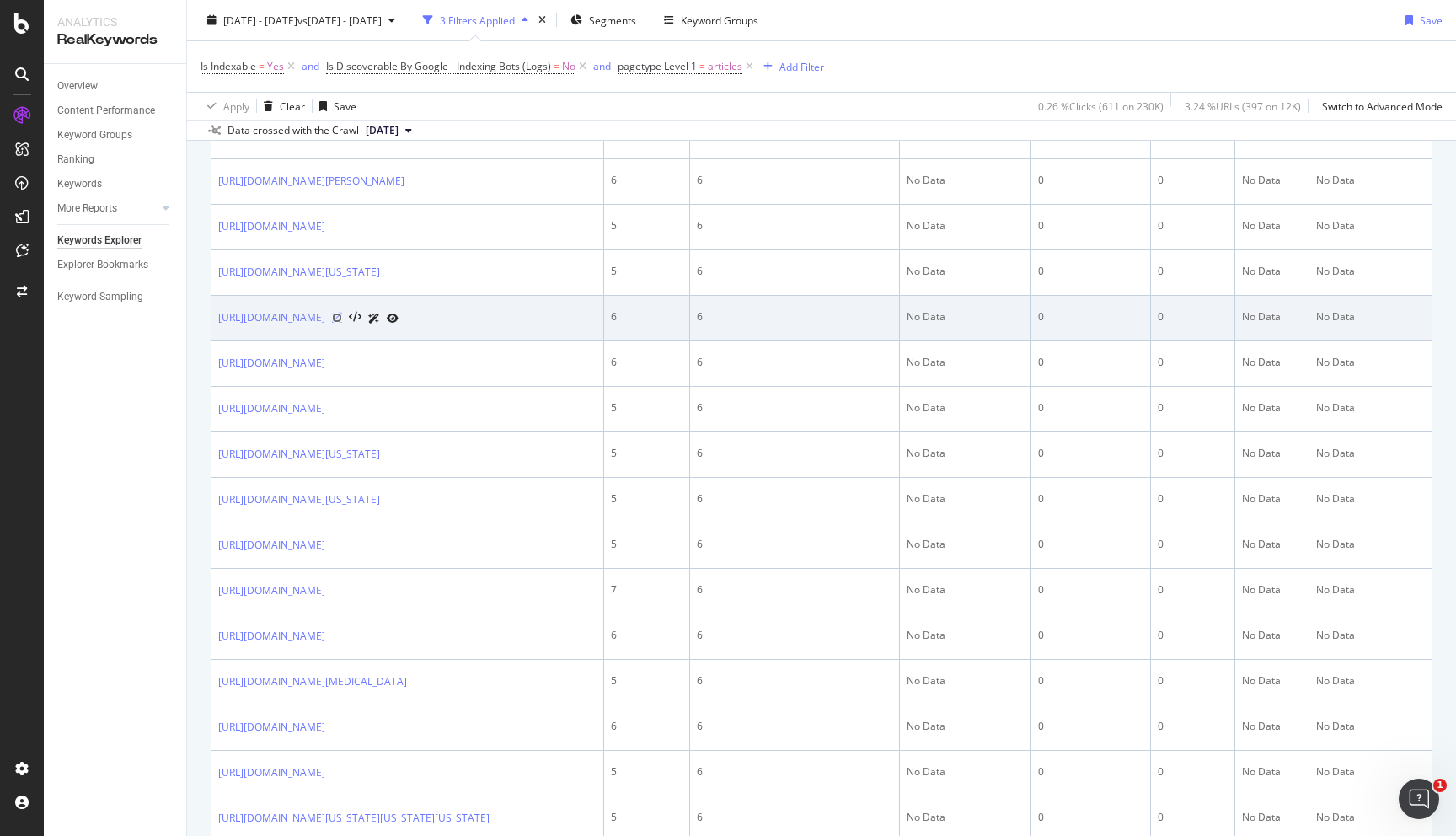
click at [342, 323] on icon at bounding box center [337, 318] width 10 height 10
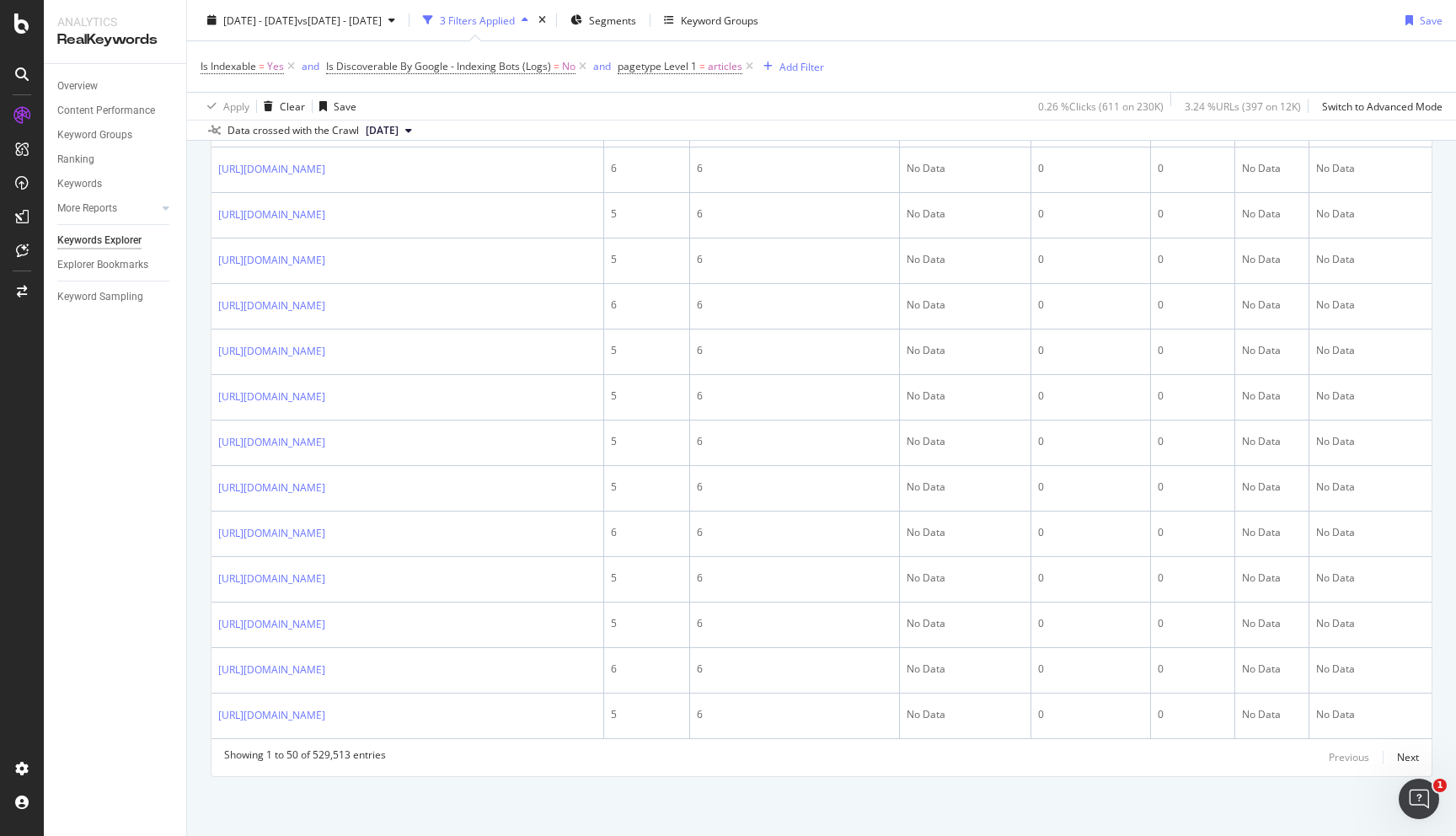
scroll to position [3015, 0]
click at [1410, 752] on div "Next" at bounding box center [1408, 757] width 22 height 14
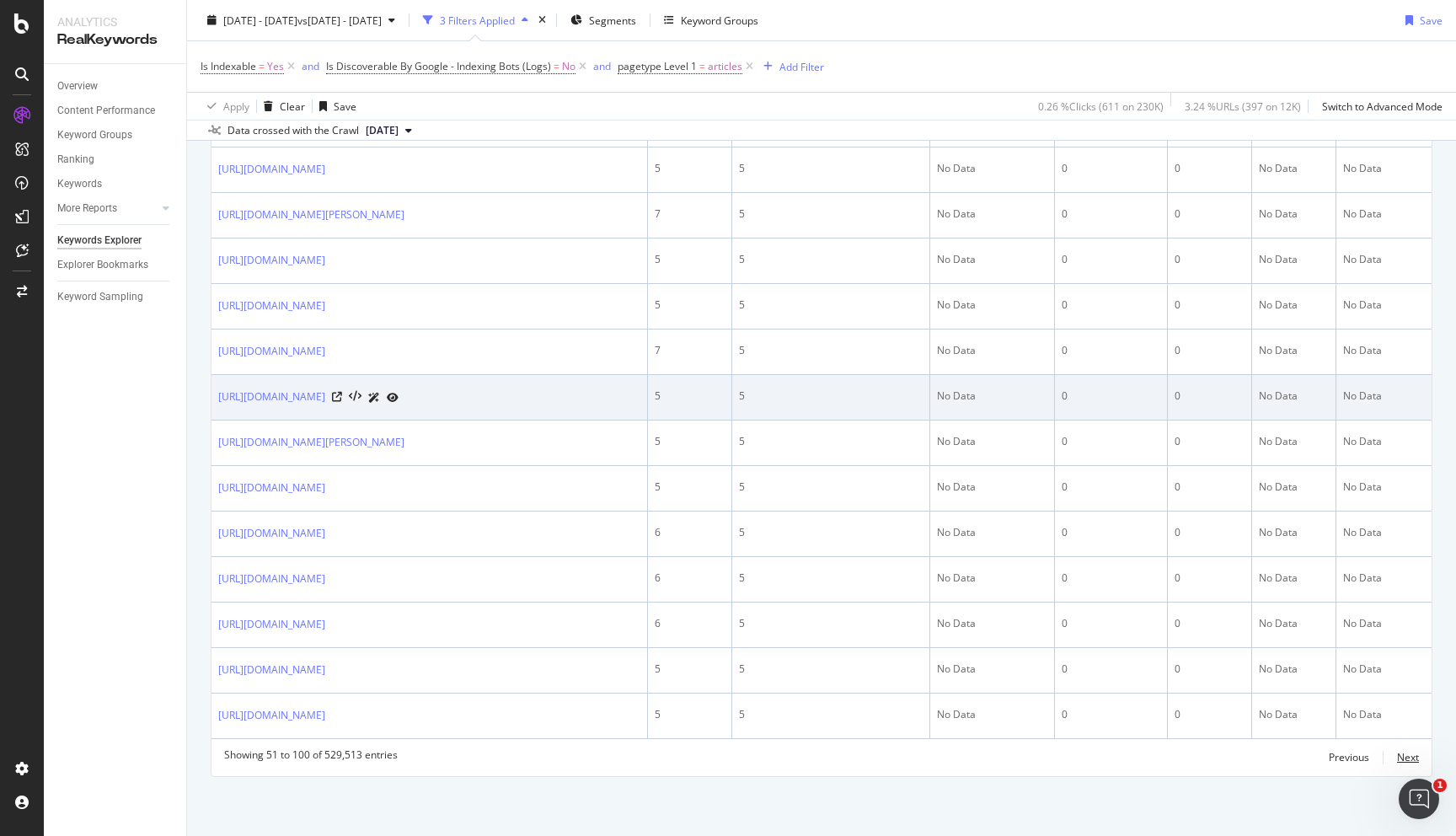
scroll to position [2984, 0]
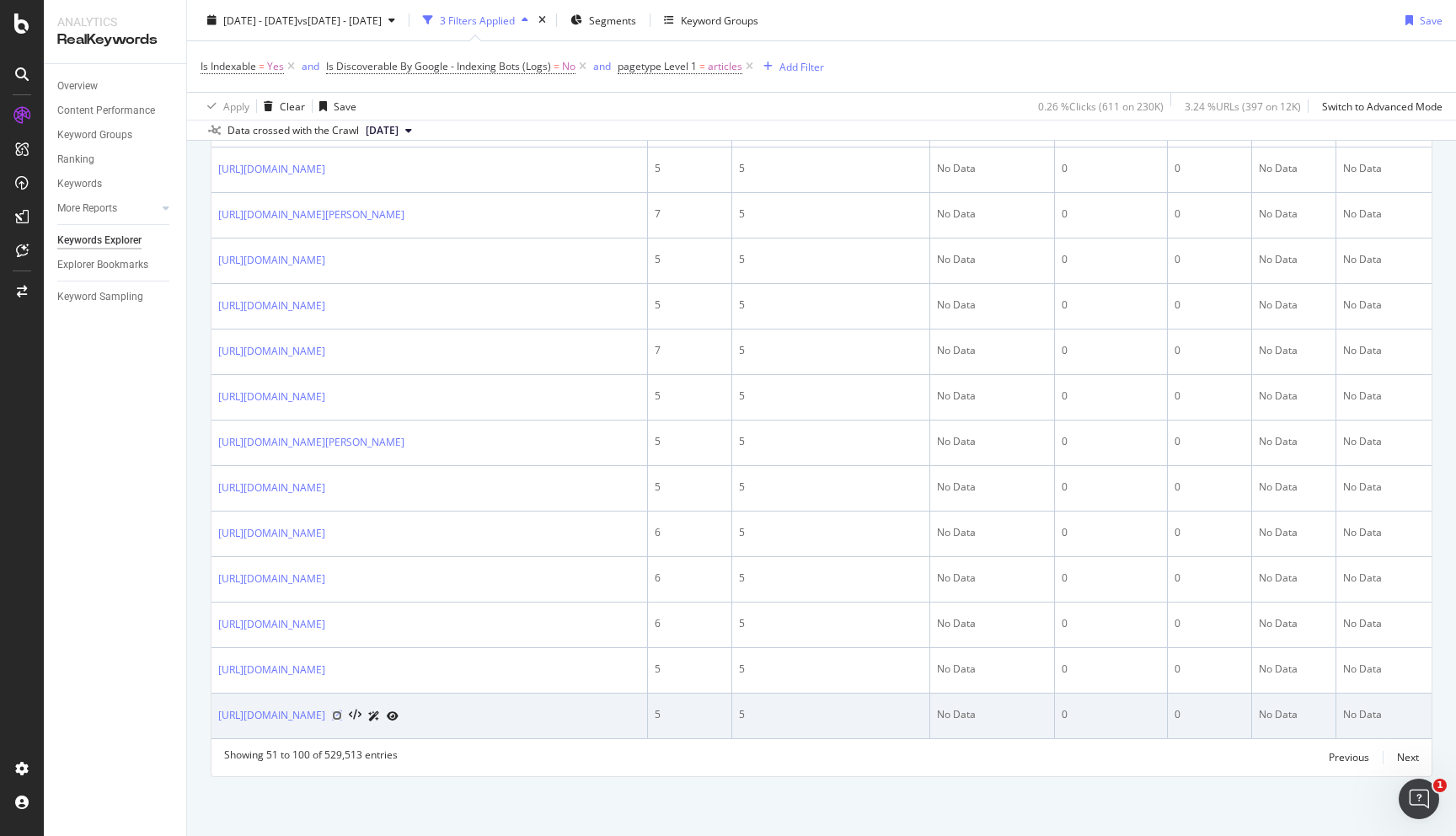
click at [342, 716] on icon at bounding box center [337, 715] width 10 height 10
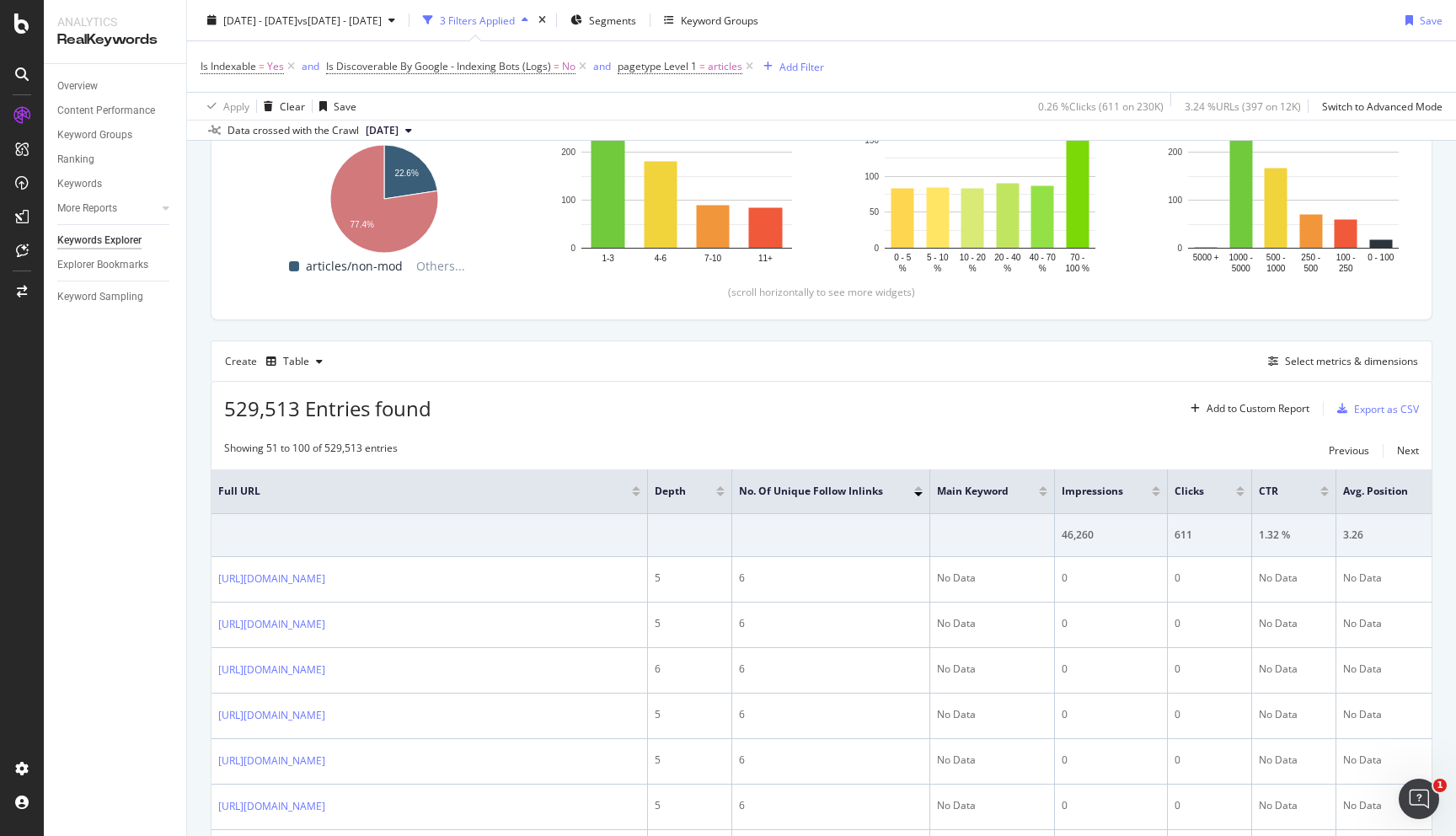
scroll to position [0, 0]
